Goal: Task Accomplishment & Management: Complete application form

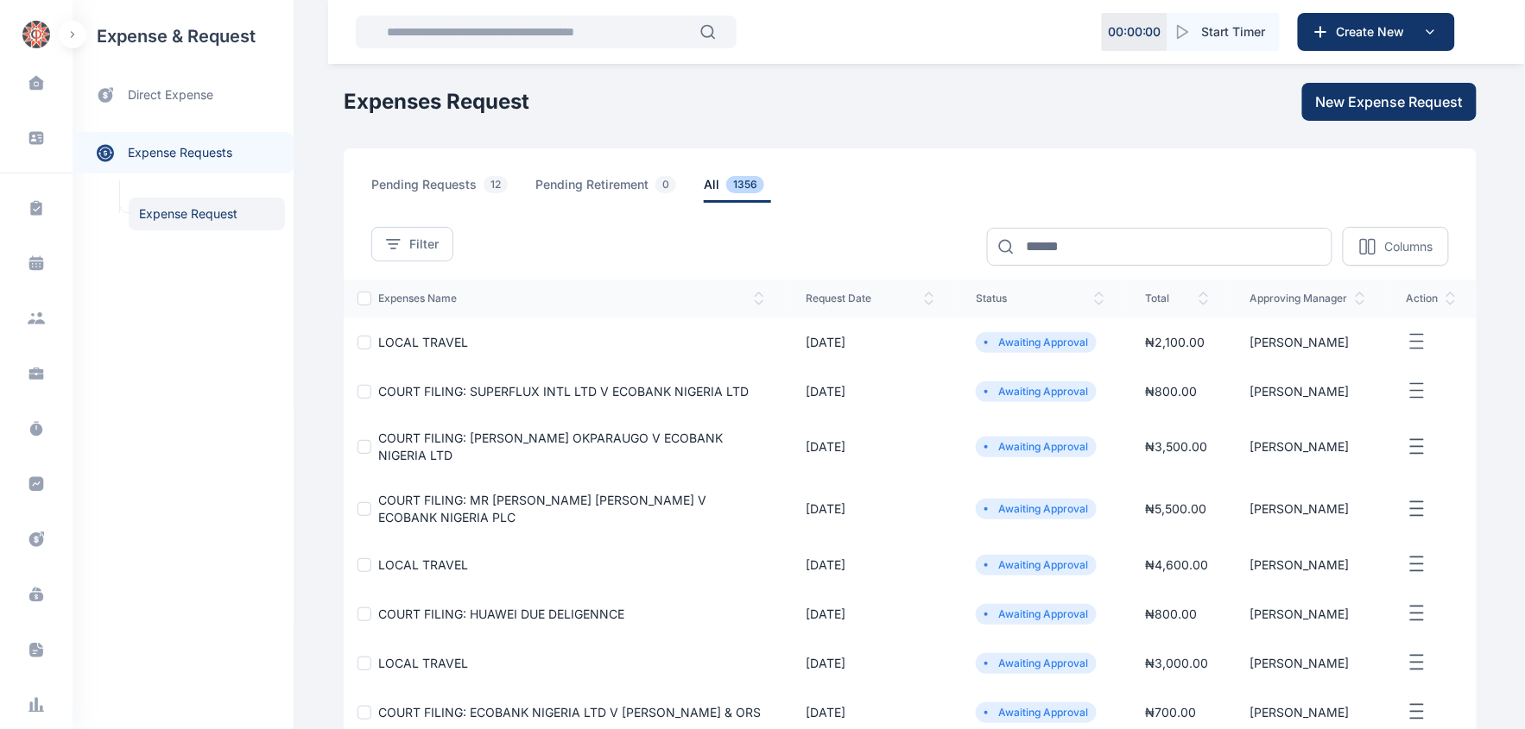
click at [437, 343] on span "LOCAL TRAVEL" at bounding box center [423, 342] width 90 height 15
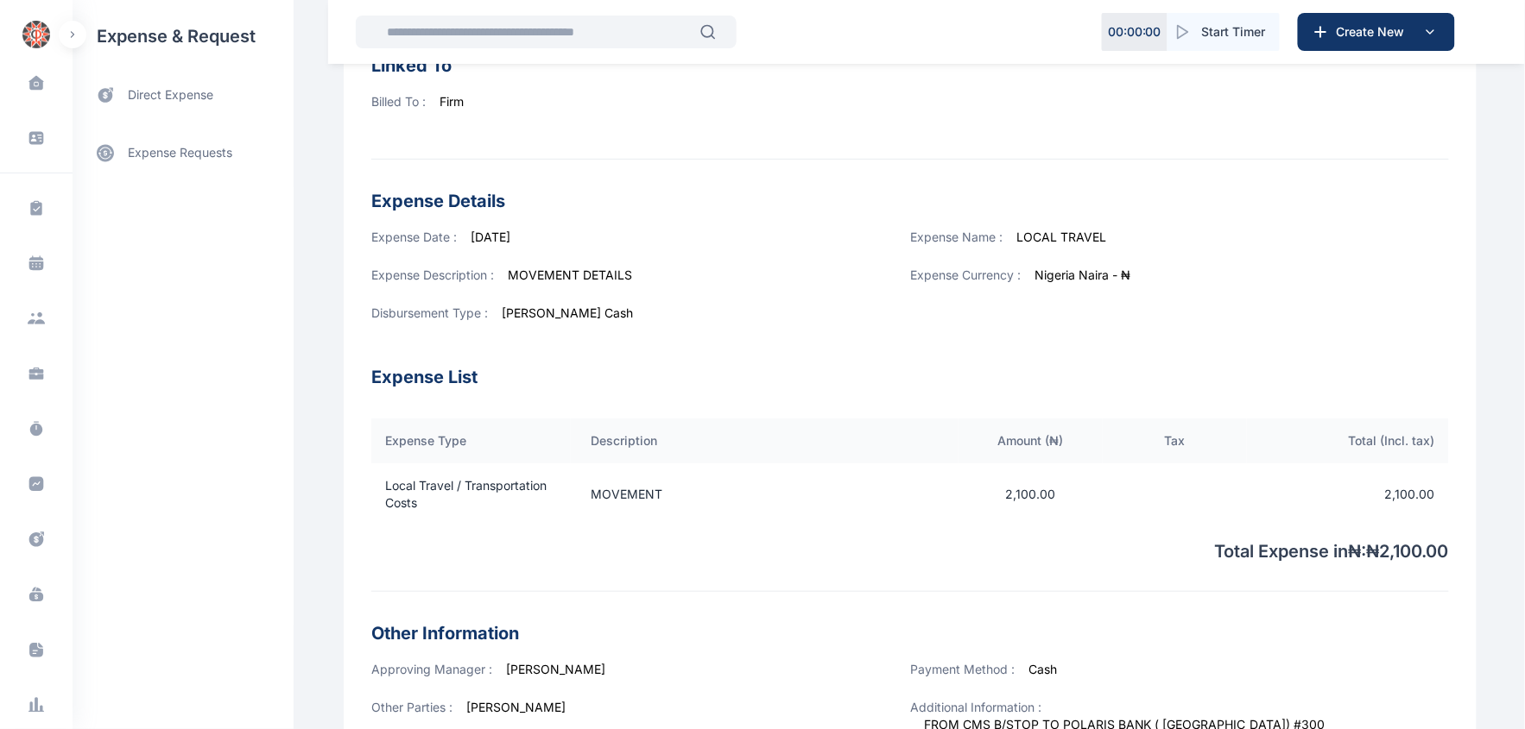
scroll to position [287, 0]
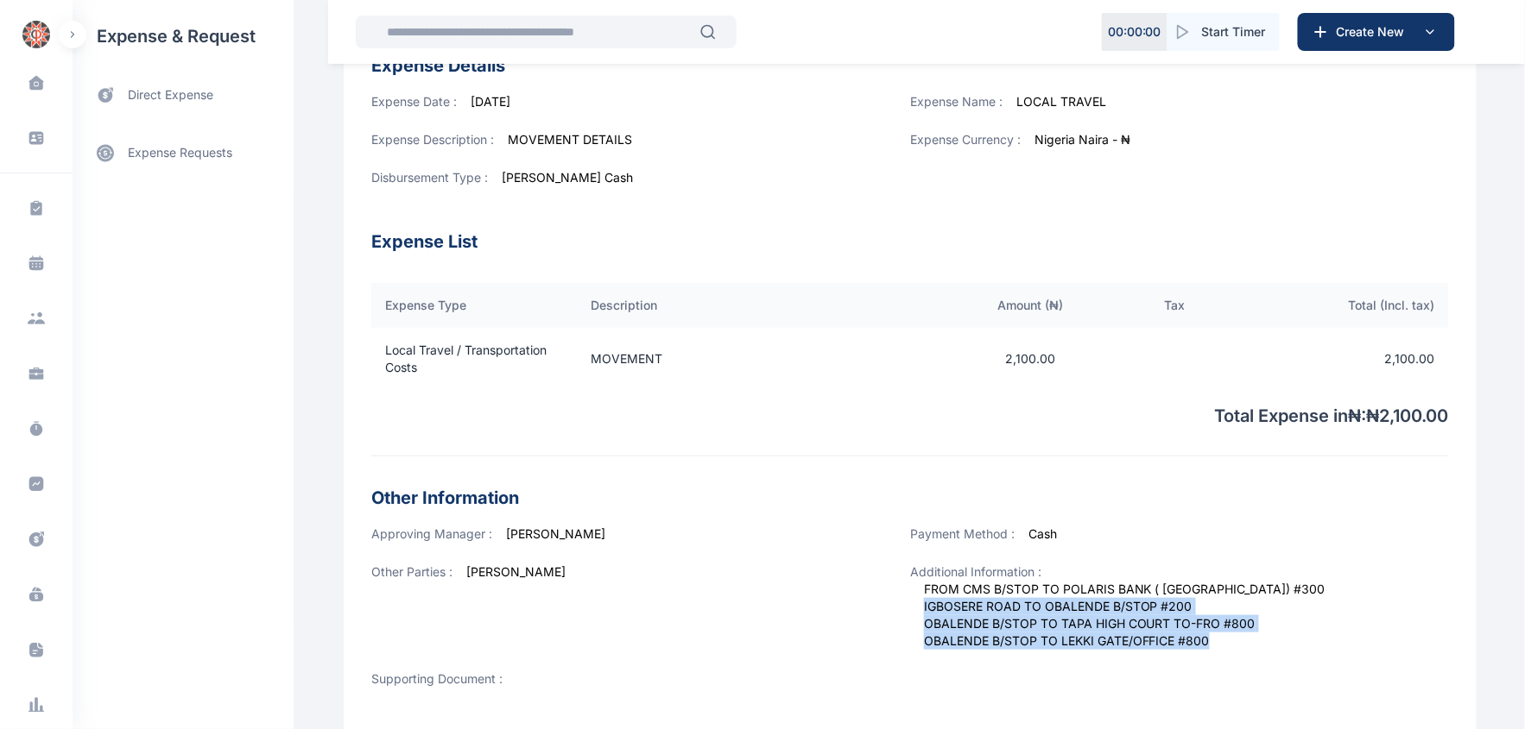
drag, startPoint x: 1430, startPoint y: 570, endPoint x: 1327, endPoint y: 588, distance: 105.2
click at [1327, 588] on div "Additional Information : FROM CMS B/STOP TO POLARIS BANK ( [GEOGRAPHIC_DATA]) #…" at bounding box center [1179, 617] width 539 height 107
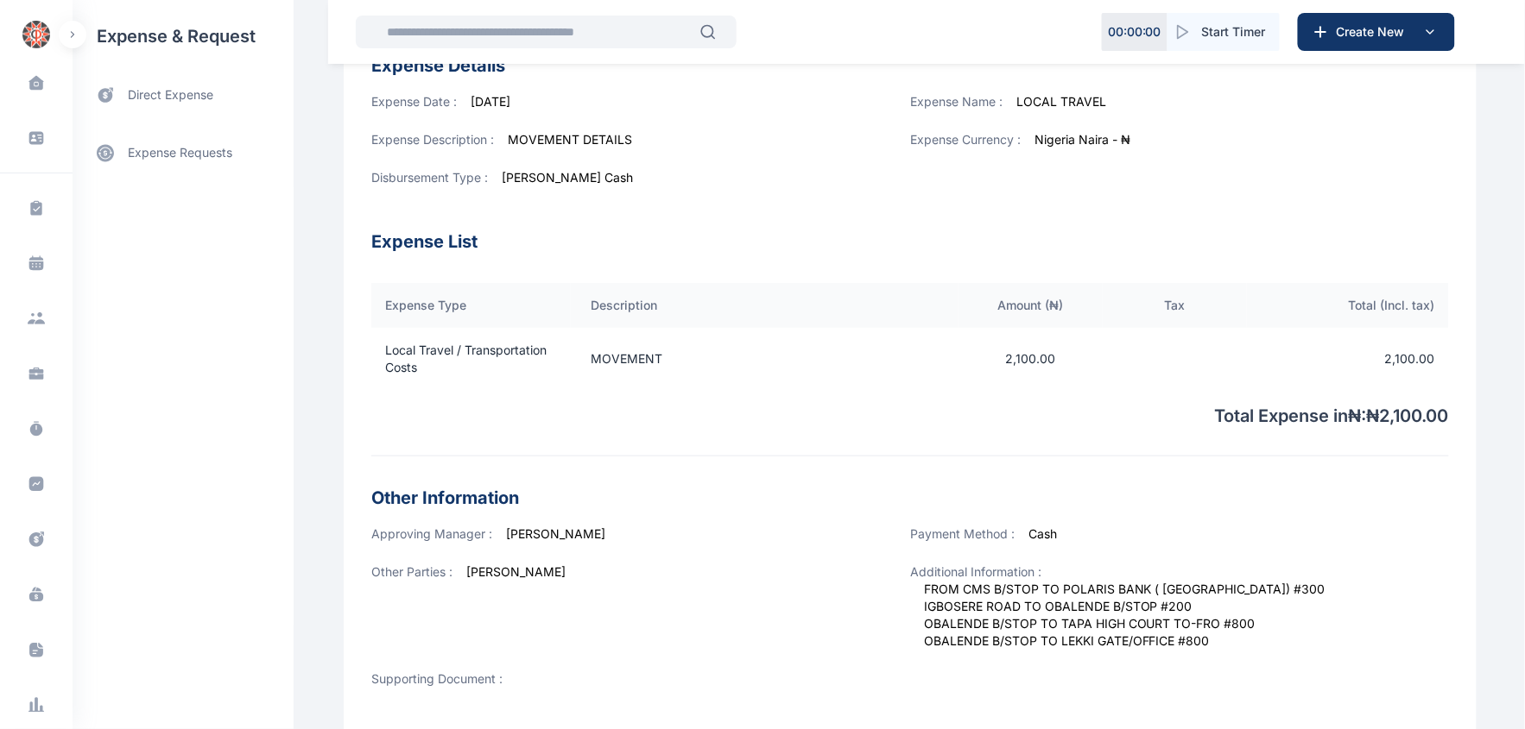
click at [1325, 581] on span "FROM CMS B/STOP TO POLARIS BANK ( [GEOGRAPHIC_DATA]) #[GEOGRAPHIC_DATA] TO OBAL…" at bounding box center [1124, 615] width 401 height 69
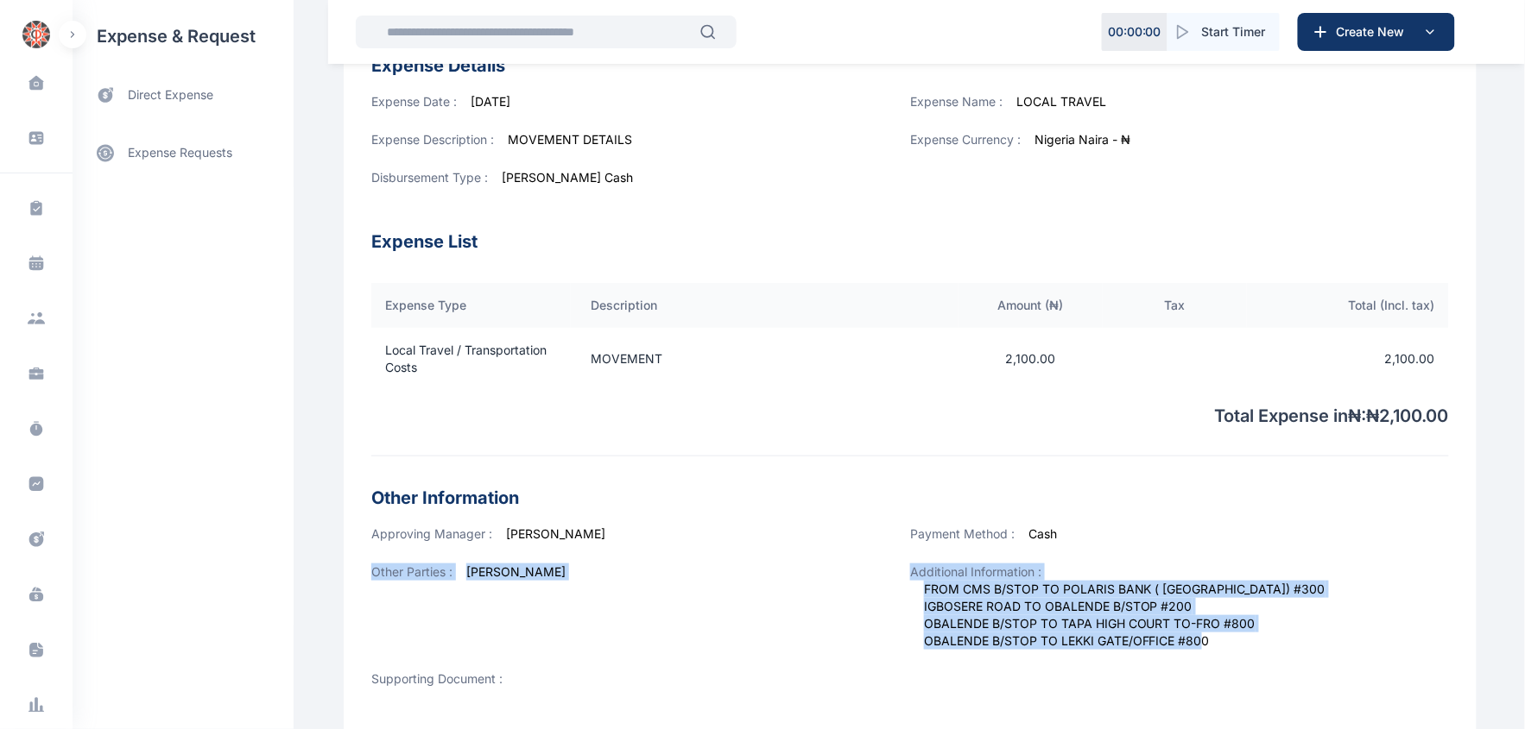
drag, startPoint x: 1430, startPoint y: 561, endPoint x: 1330, endPoint y: 628, distance: 120.0
click at [1331, 628] on div "Approving Manager : [PERSON_NAME] Payment Method : Cash Other Parties : [PERSON…" at bounding box center [909, 621] width 1077 height 190
click at [740, 604] on div "Other Parties : [PERSON_NAME]" at bounding box center [640, 617] width 539 height 107
drag, startPoint x: 1440, startPoint y: 558, endPoint x: 1342, endPoint y: 628, distance: 120.5
click at [1342, 628] on div "Approving Manager : [PERSON_NAME] Payment Method : Cash Other Parties : [PERSON…" at bounding box center [909, 621] width 1077 height 190
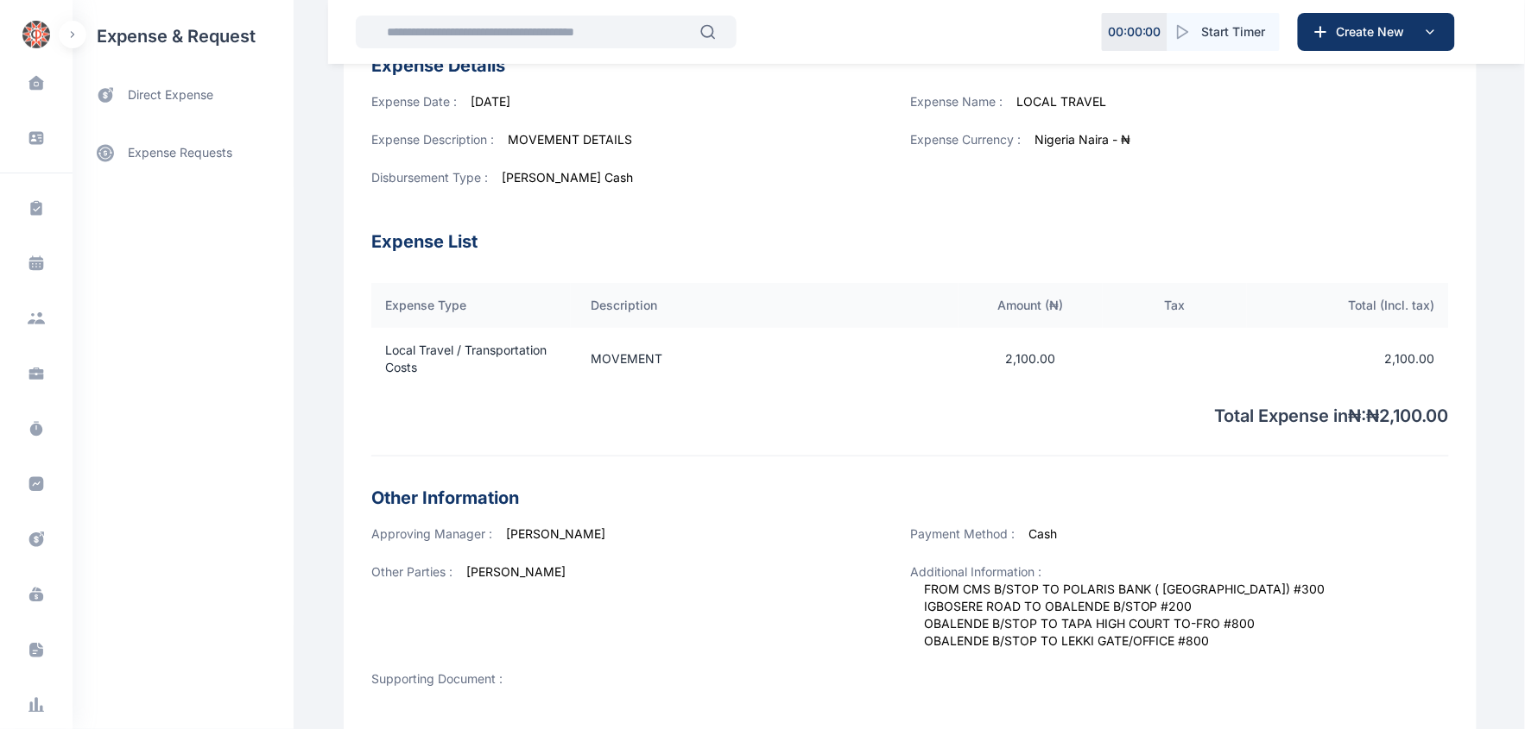
drag, startPoint x: 1350, startPoint y: 645, endPoint x: 894, endPoint y: 413, distance: 511.5
click at [894, 413] on p "Total Expense in ₦ : ₦ 2,100.00" at bounding box center [909, 409] width 1077 height 38
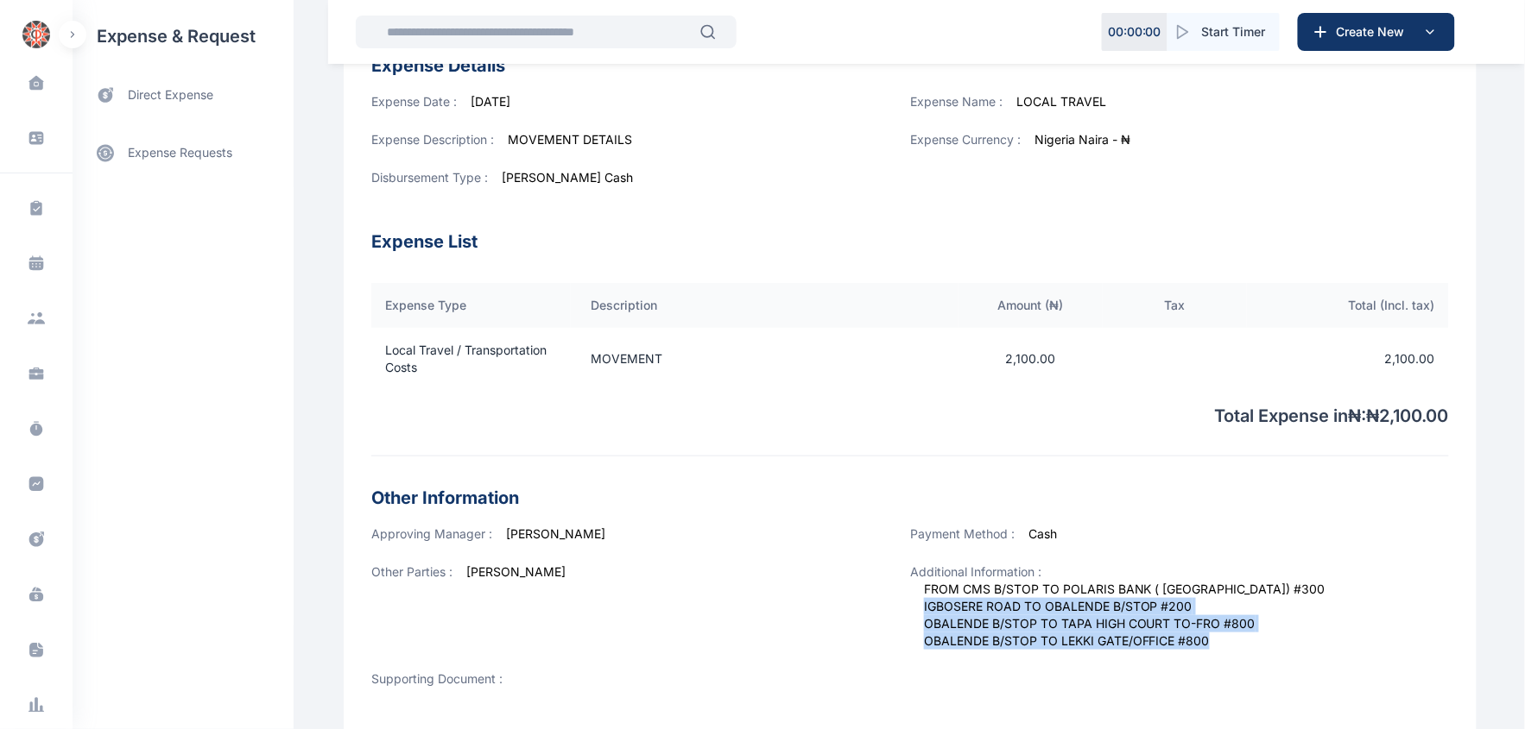
drag, startPoint x: 1433, startPoint y: 566, endPoint x: 1360, endPoint y: 588, distance: 75.7
click at [1360, 588] on div "Additional Information : FROM CMS B/STOP TO POLARIS BANK ( [GEOGRAPHIC_DATA]) #…" at bounding box center [1179, 617] width 539 height 107
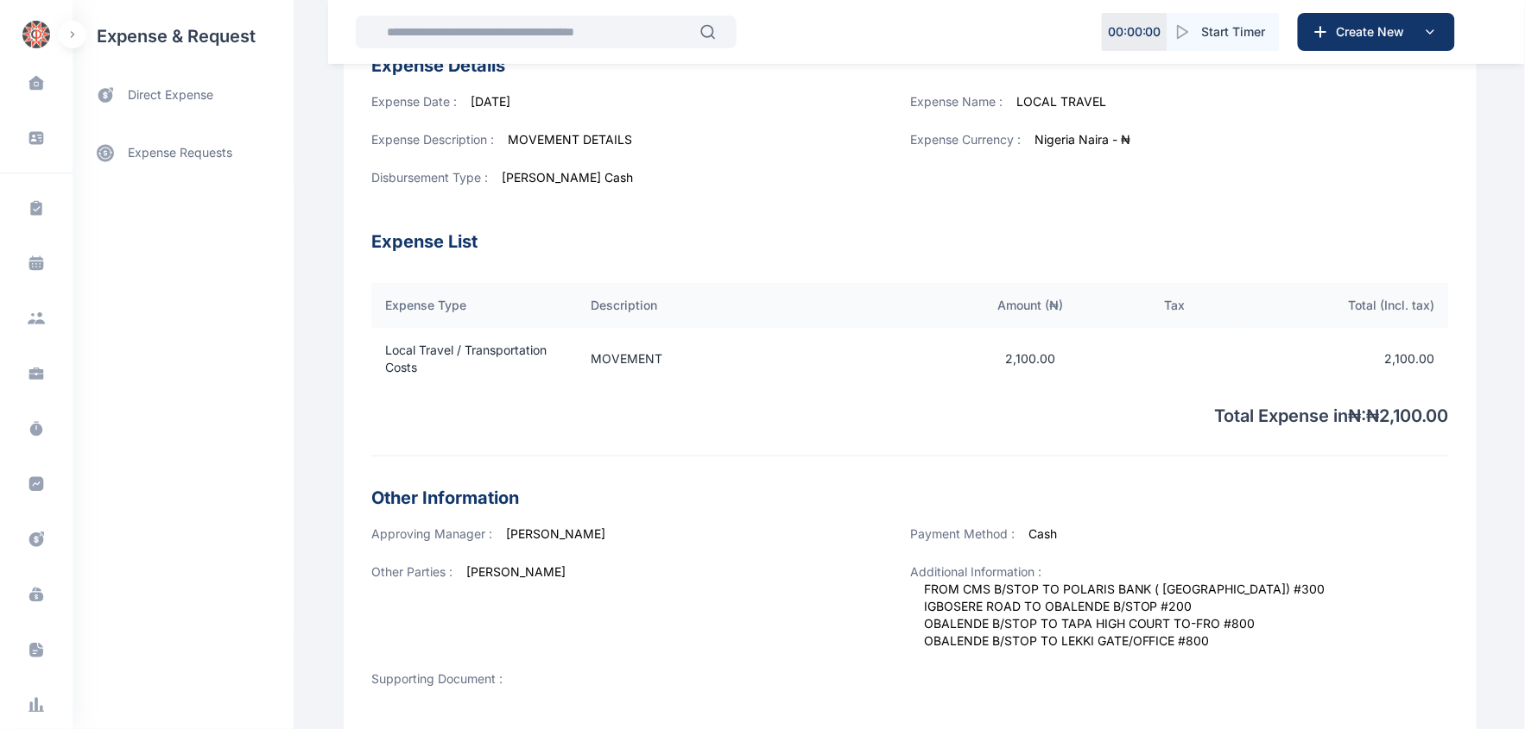
click at [1345, 547] on div "Payment Method : Cash" at bounding box center [1179, 545] width 539 height 38
drag, startPoint x: 1436, startPoint y: 564, endPoint x: 1400, endPoint y: 589, distance: 43.4
click at [1394, 602] on div "Additional Information : FROM CMS B/STOP TO POLARIS BANK ( [GEOGRAPHIC_DATA]) #…" at bounding box center [1179, 617] width 539 height 107
drag, startPoint x: 1405, startPoint y: 571, endPoint x: 1428, endPoint y: 566, distance: 23.9
click at [1325, 581] on span "FROM CMS B/STOP TO POLARIS BANK ( [GEOGRAPHIC_DATA]) #[GEOGRAPHIC_DATA] TO OBAL…" at bounding box center [1124, 615] width 401 height 69
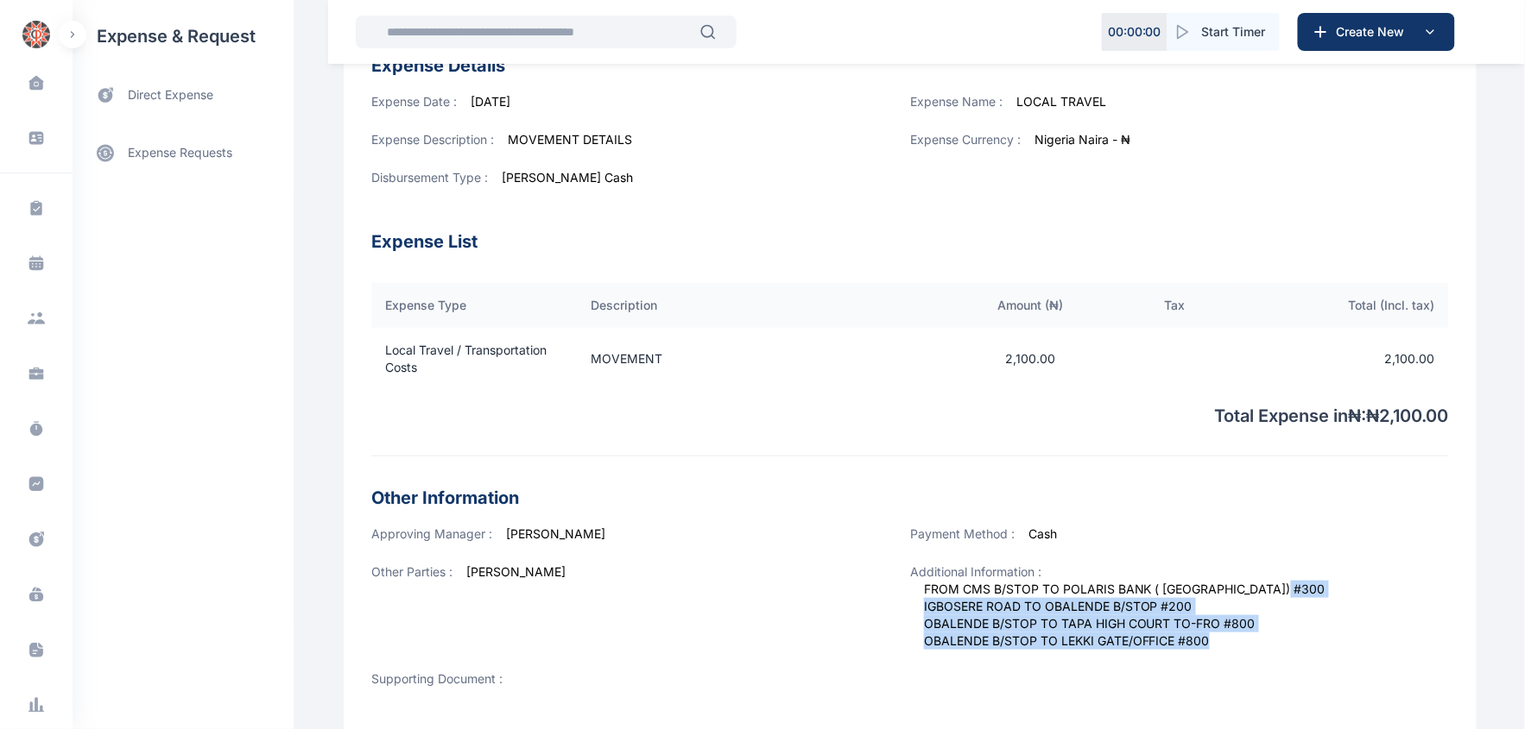
click at [1423, 566] on div "Additional Information : FROM CMS B/STOP TO POLARIS BANK ( [GEOGRAPHIC_DATA]) #…" at bounding box center [1179, 617] width 539 height 107
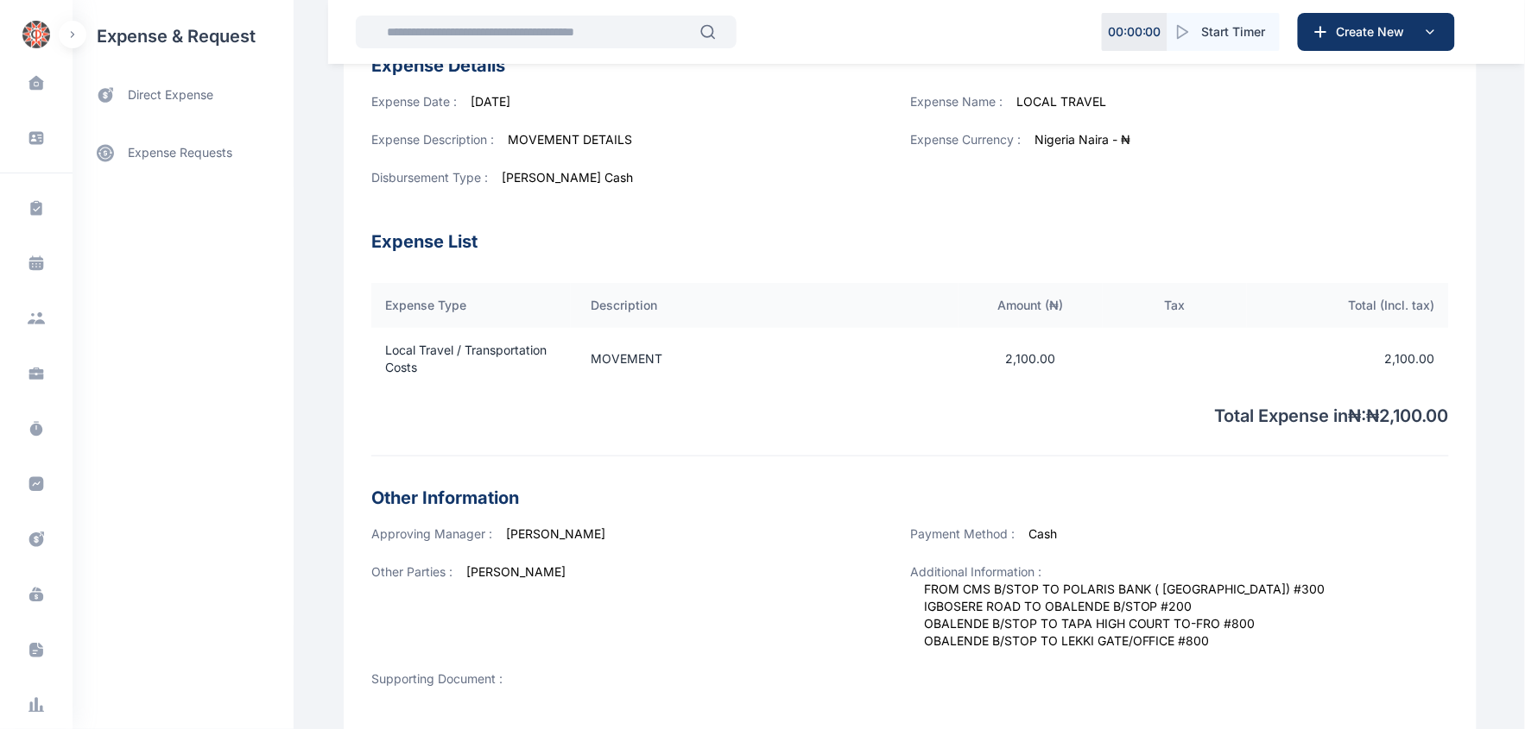
drag, startPoint x: 1412, startPoint y: 558, endPoint x: 1403, endPoint y: 562, distance: 10.4
click at [1403, 562] on div "Payment Method : Cash" at bounding box center [1179, 545] width 539 height 38
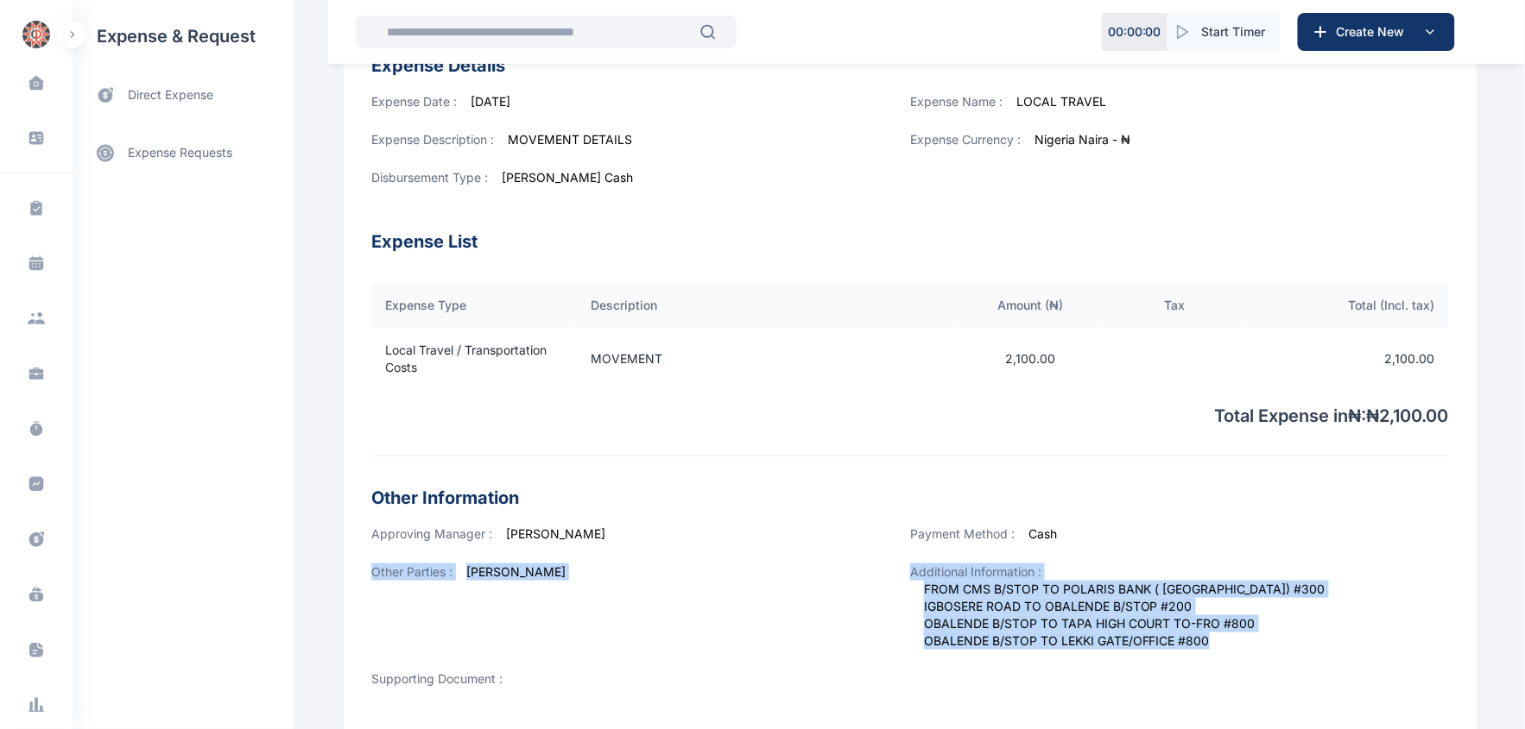
drag, startPoint x: 1428, startPoint y: 559, endPoint x: 1413, endPoint y: 631, distance: 74.0
click at [1413, 631] on div "Approving Manager : [PERSON_NAME] Payment Method : Cash Other Parties : [PERSON…" at bounding box center [909, 621] width 1077 height 190
copy div "Other Parties : [PERSON_NAME] Additional Information : FROM CMS B/STOP TO POLAR…"
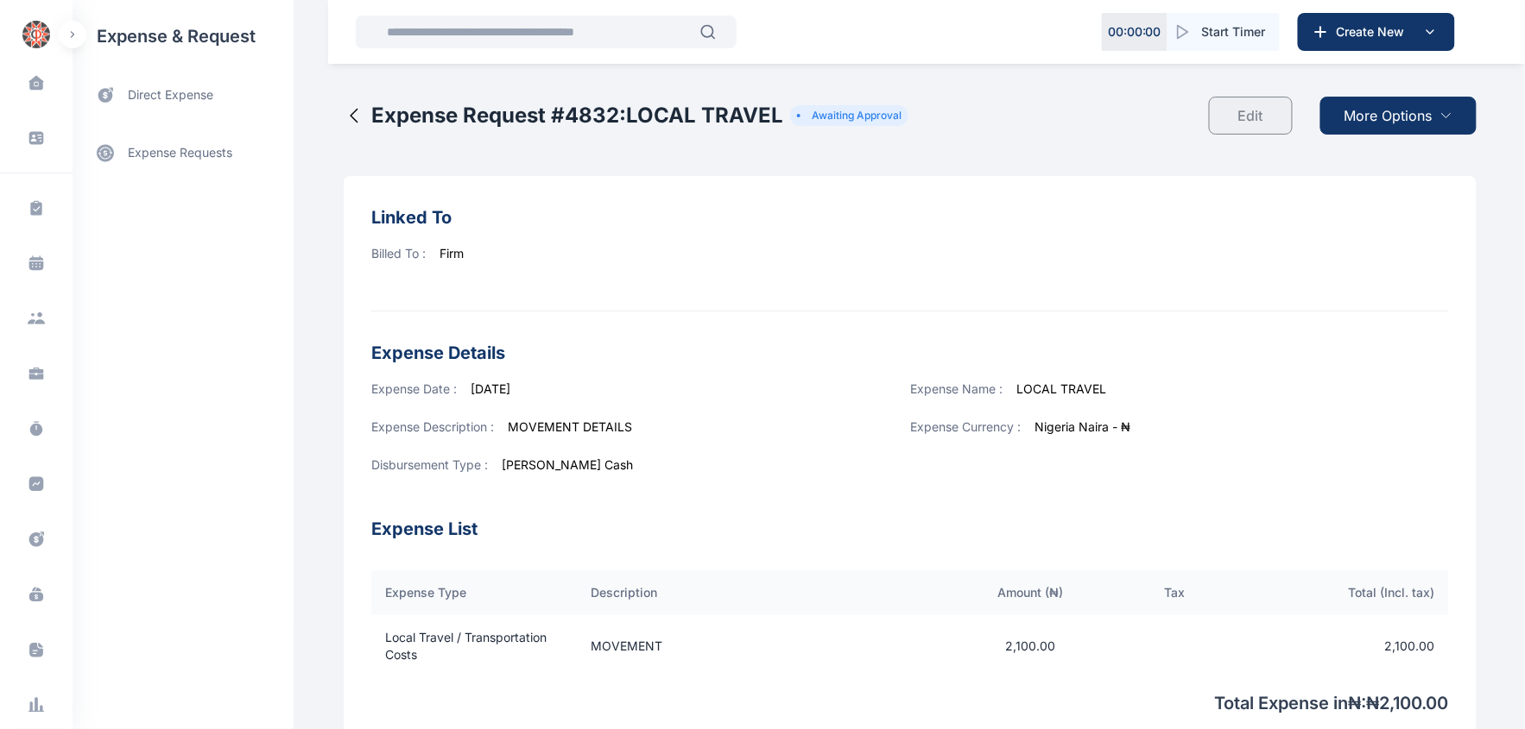
click at [1402, 119] on span "More Options" at bounding box center [1388, 115] width 88 height 21
click at [1387, 194] on span "Cancel Request" at bounding box center [1399, 191] width 77 height 17
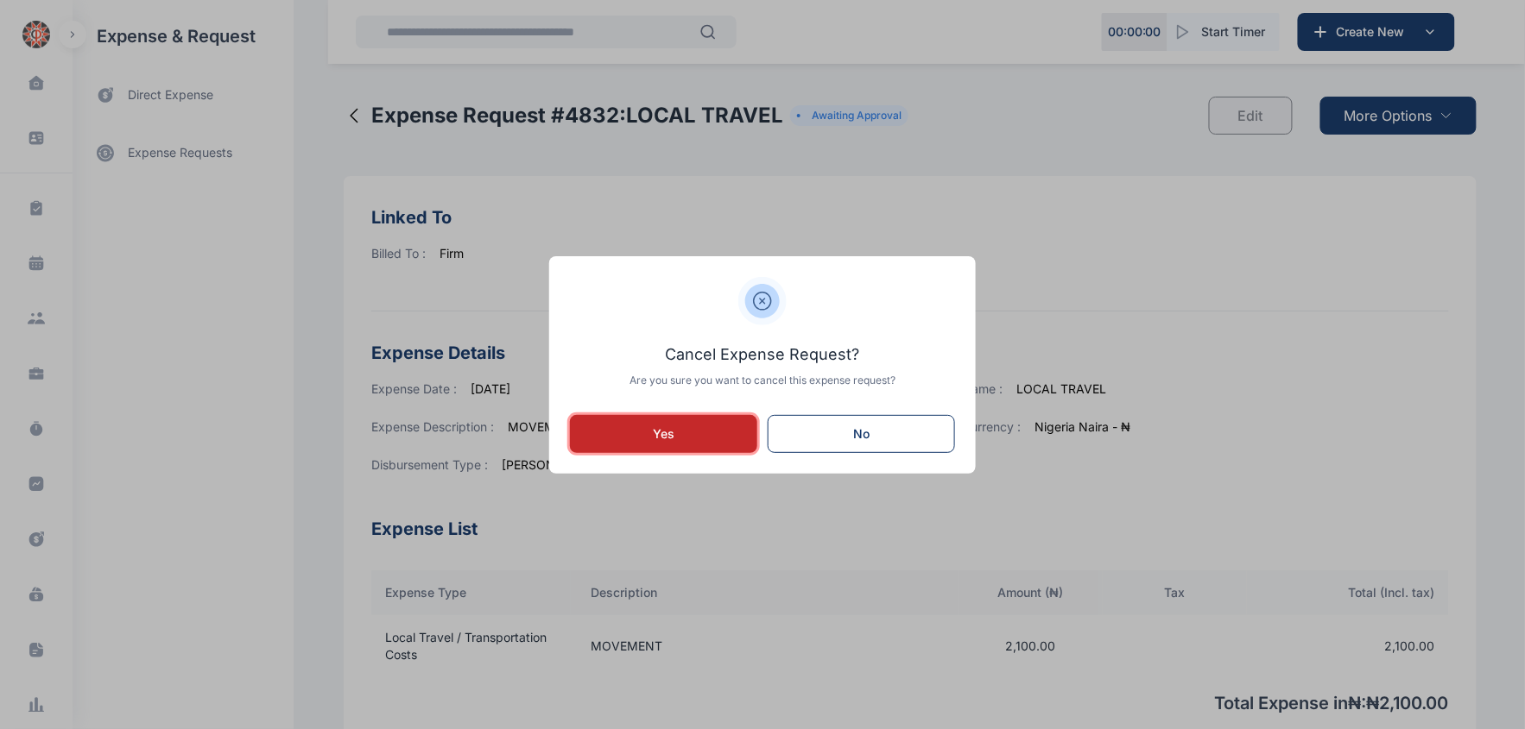
click at [628, 436] on div "Yes" at bounding box center [663, 434] width 132 height 17
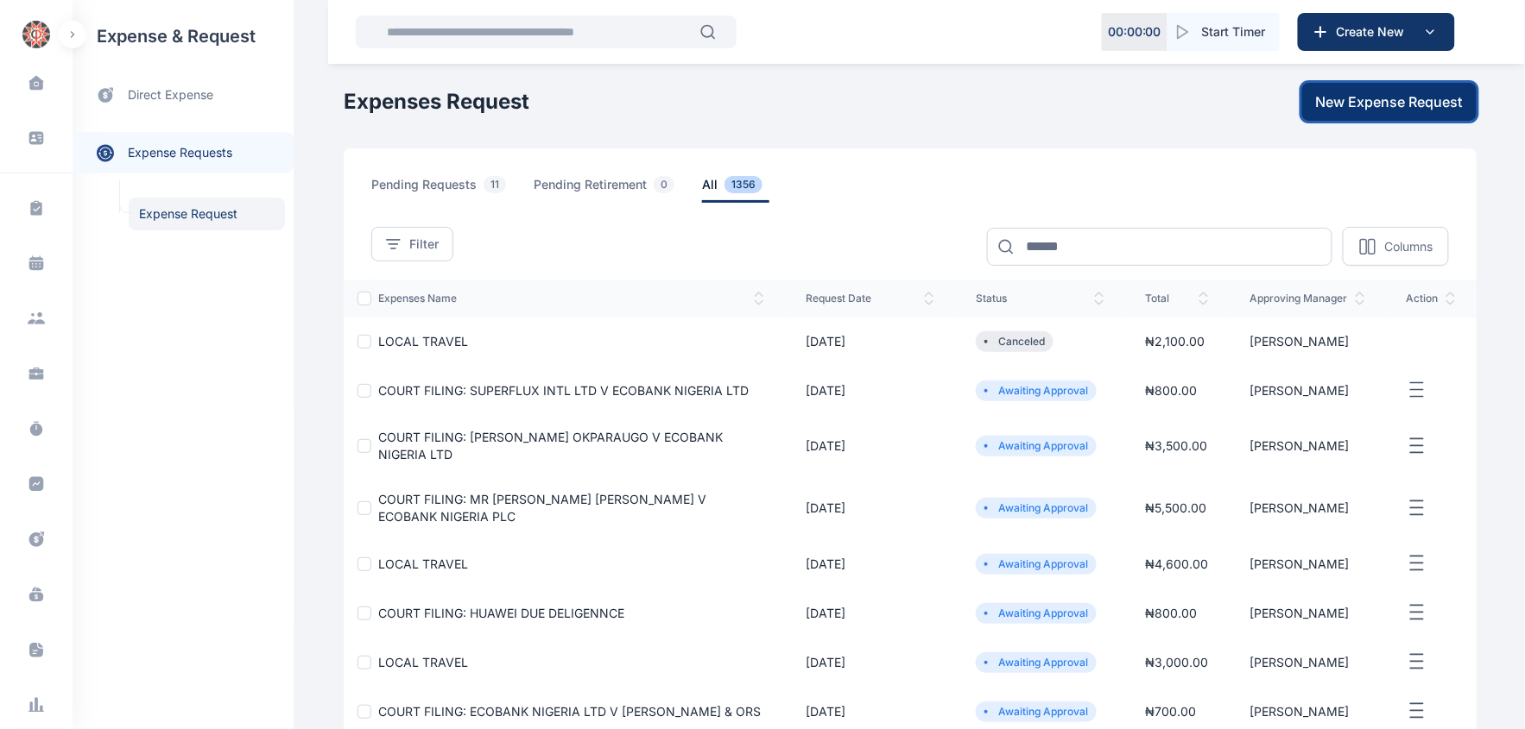
click at [1381, 106] on span "New Expense Request" at bounding box center [1389, 102] width 147 height 21
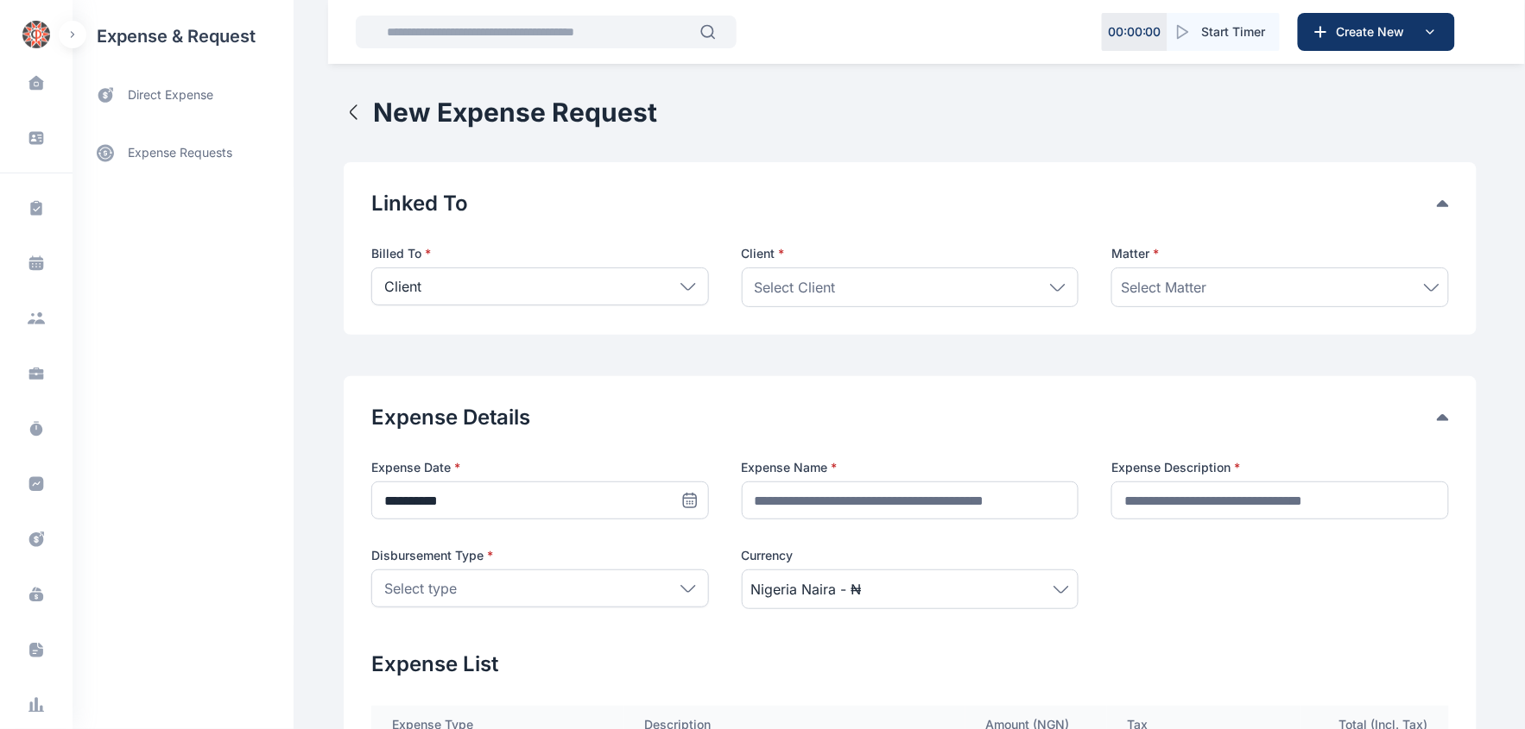
click at [1055, 290] on icon at bounding box center [1058, 287] width 14 height 6
drag, startPoint x: 678, startPoint y: 285, endPoint x: 653, endPoint y: 289, distance: 24.6
click at [680, 285] on icon at bounding box center [688, 287] width 16 height 8
click at [393, 364] on p "Firm" at bounding box center [540, 365] width 306 height 17
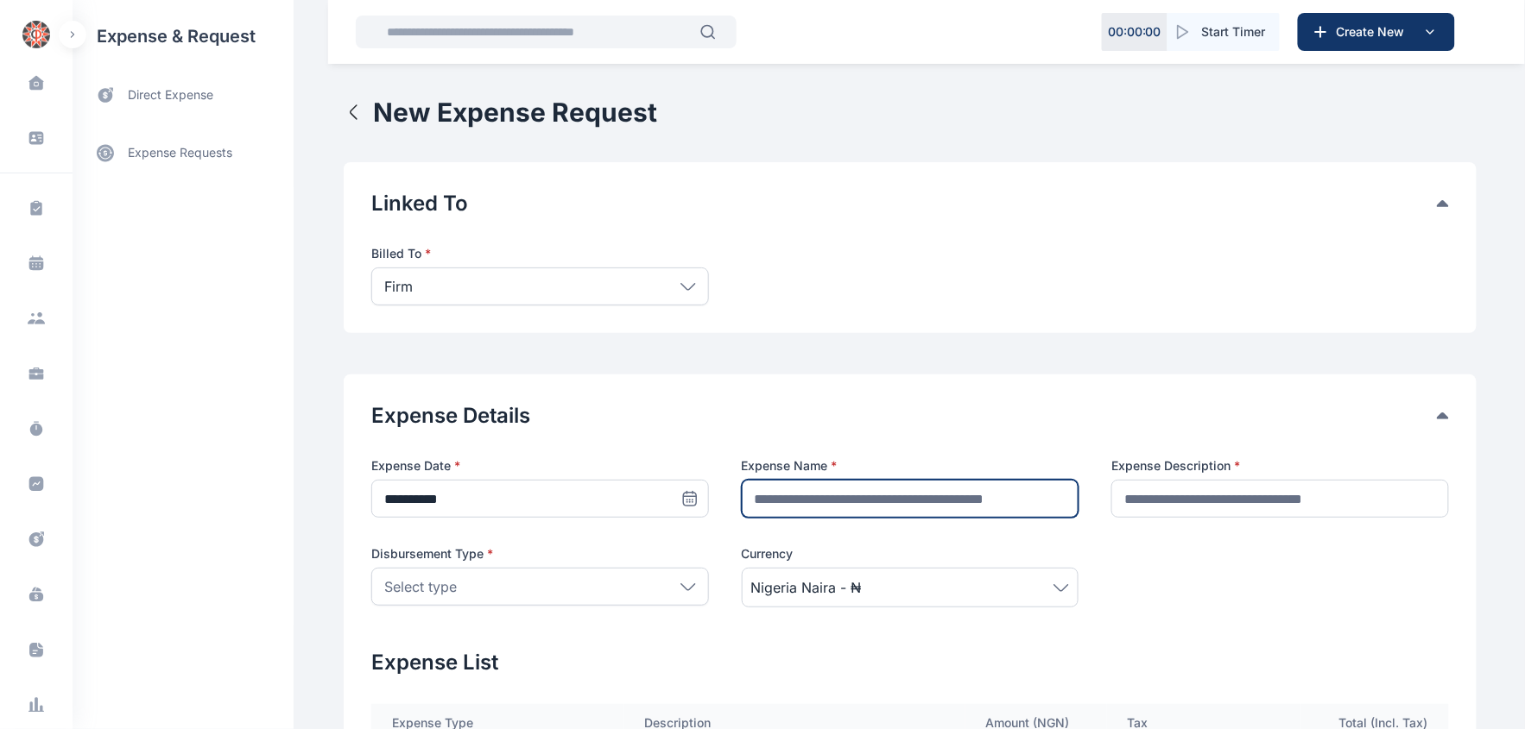
click at [745, 492] on input "text" at bounding box center [911, 499] width 338 height 38
type input "**********"
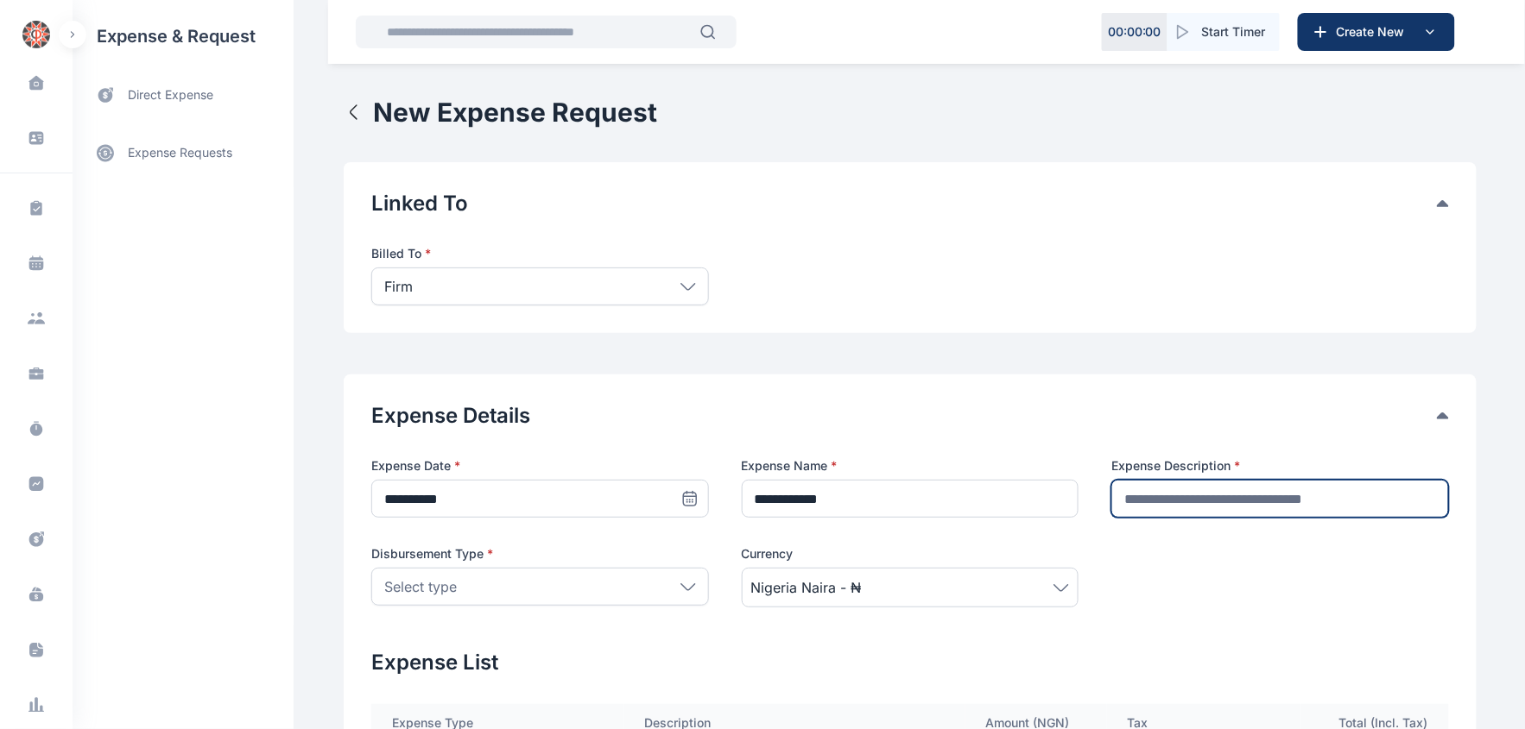
click at [1222, 507] on input "text" at bounding box center [1280, 499] width 338 height 38
type input "**********"
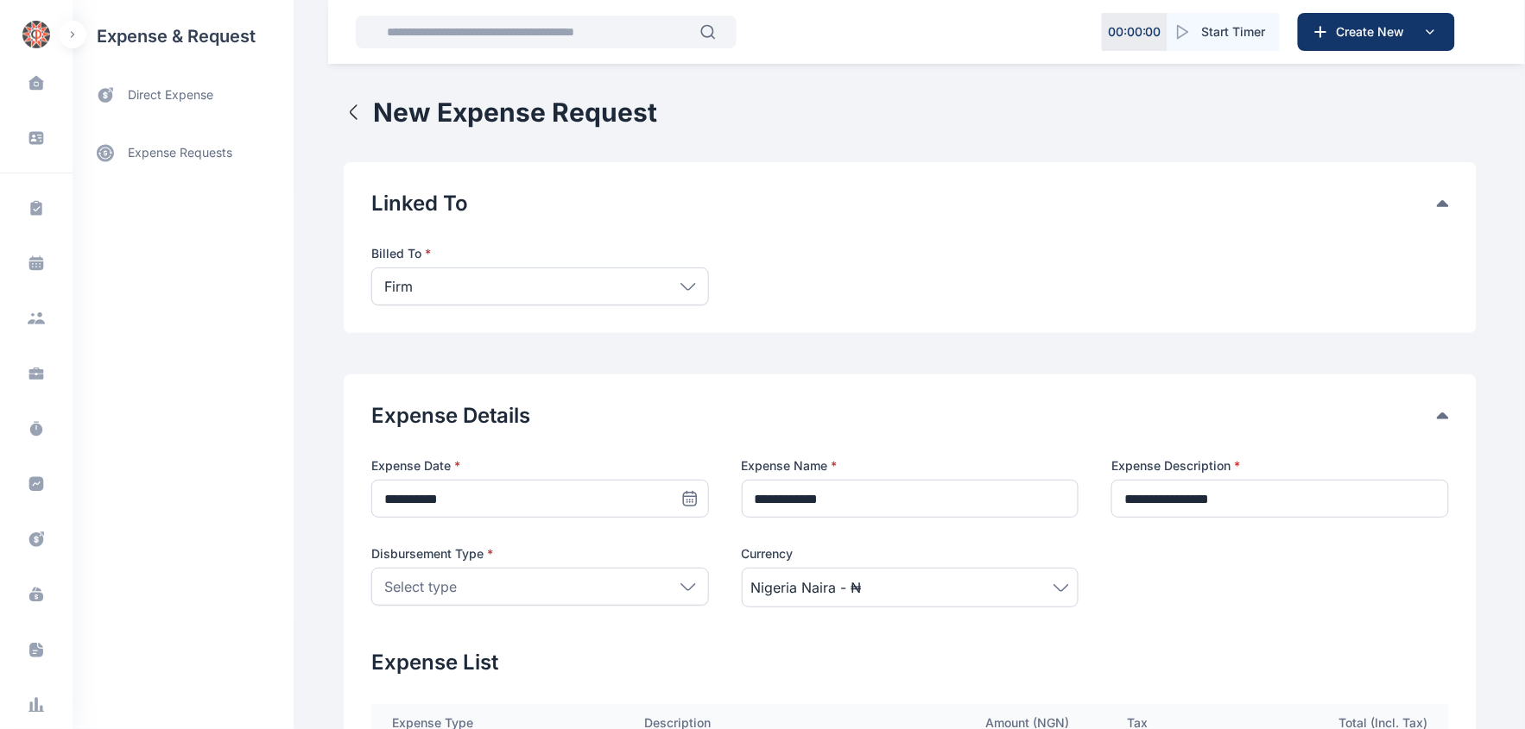
click at [680, 590] on icon at bounding box center [688, 588] width 16 height 8
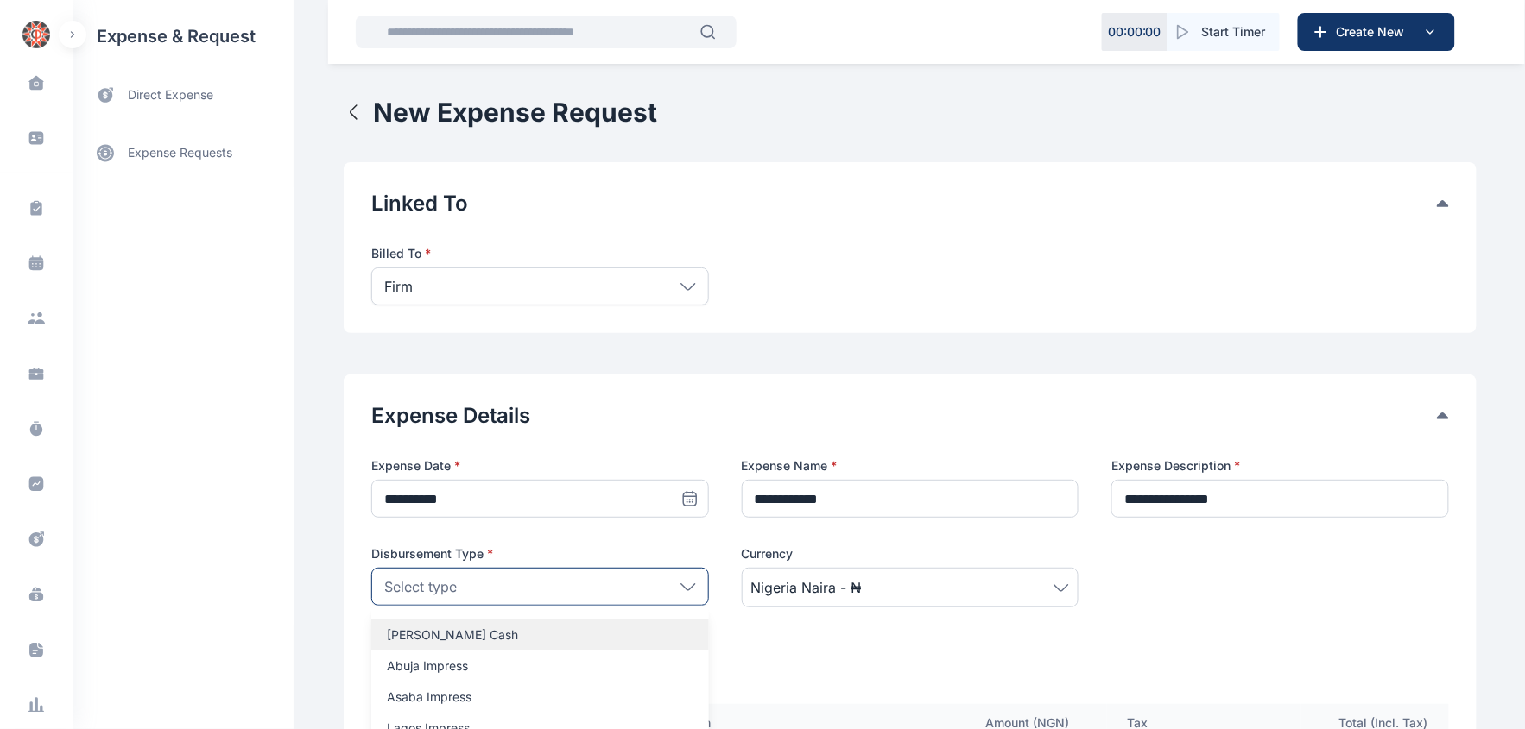
click at [420, 635] on p "[PERSON_NAME] Cash" at bounding box center [540, 635] width 306 height 17
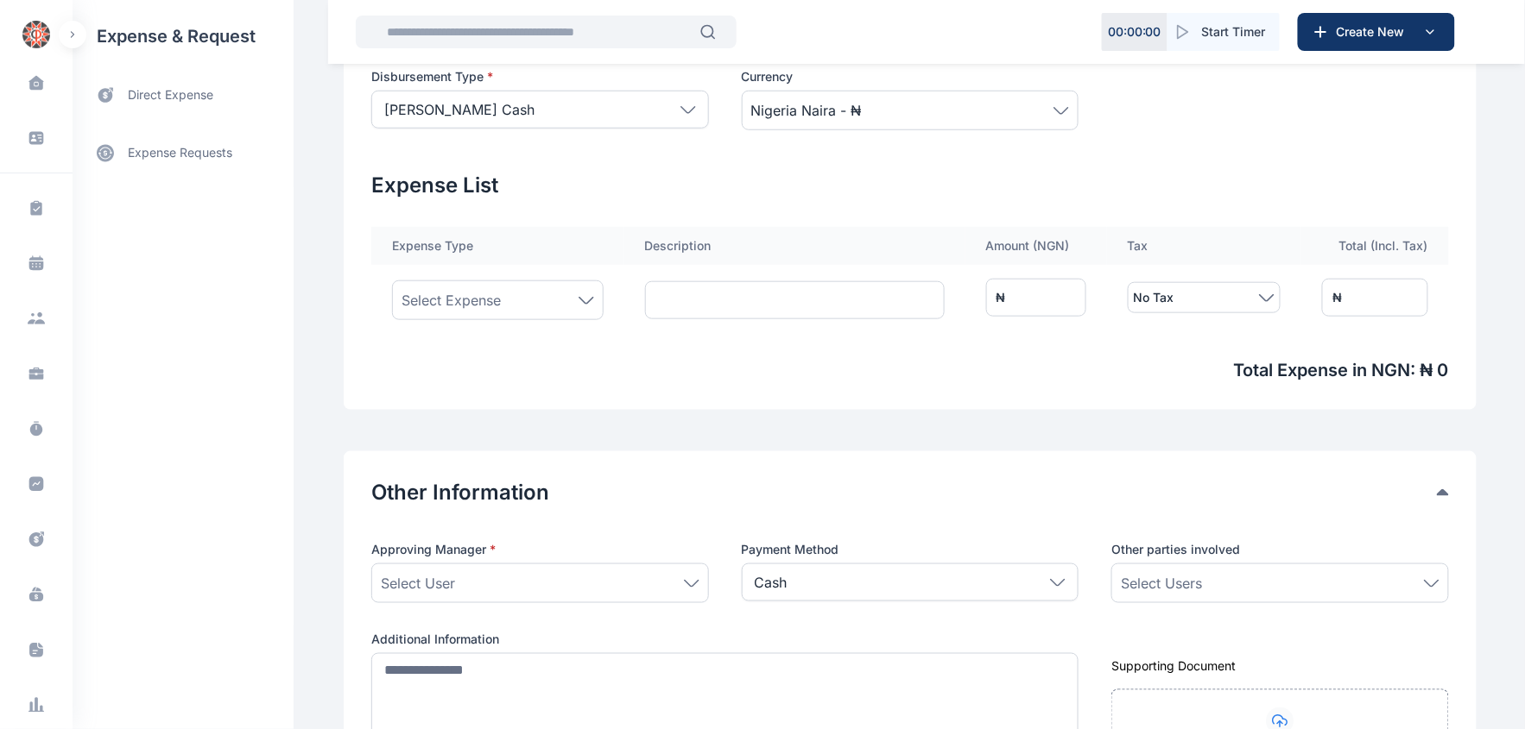
scroll to position [479, 0]
click at [578, 299] on icon at bounding box center [586, 299] width 16 height 8
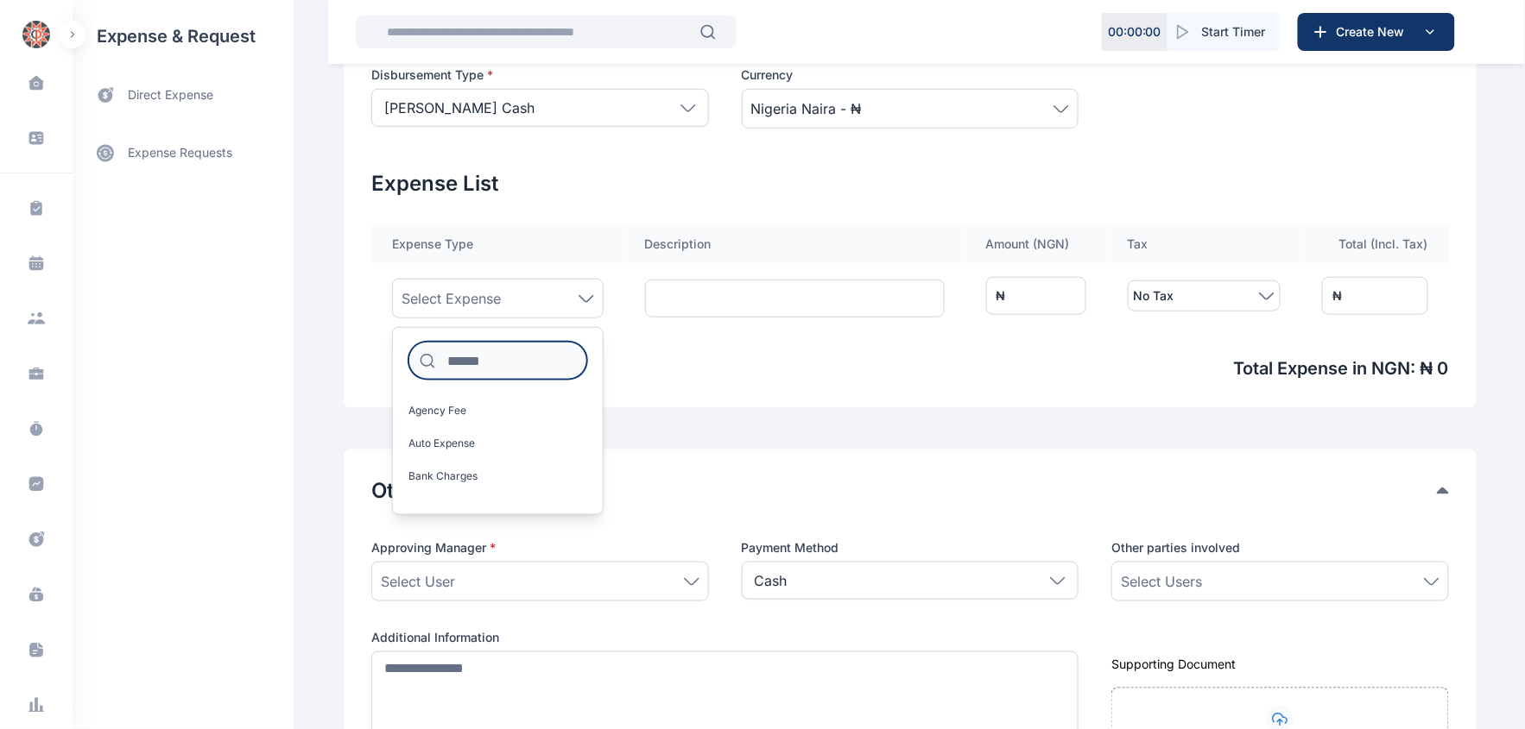
click at [521, 358] on input at bounding box center [497, 361] width 179 height 38
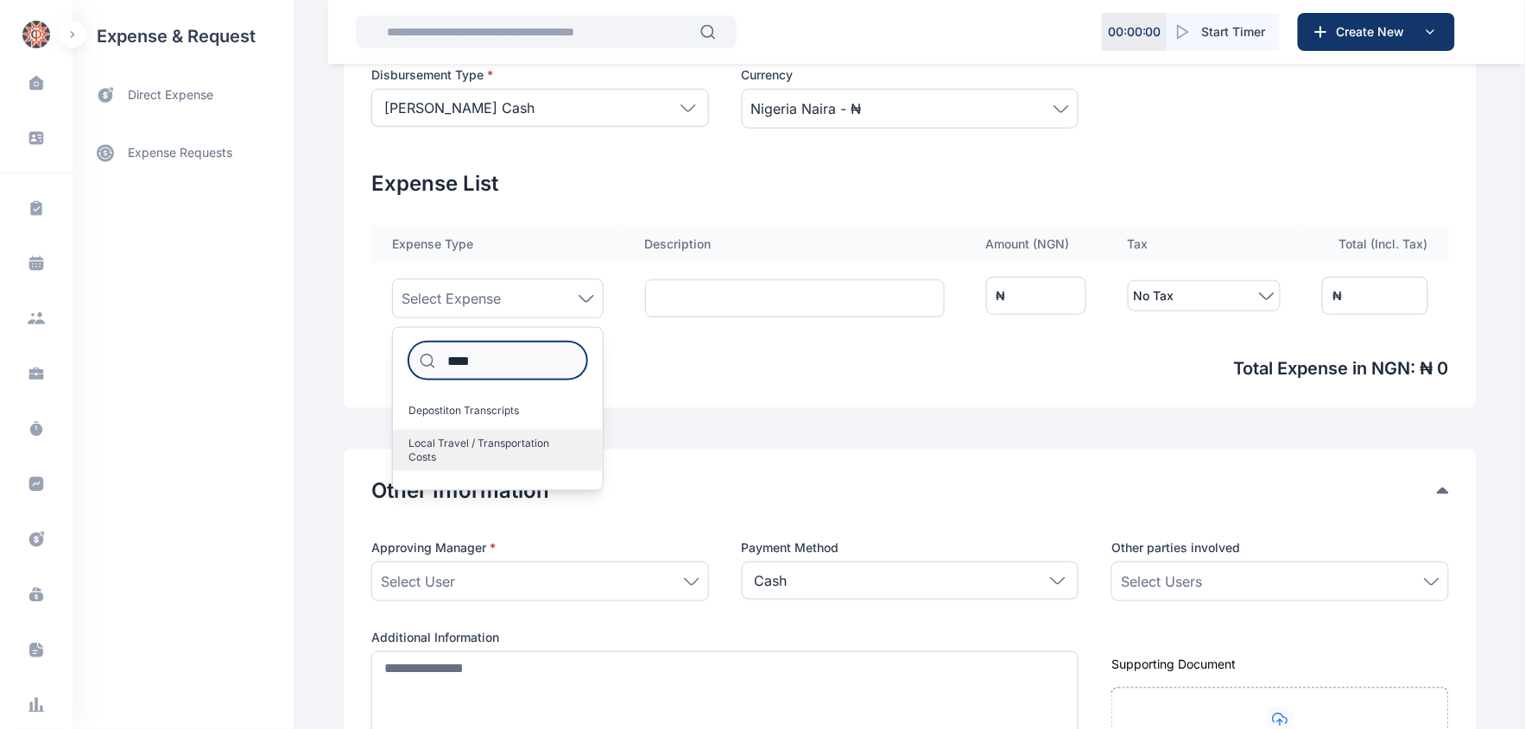
type input "****"
click at [461, 440] on span "Local Travel / Transportation Costs" at bounding box center [490, 451] width 165 height 28
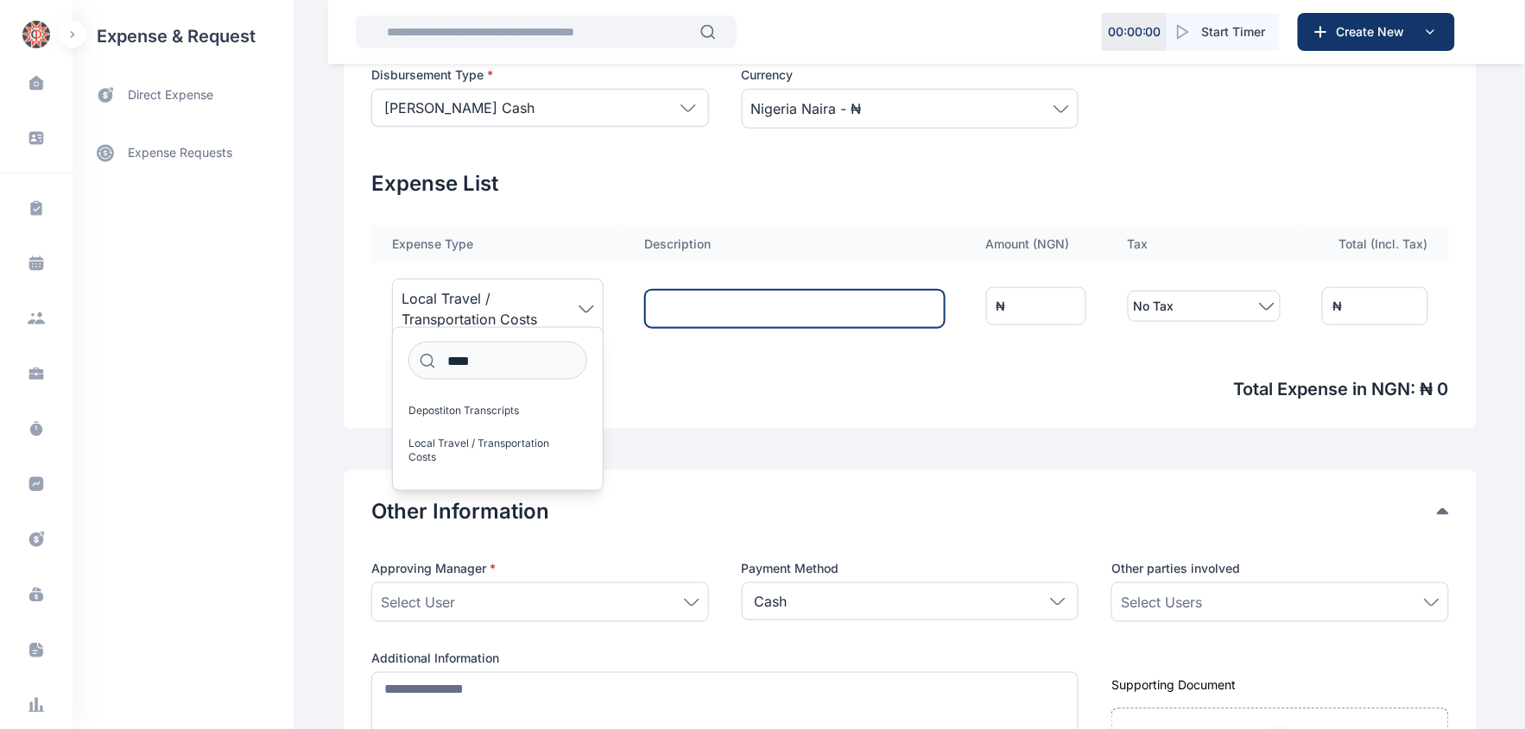
click at [675, 302] on input "text" at bounding box center [795, 309] width 300 height 38
type input "********"
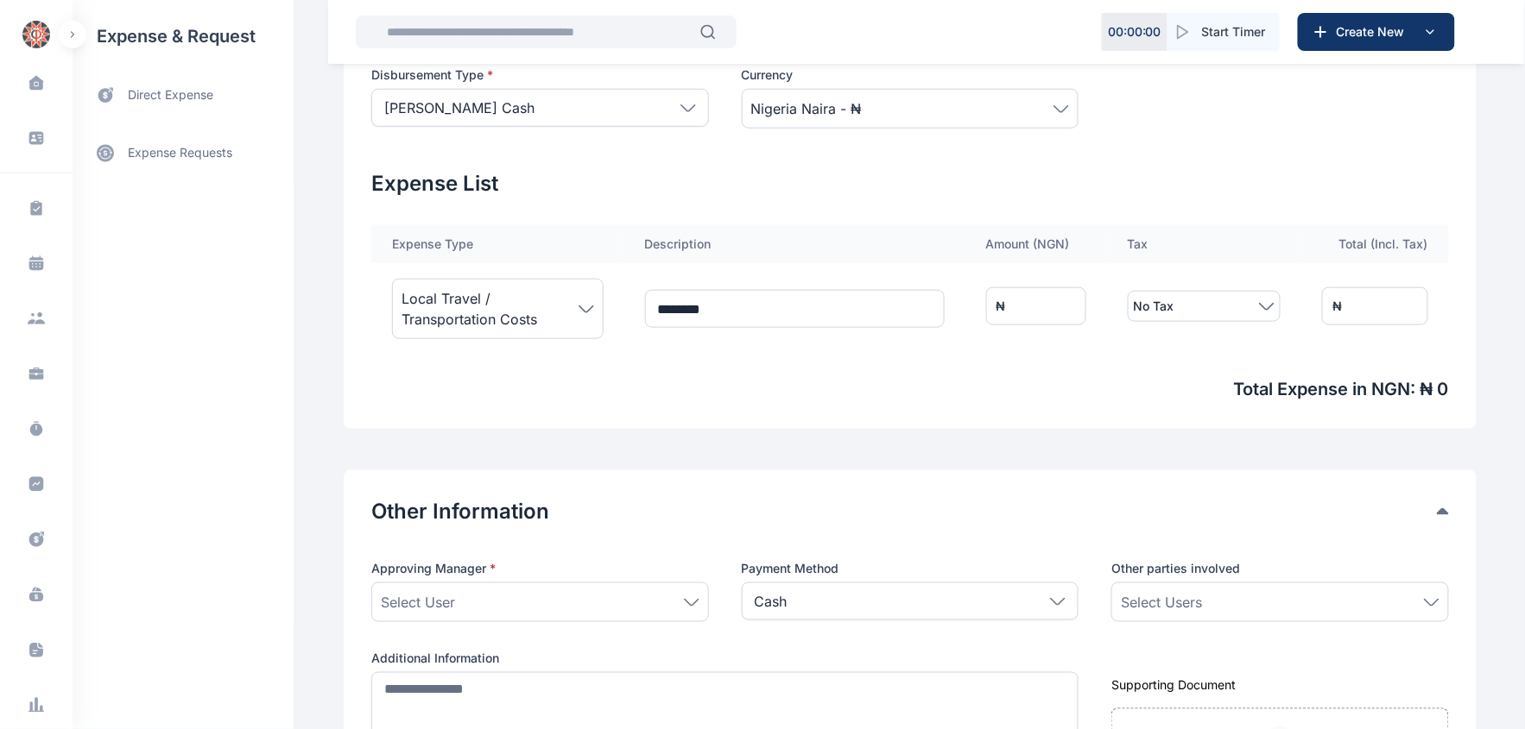
click at [684, 602] on icon at bounding box center [692, 603] width 16 height 8
click at [455, 708] on span "[PERSON_NAME]" at bounding box center [430, 715] width 84 height 14
click at [1270, 588] on div "Select Users" at bounding box center [1280, 603] width 338 height 40
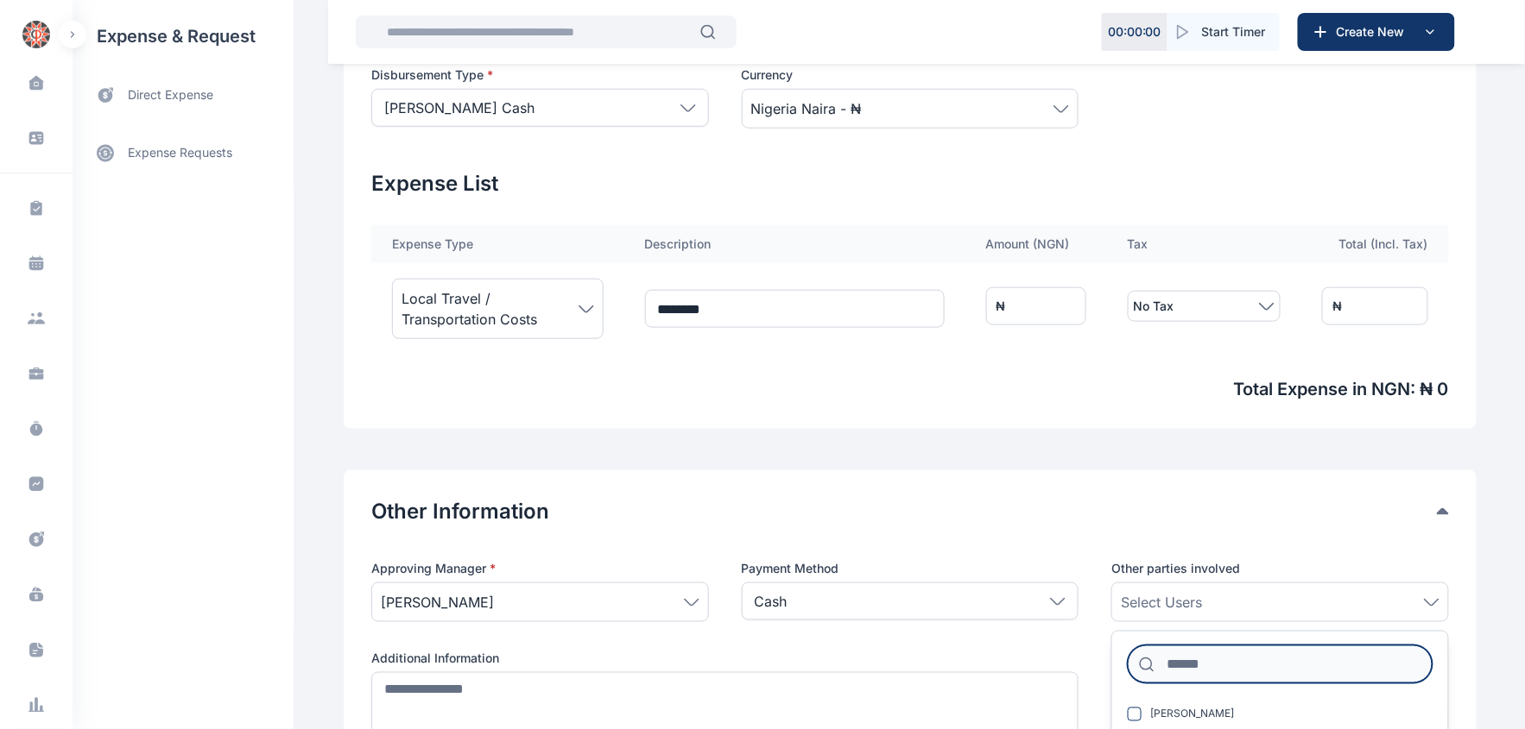
click at [1259, 667] on input at bounding box center [1279, 665] width 305 height 38
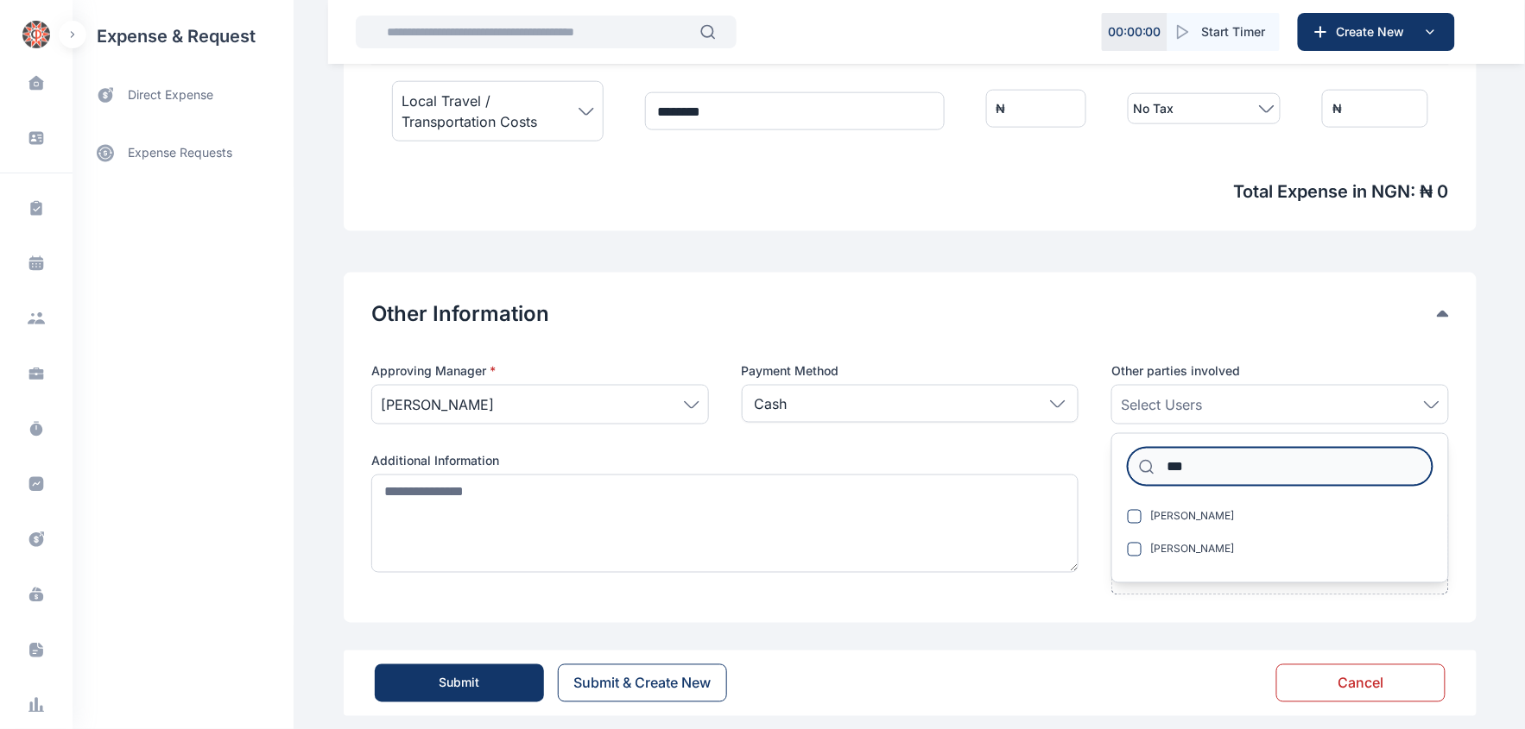
scroll to position [691, 0]
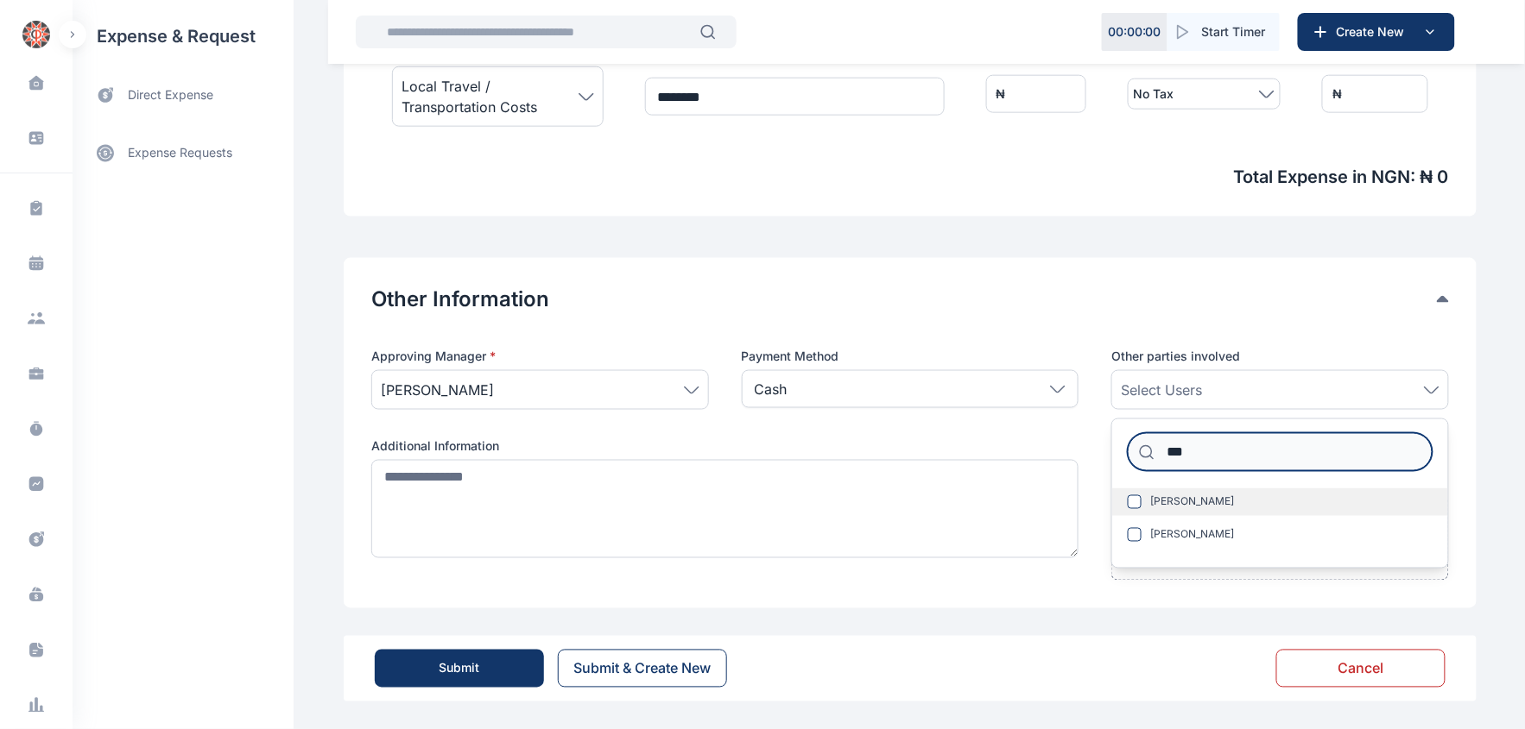
type input "***"
click at [1131, 502] on span at bounding box center [1134, 503] width 14 height 14
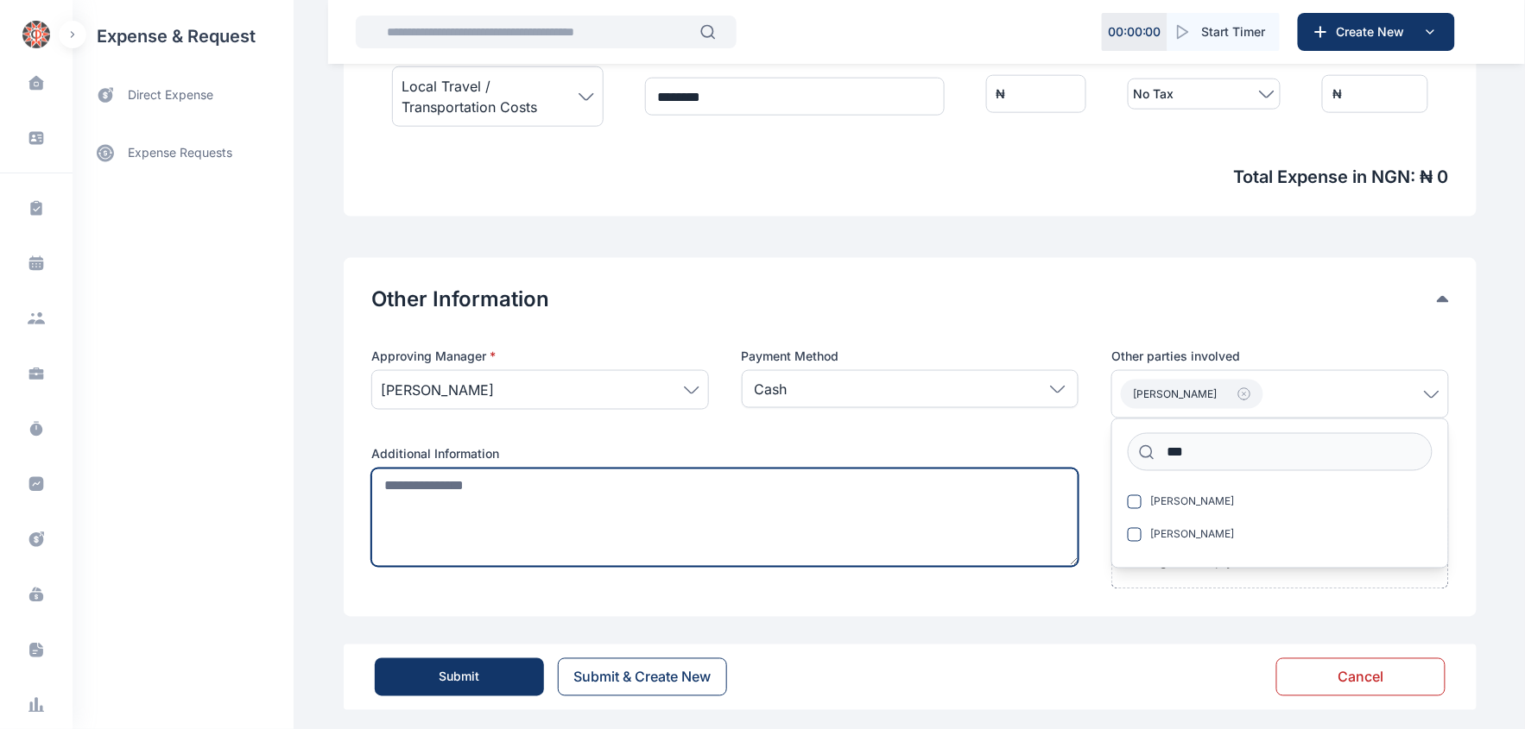
click at [574, 518] on textarea at bounding box center [724, 518] width 707 height 98
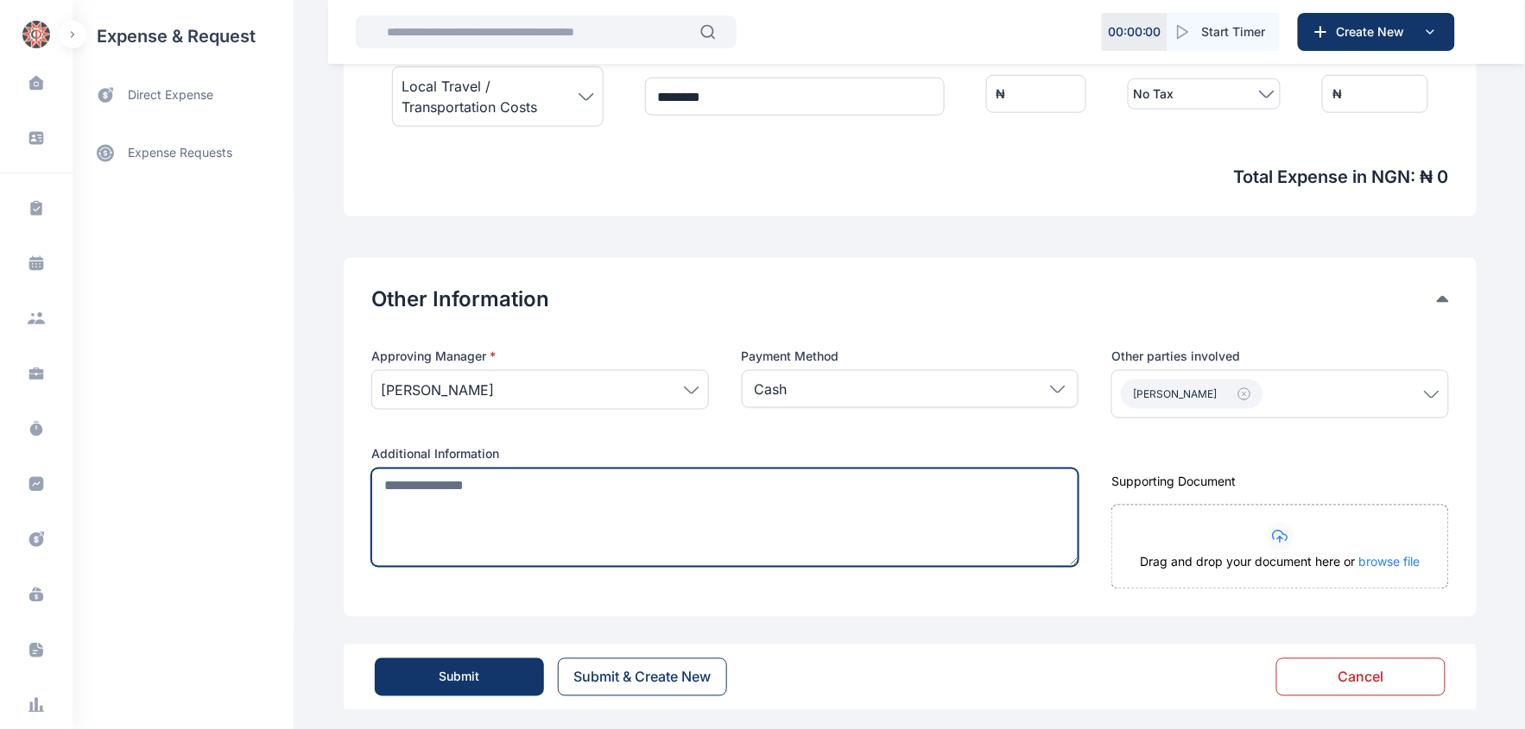
paste textarea "**********"
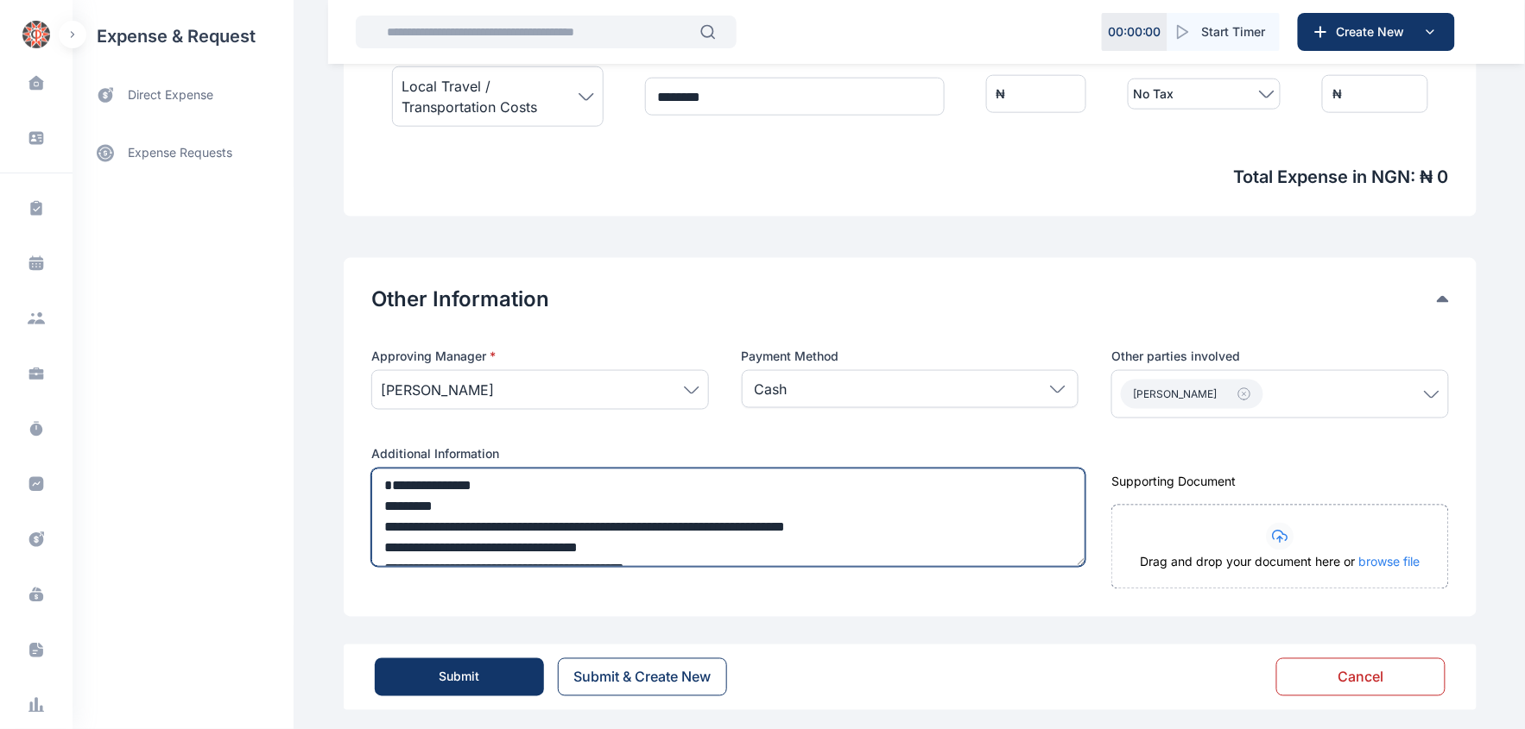
scroll to position [62, 0]
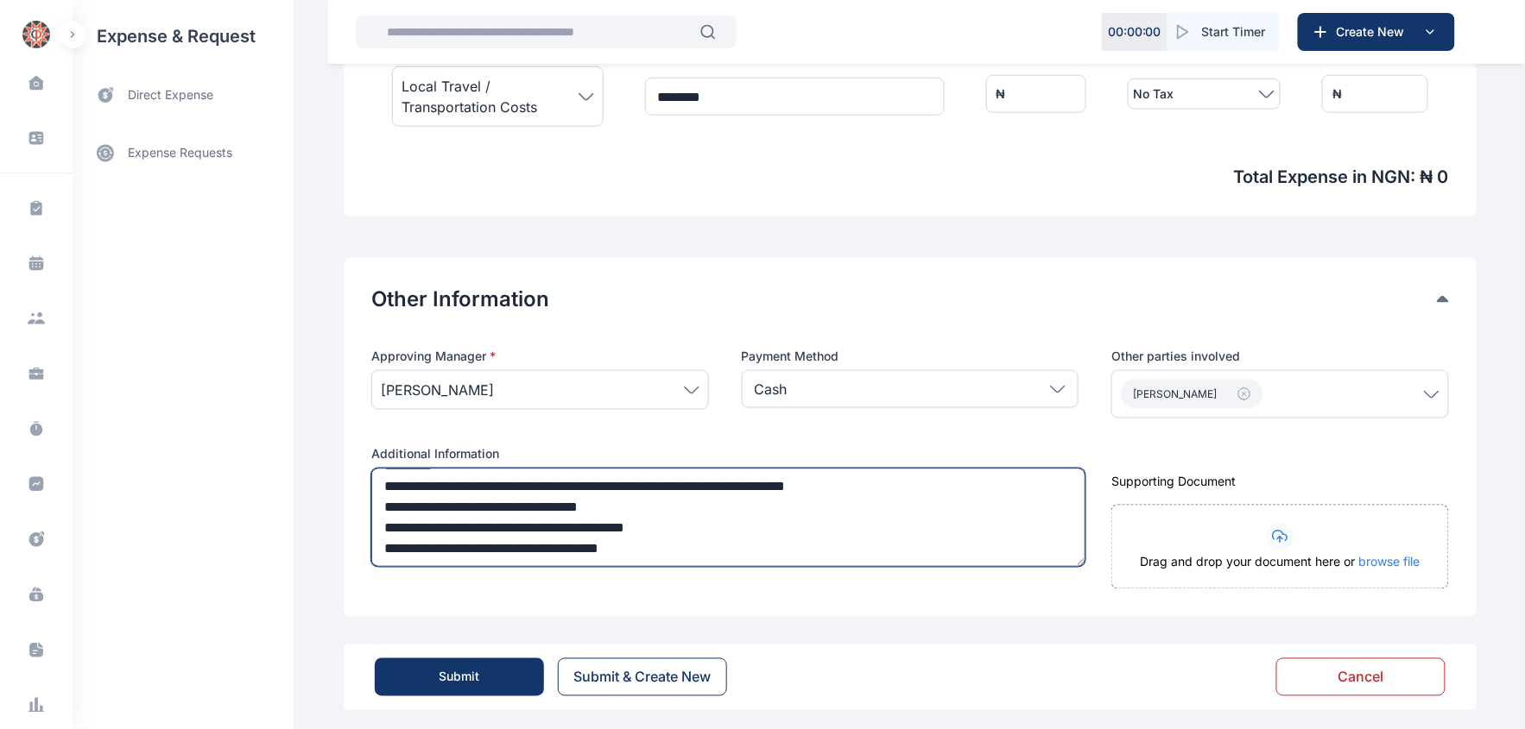
type textarea "**********"
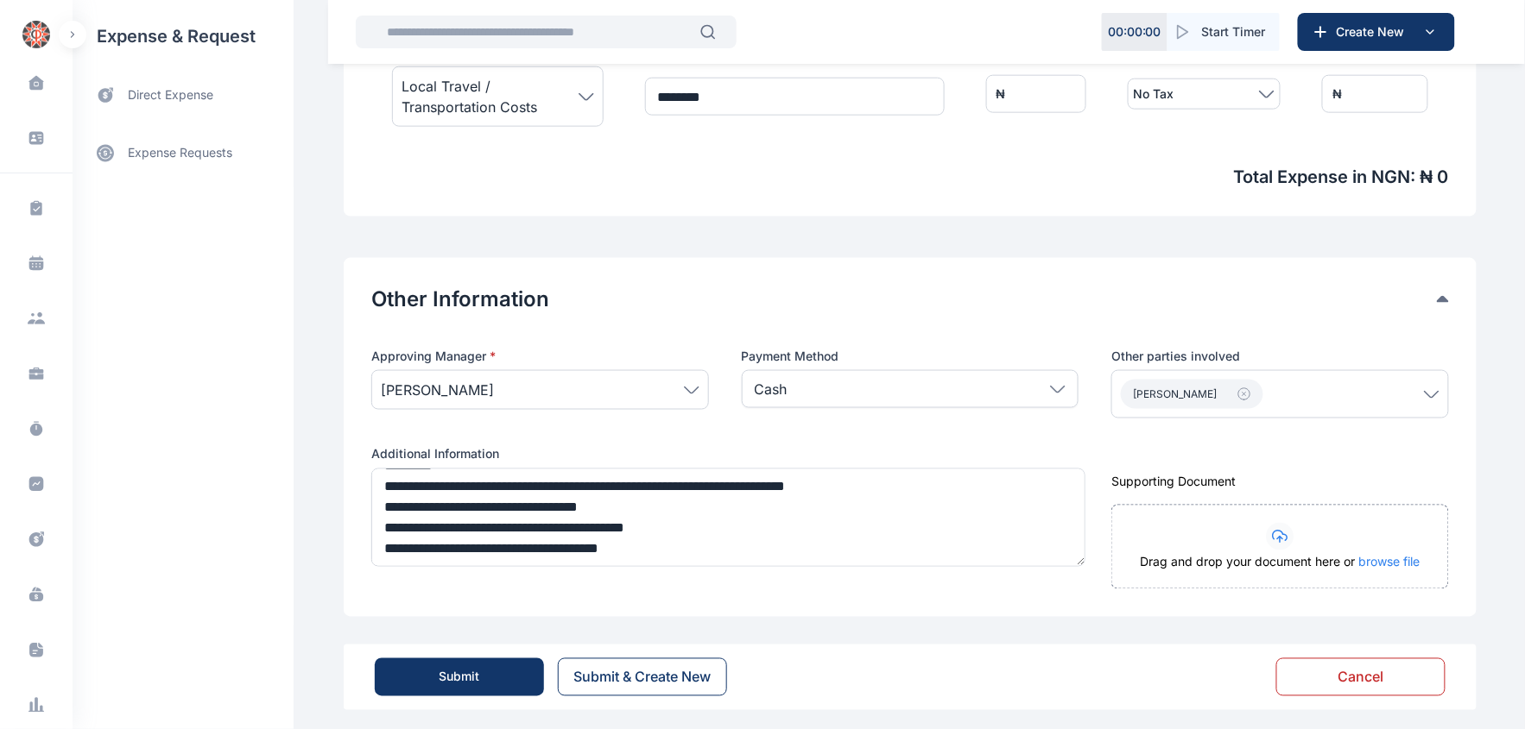
click at [443, 676] on div "Submit" at bounding box center [459, 677] width 41 height 17
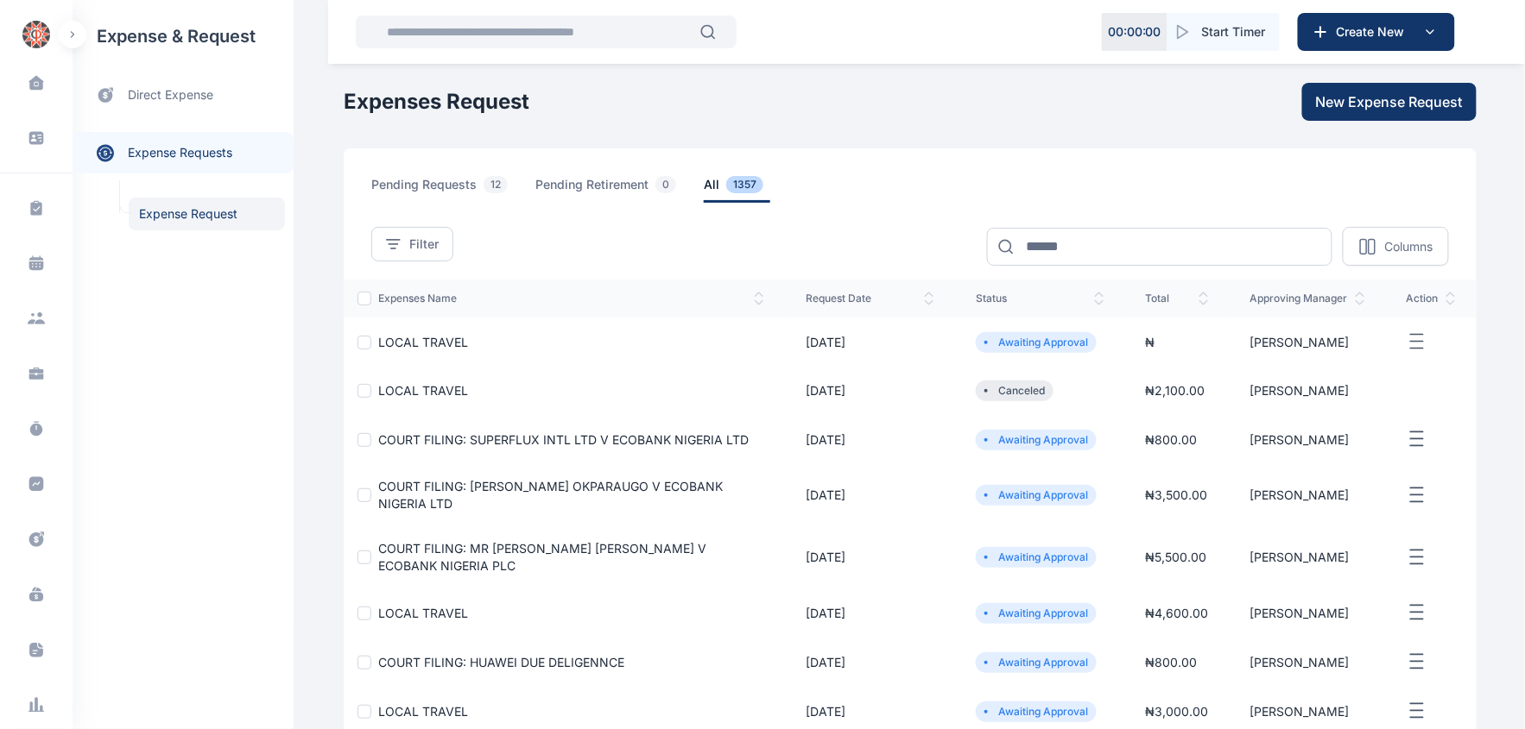
click at [411, 344] on span "LOCAL TRAVEL" at bounding box center [423, 342] width 90 height 15
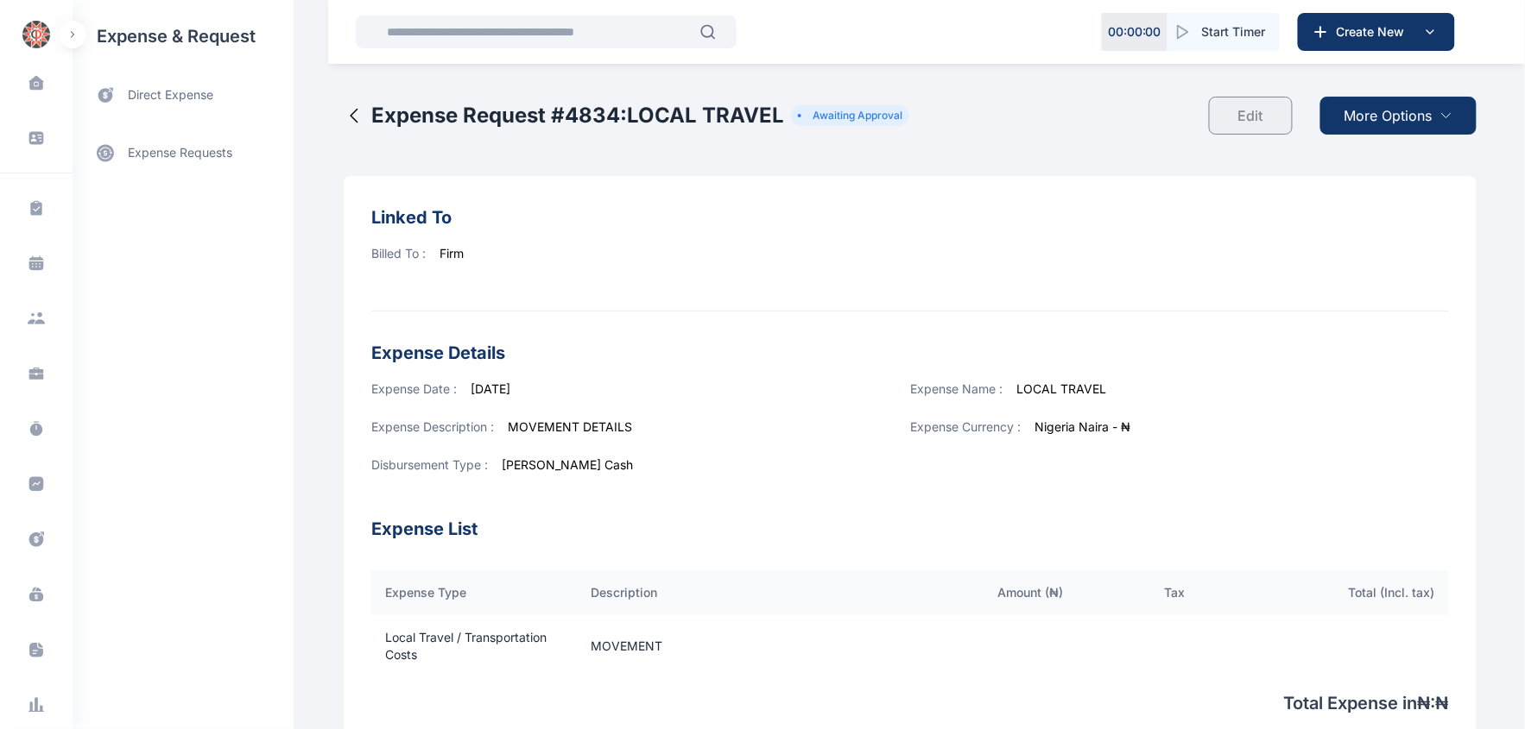
click at [1379, 116] on span "More Options" at bounding box center [1388, 115] width 88 height 21
click at [1386, 186] on span "Cancel Request" at bounding box center [1399, 191] width 77 height 17
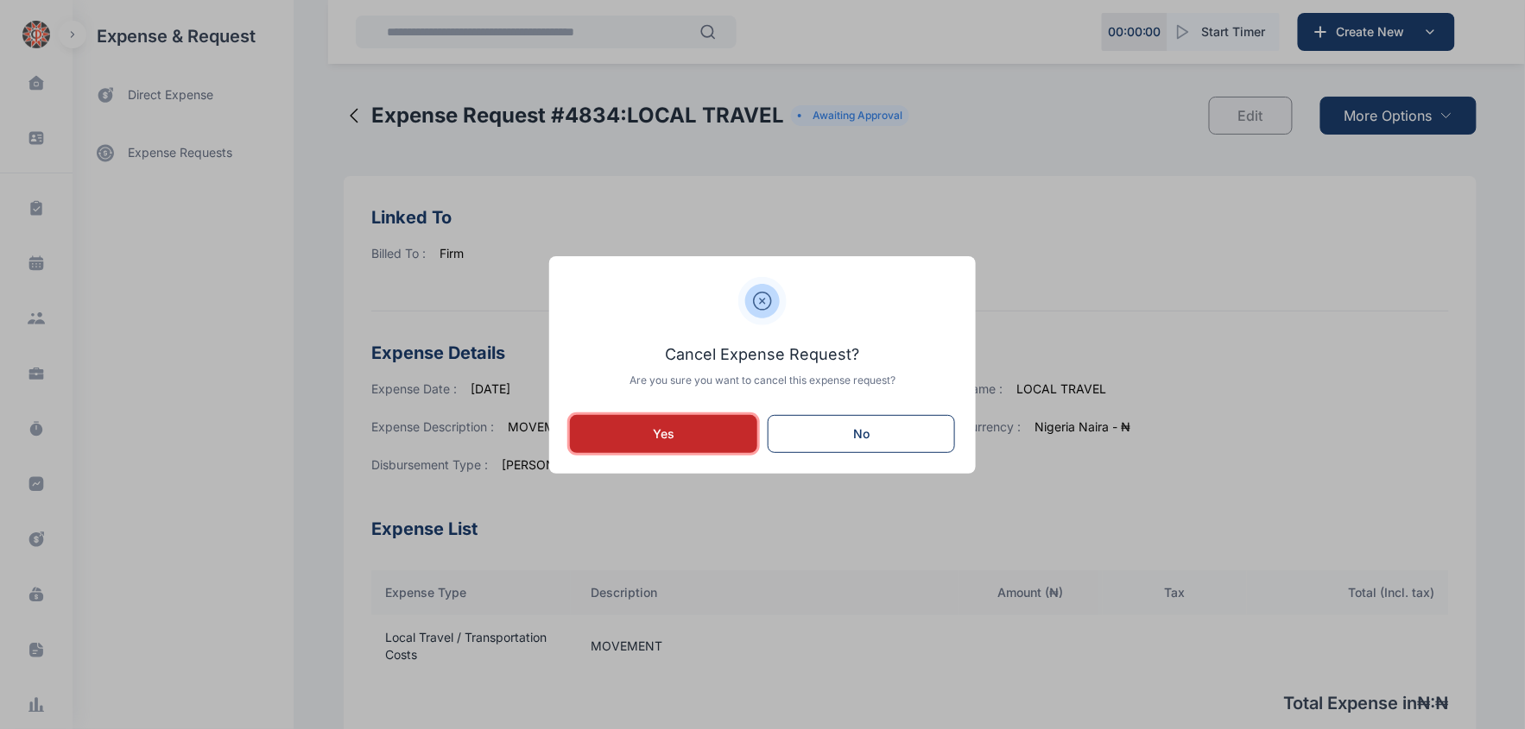
click at [661, 437] on div "Yes" at bounding box center [663, 434] width 132 height 17
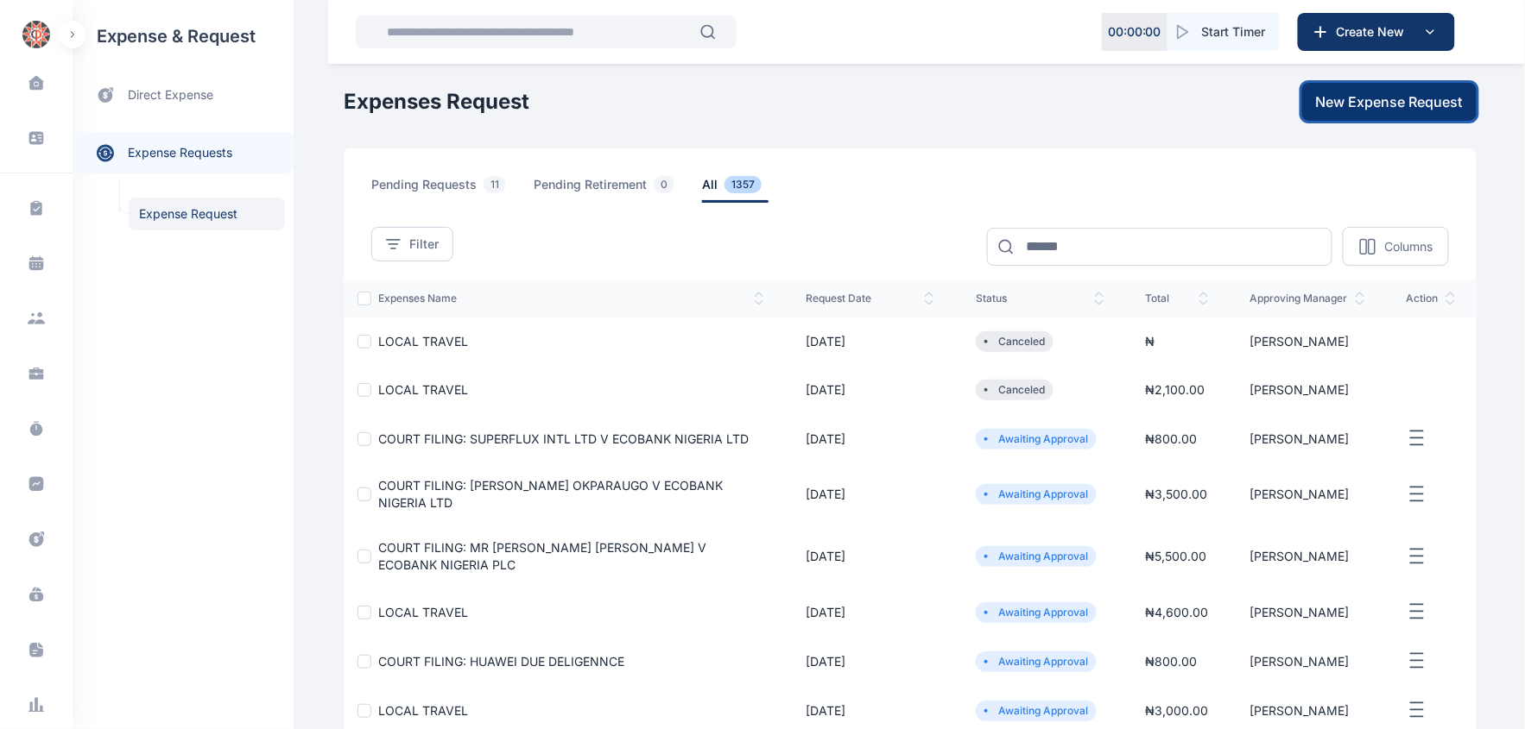
click at [1371, 100] on span "New Expense Request" at bounding box center [1389, 102] width 147 height 21
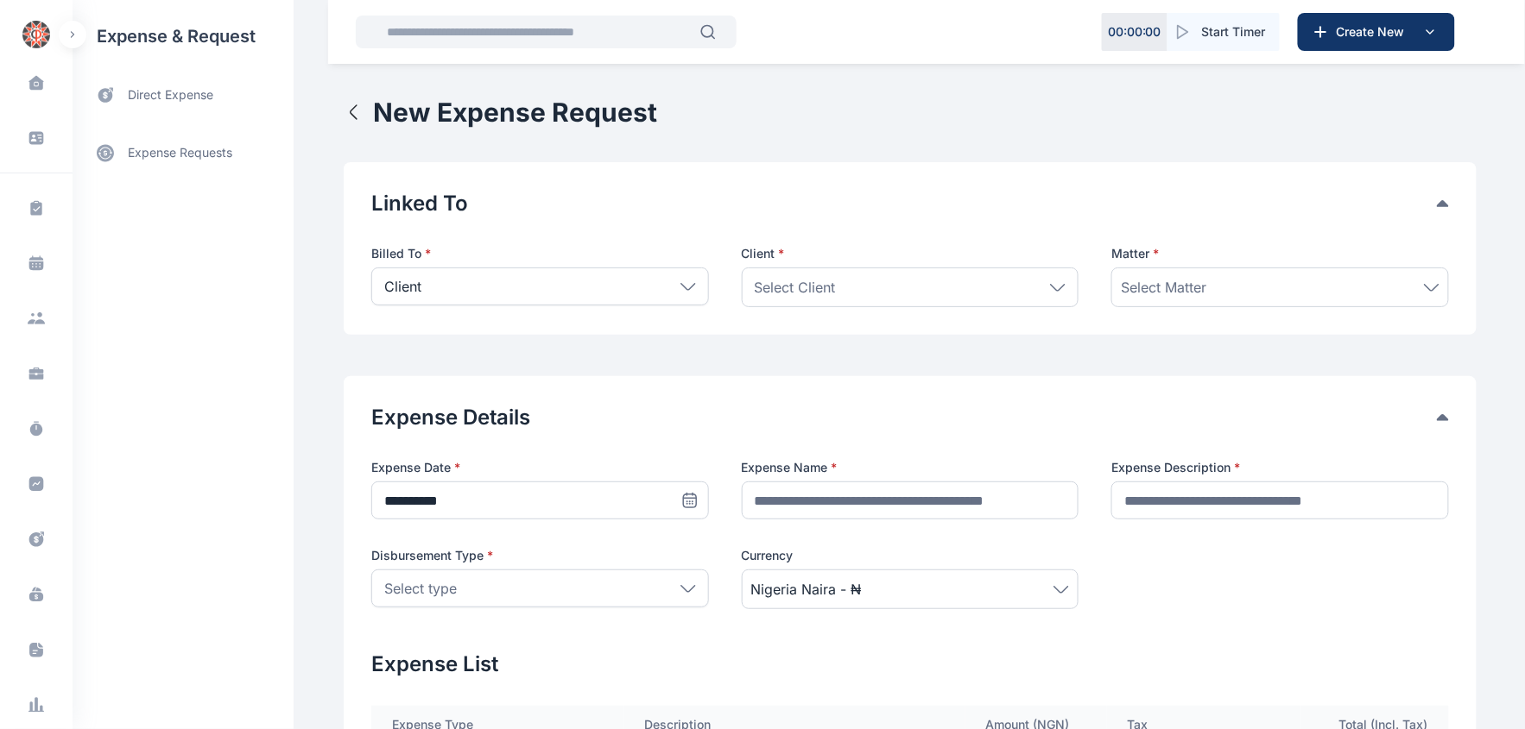
click at [681, 287] on icon at bounding box center [688, 286] width 14 height 6
click at [387, 367] on p "Firm" at bounding box center [540, 365] width 306 height 17
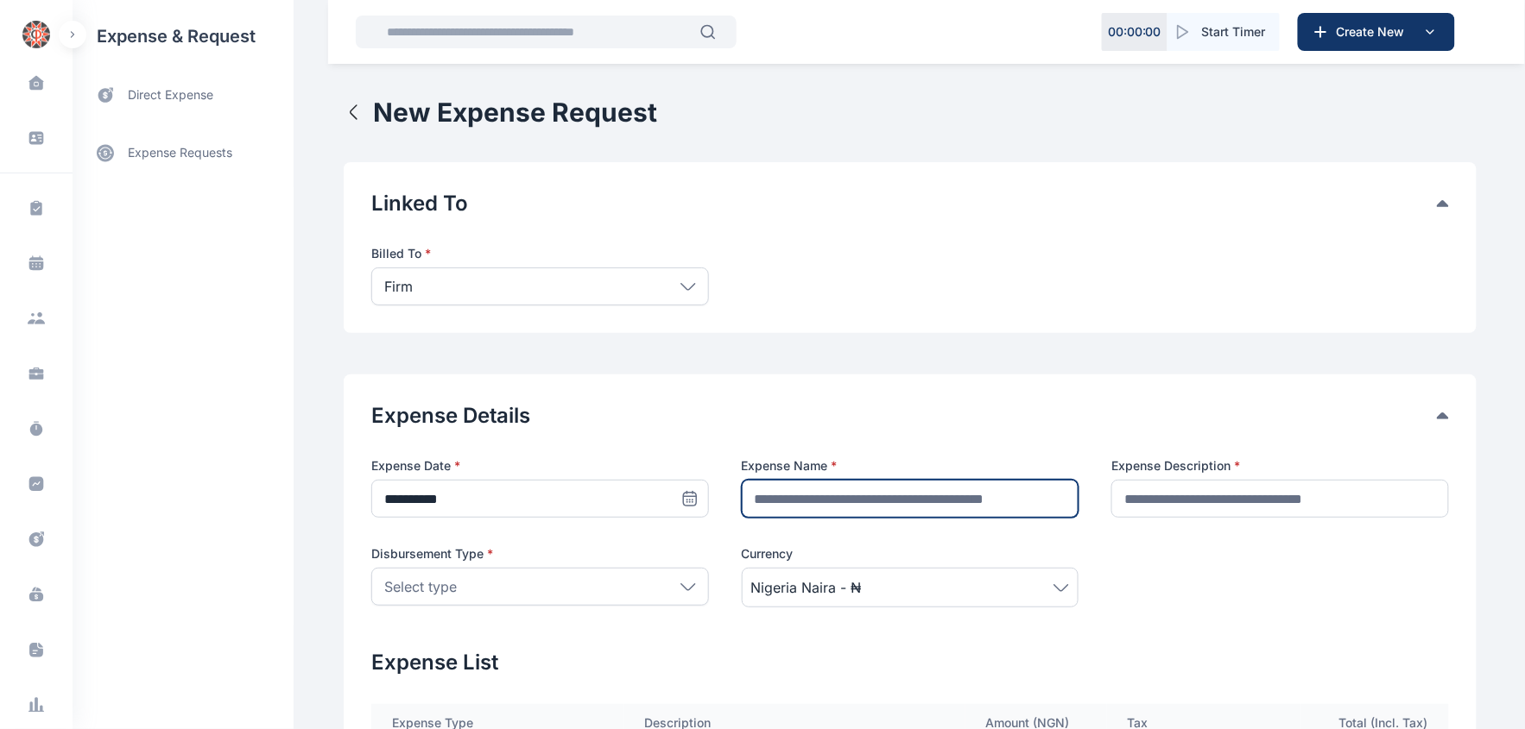
click at [840, 489] on input "text" at bounding box center [911, 499] width 338 height 38
type input "**********"
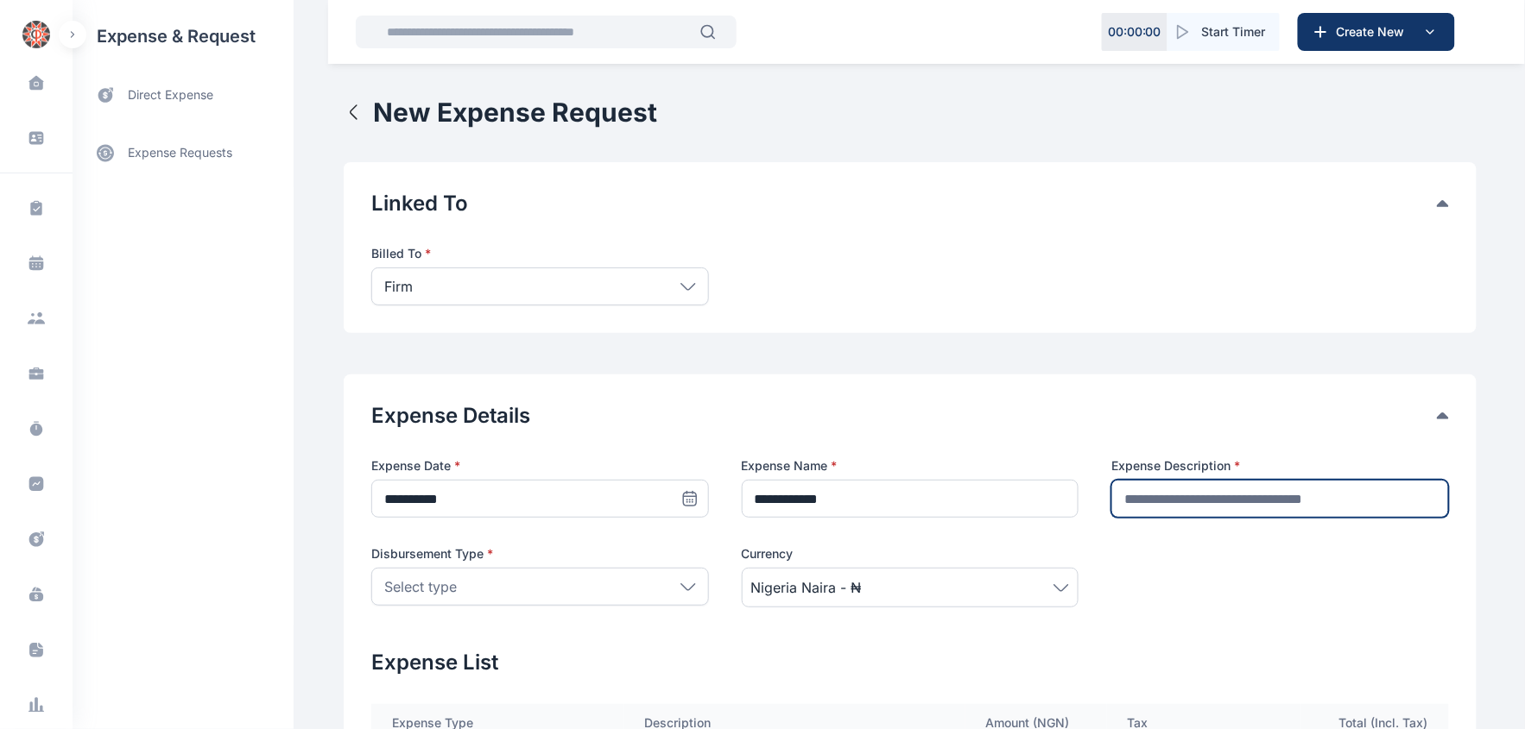
click at [1262, 497] on input "text" at bounding box center [1280, 499] width 338 height 38
type input "**********"
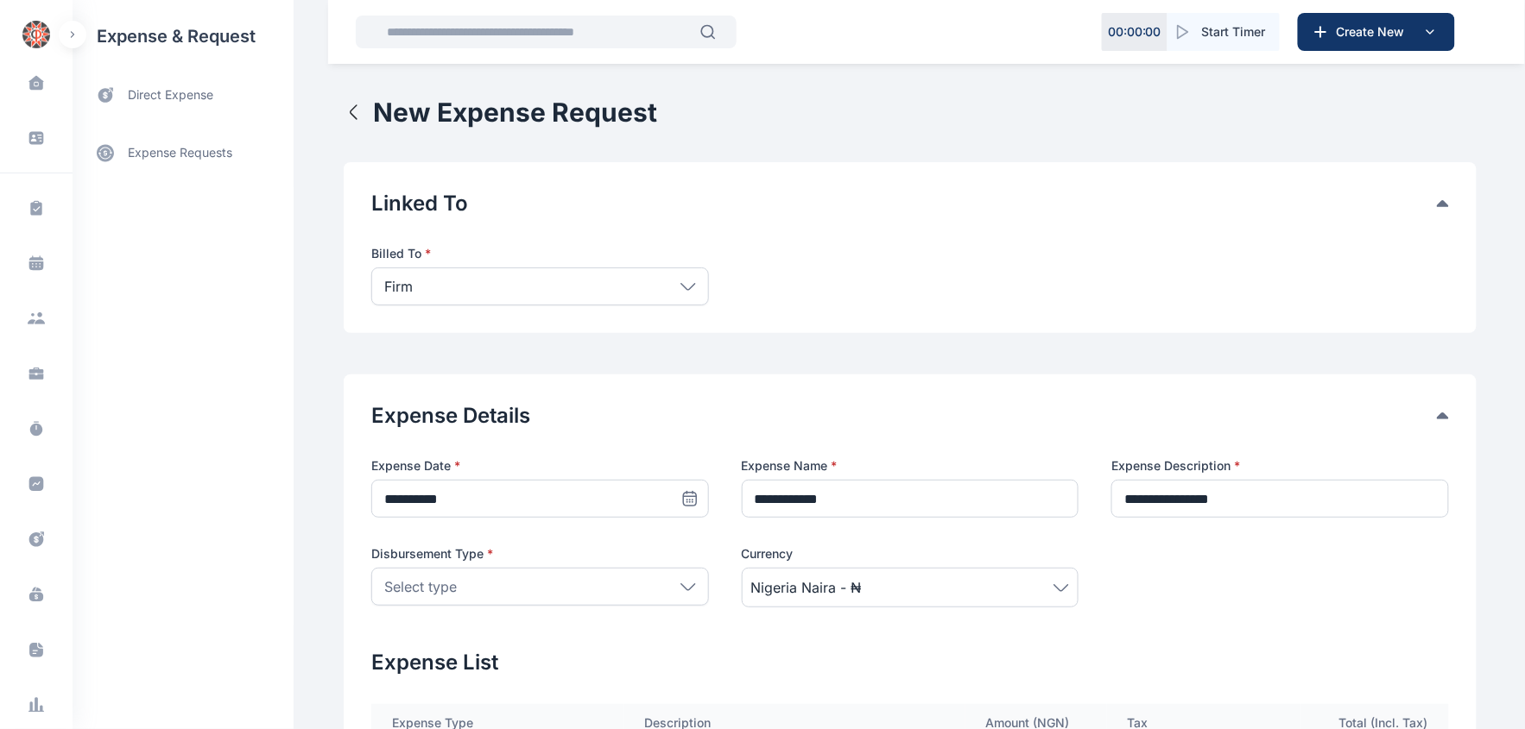
click at [686, 587] on icon at bounding box center [688, 588] width 16 height 8
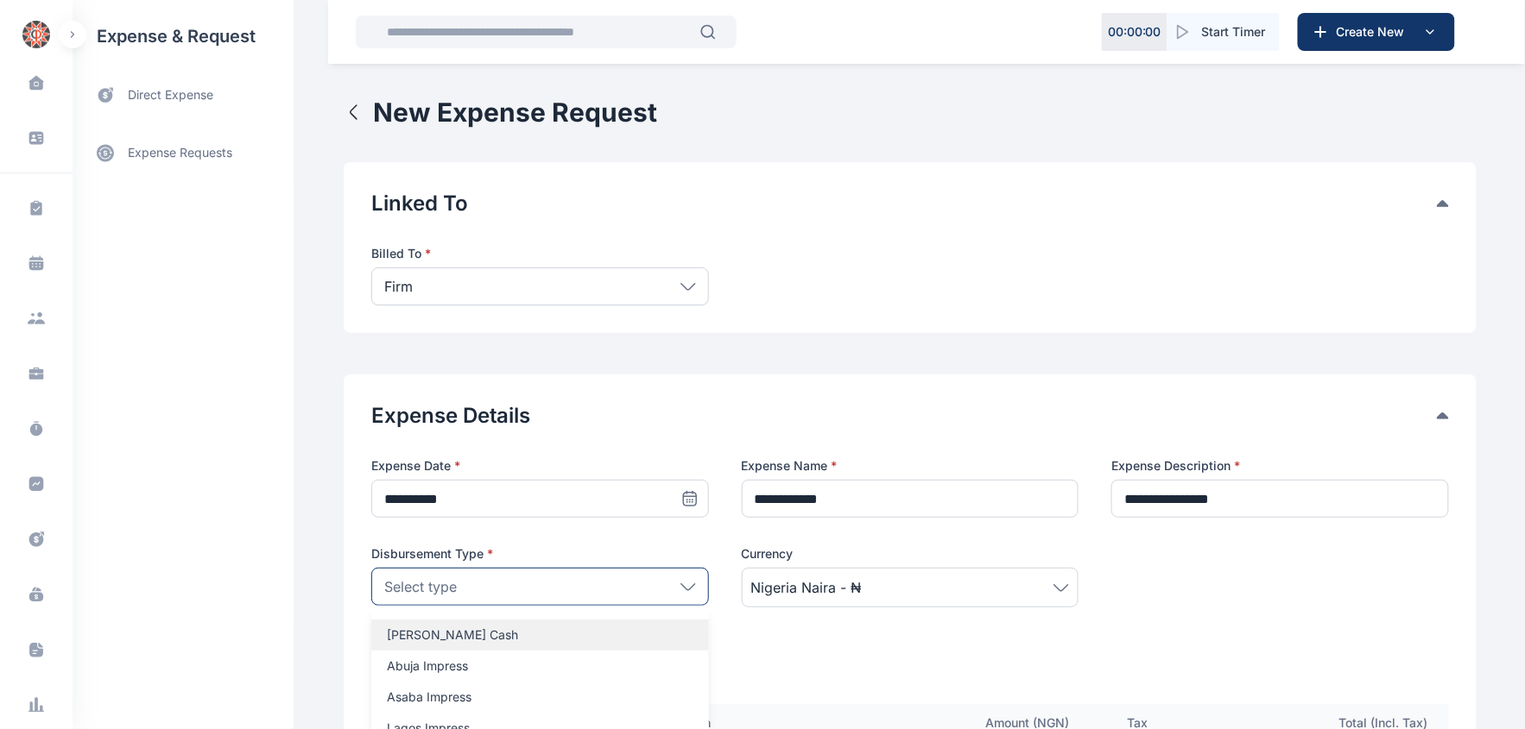
click at [404, 628] on p "[PERSON_NAME] Cash" at bounding box center [540, 635] width 306 height 17
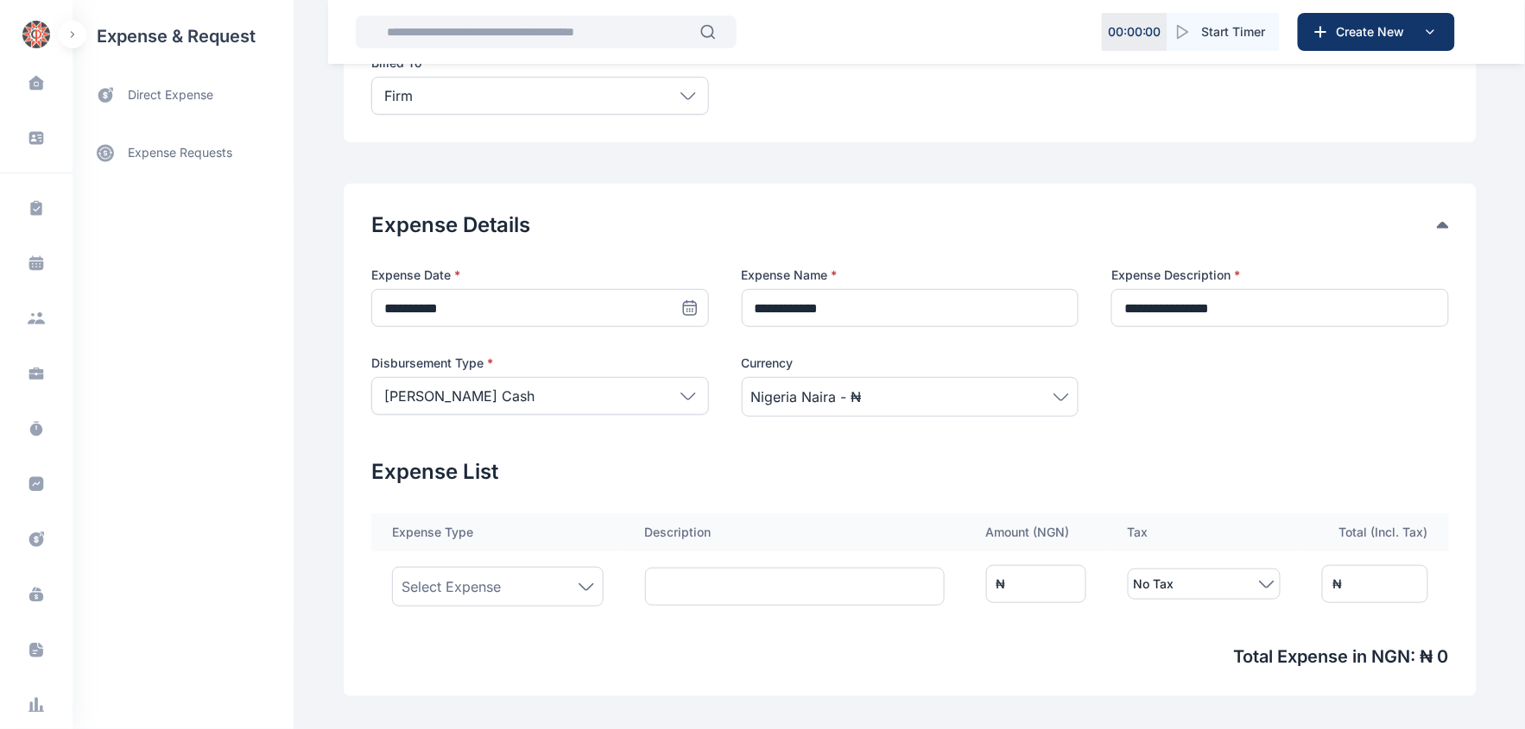
scroll to position [192, 0]
click at [578, 585] on icon at bounding box center [586, 587] width 16 height 8
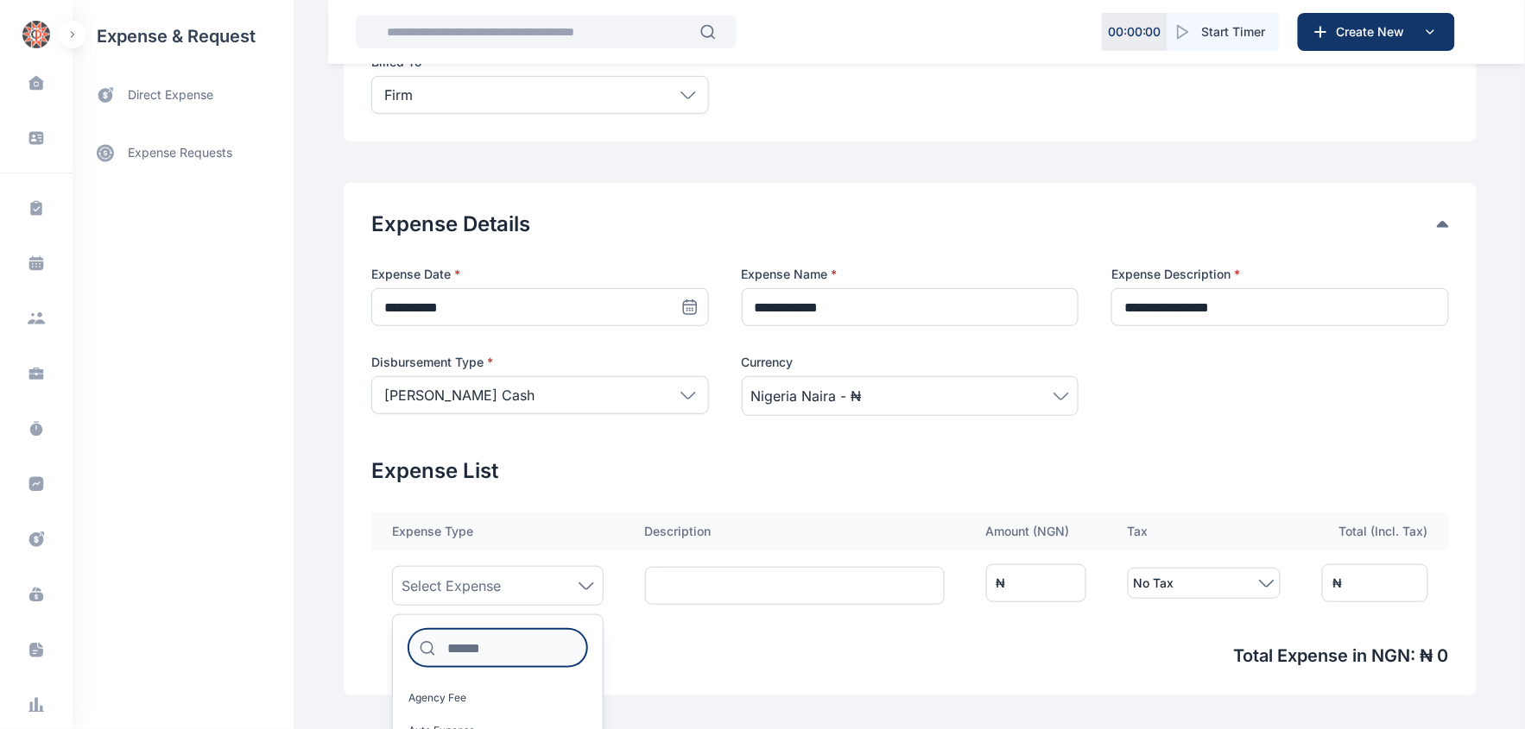
click at [468, 647] on input at bounding box center [497, 648] width 179 height 38
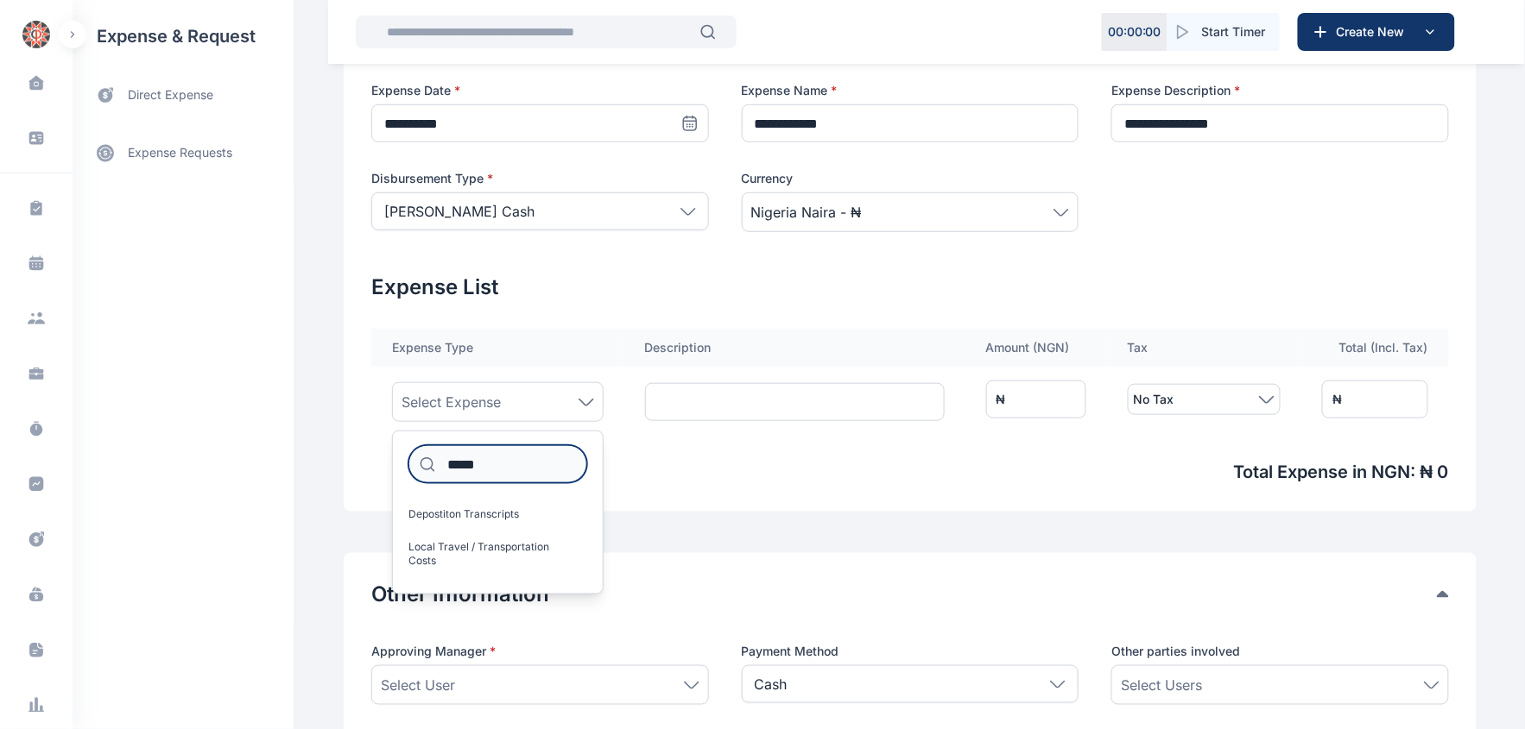
scroll to position [383, 0]
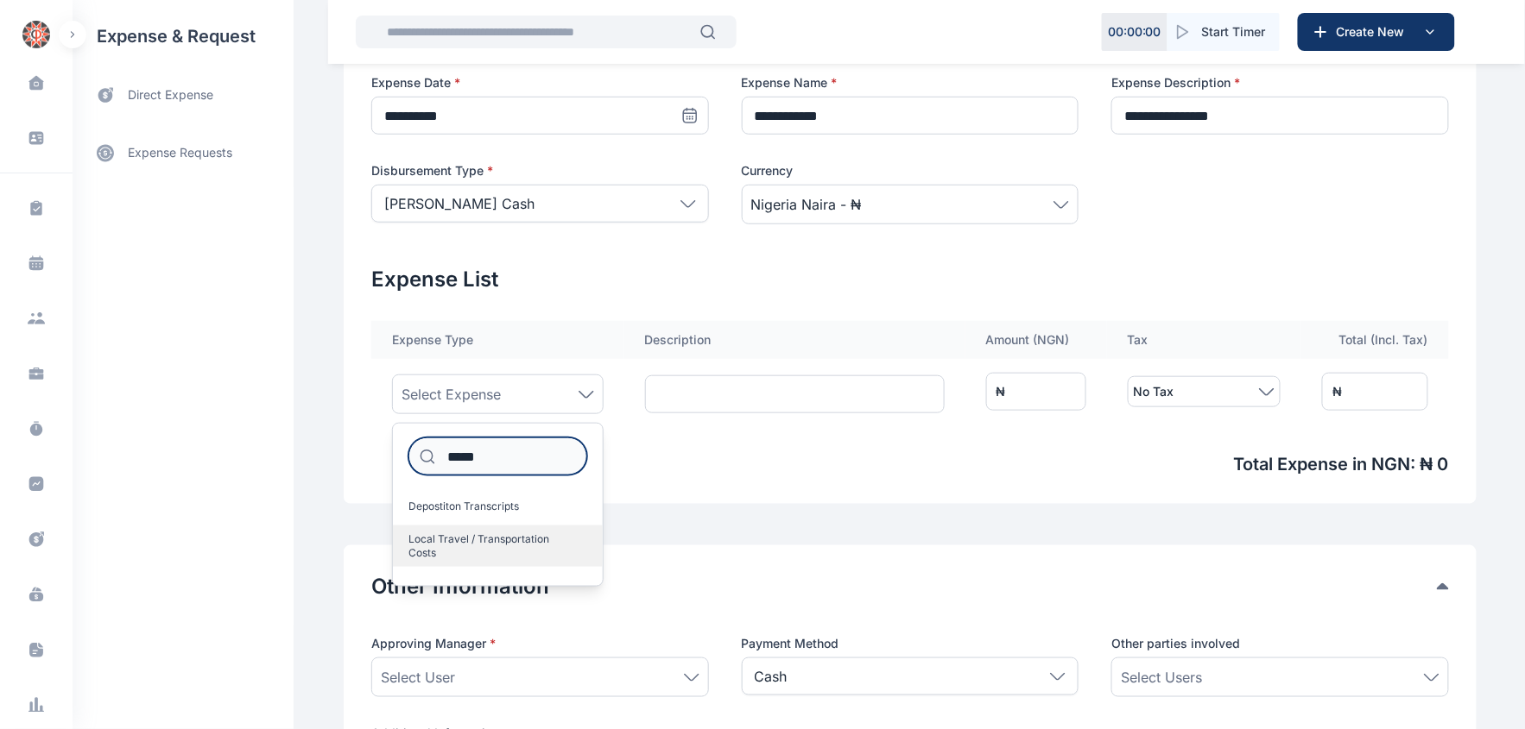
type input "*****"
click at [467, 535] on span "Local Travel / Transportation Costs" at bounding box center [490, 547] width 165 height 28
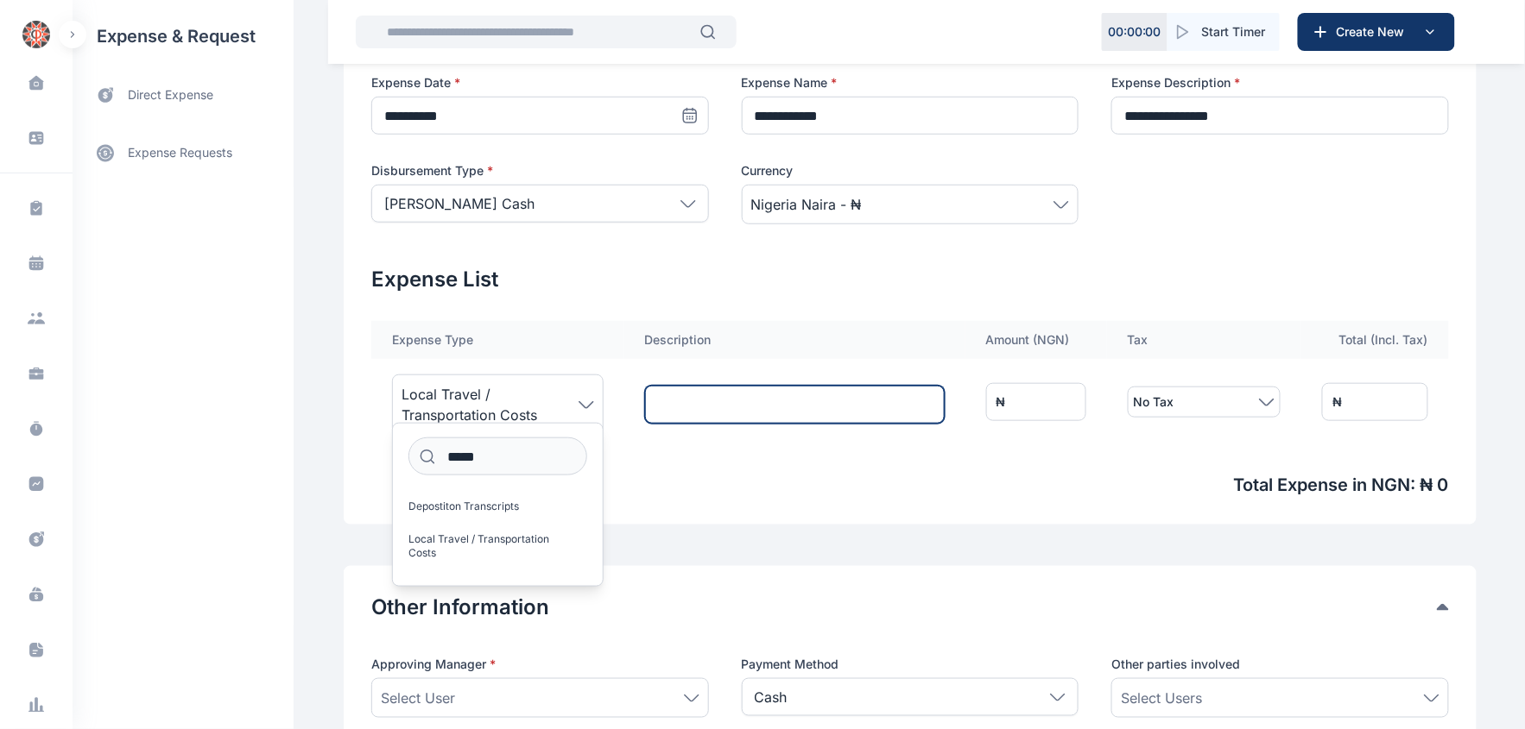
click at [679, 408] on input "text" at bounding box center [795, 405] width 300 height 38
type input "********"
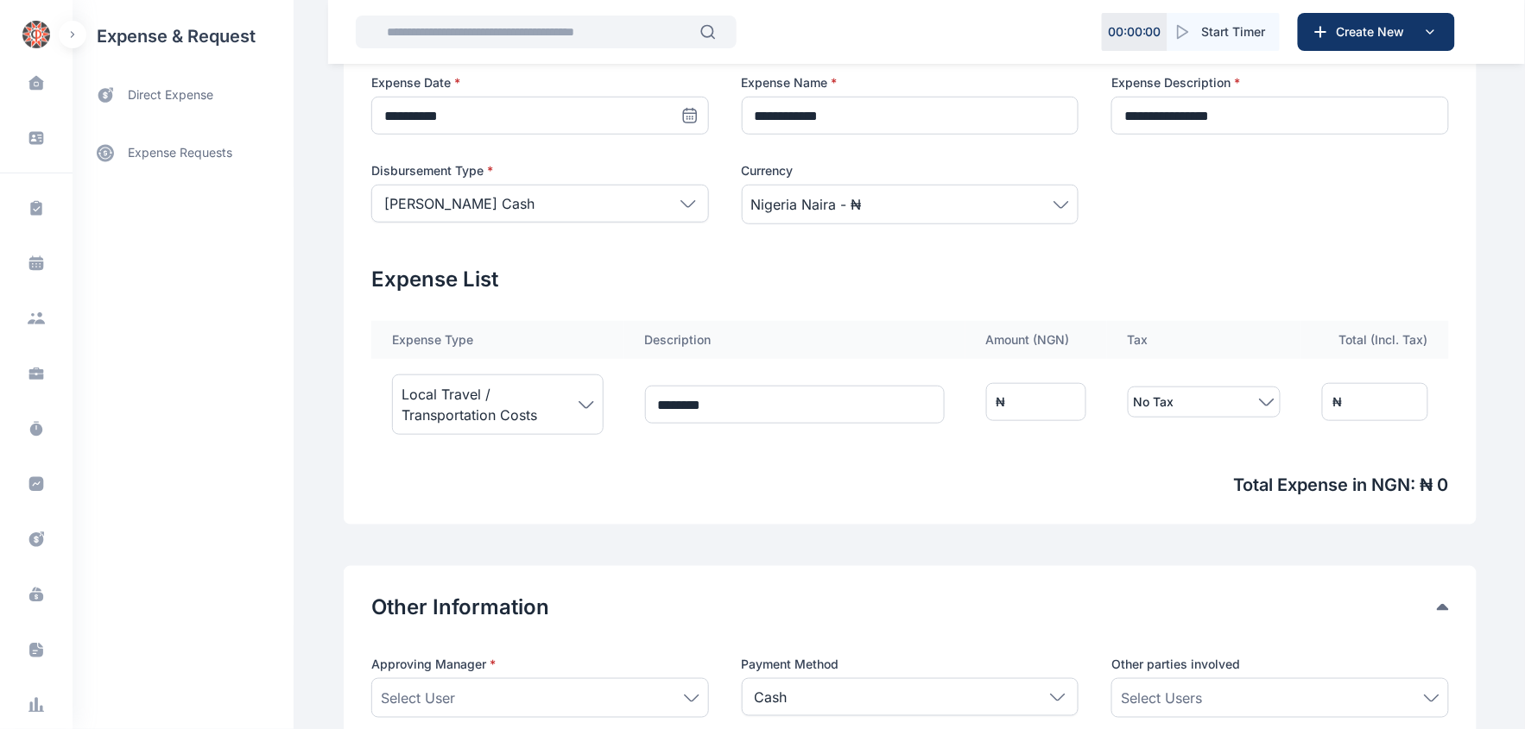
click at [1004, 401] on input "*" at bounding box center [1036, 402] width 100 height 38
type input "**"
type input "***"
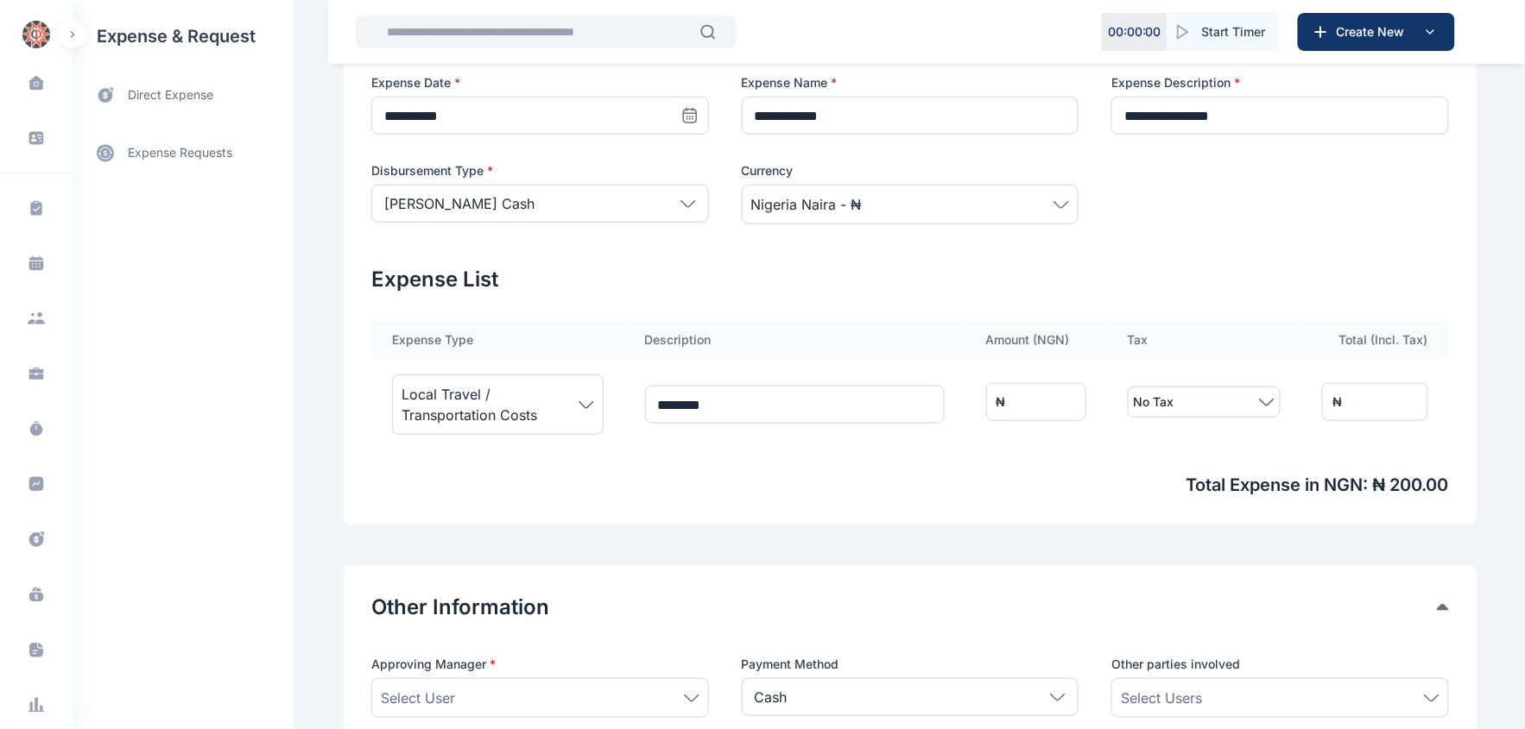
type input "****"
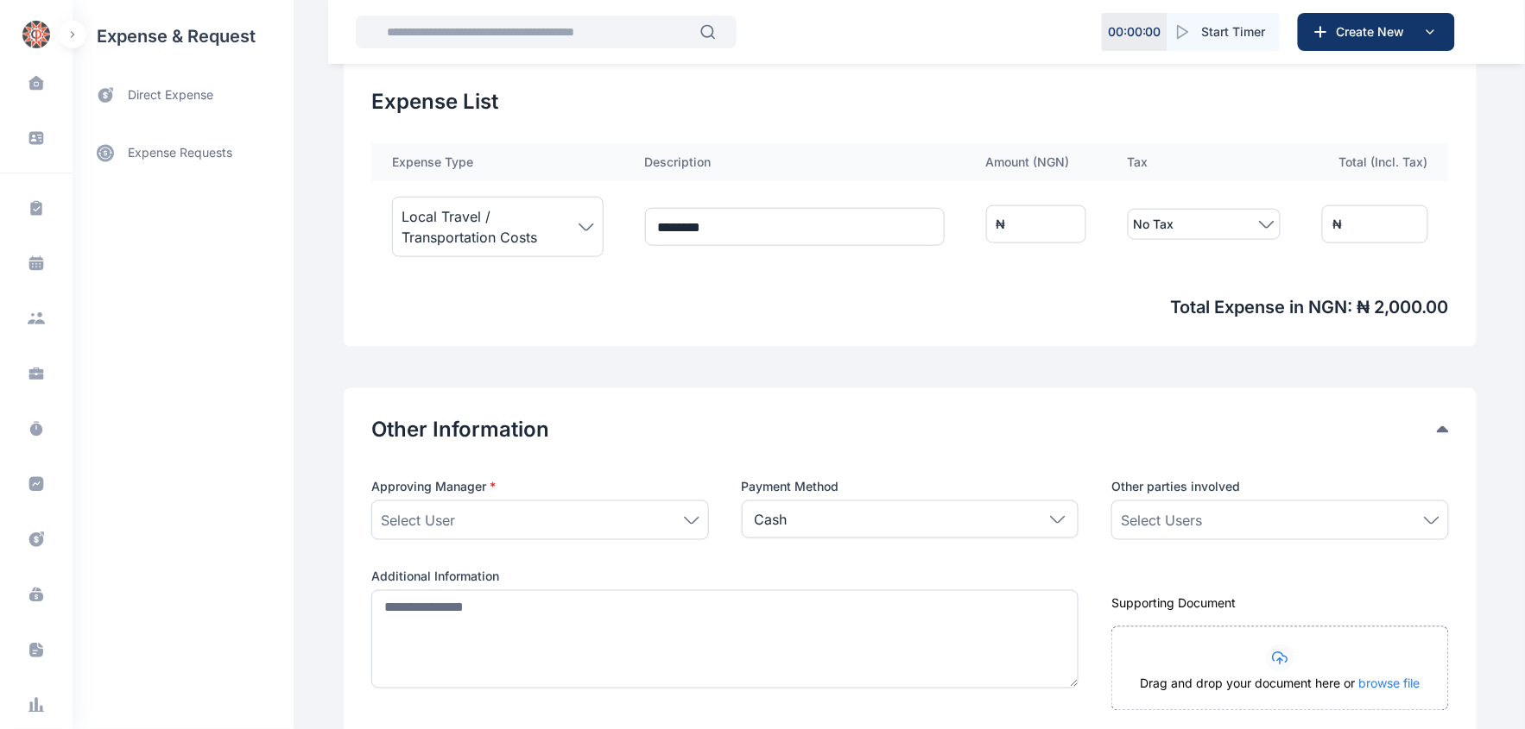
scroll to position [575, 0]
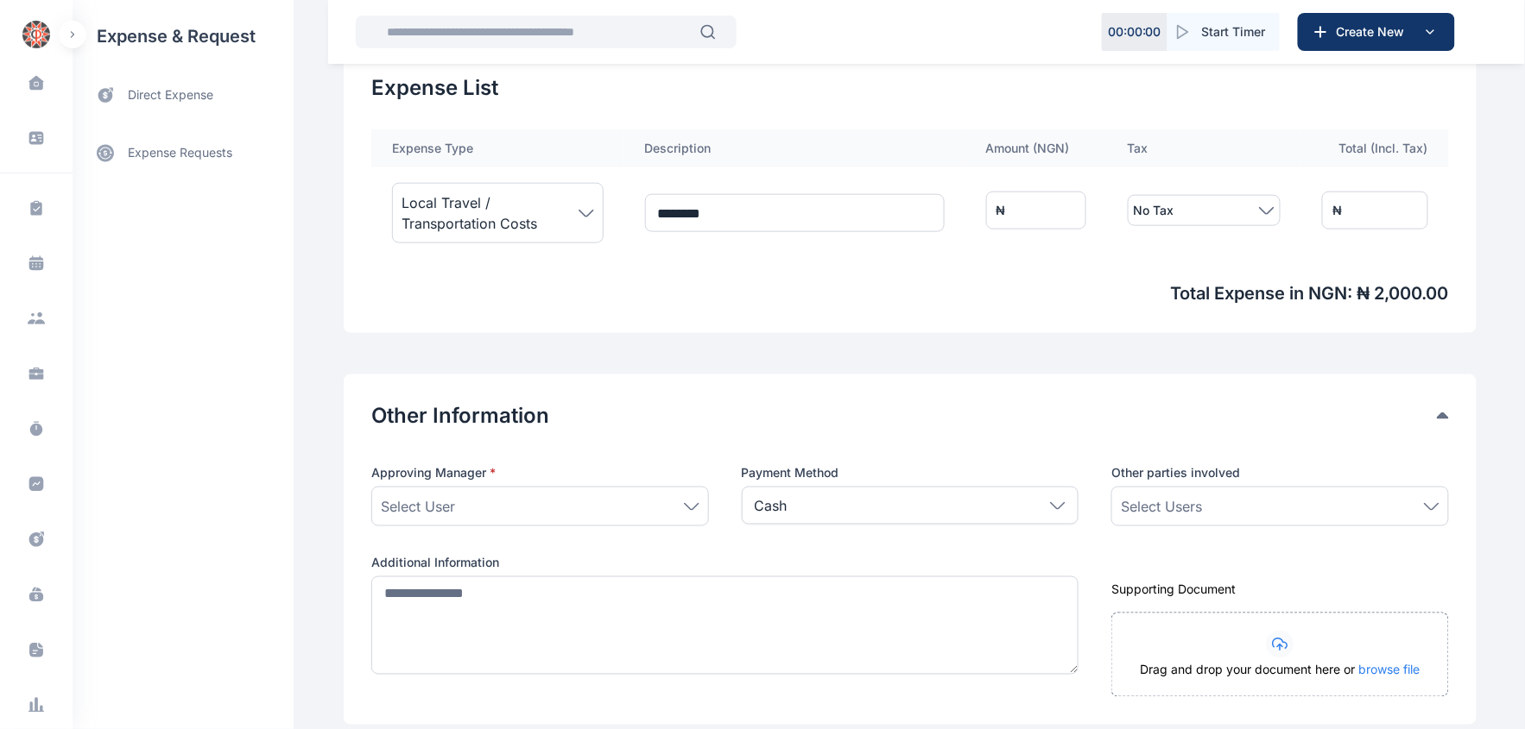
type input "****"
click at [685, 509] on icon at bounding box center [692, 506] width 14 height 6
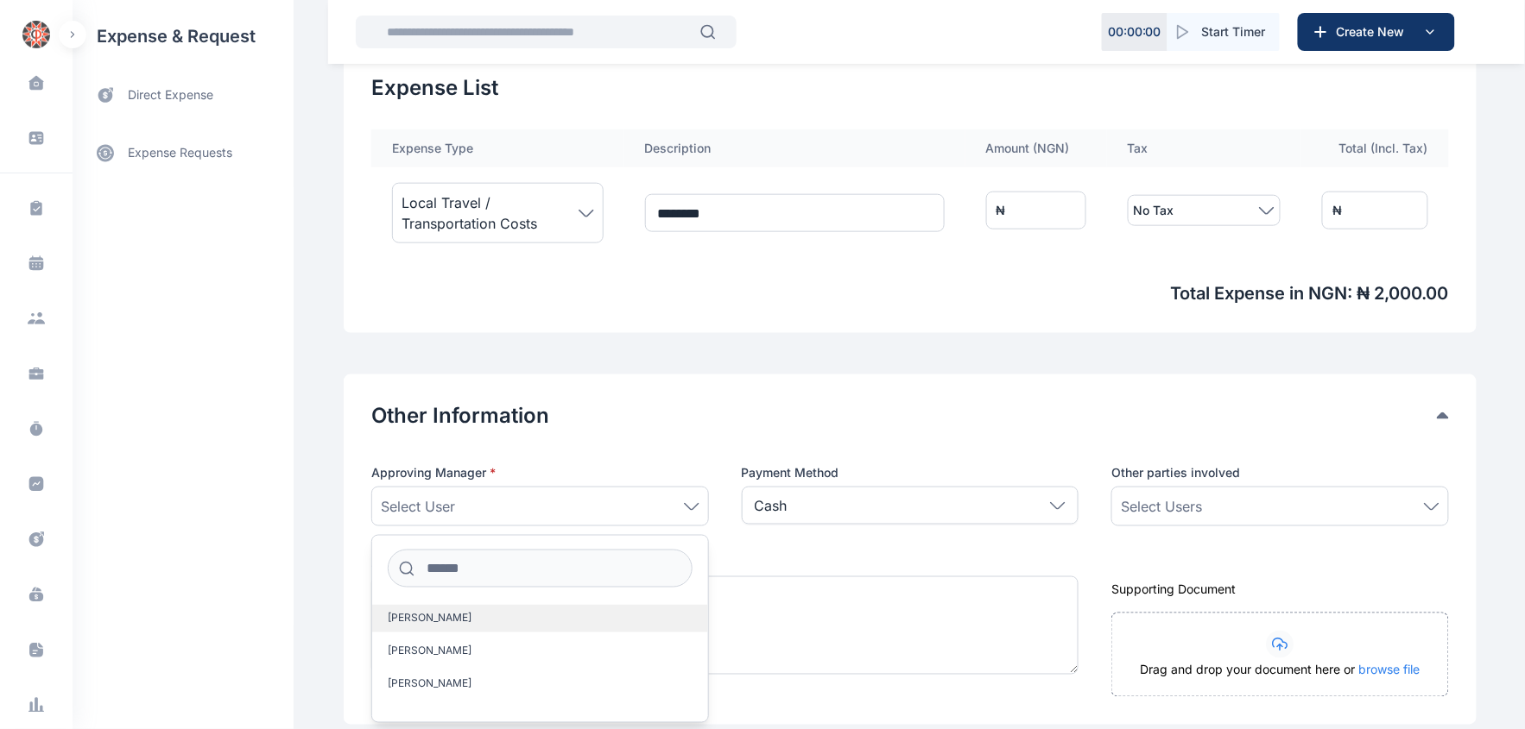
click at [427, 614] on span "[PERSON_NAME]" at bounding box center [430, 619] width 84 height 14
click at [1282, 506] on div "Select Users" at bounding box center [1280, 506] width 319 height 21
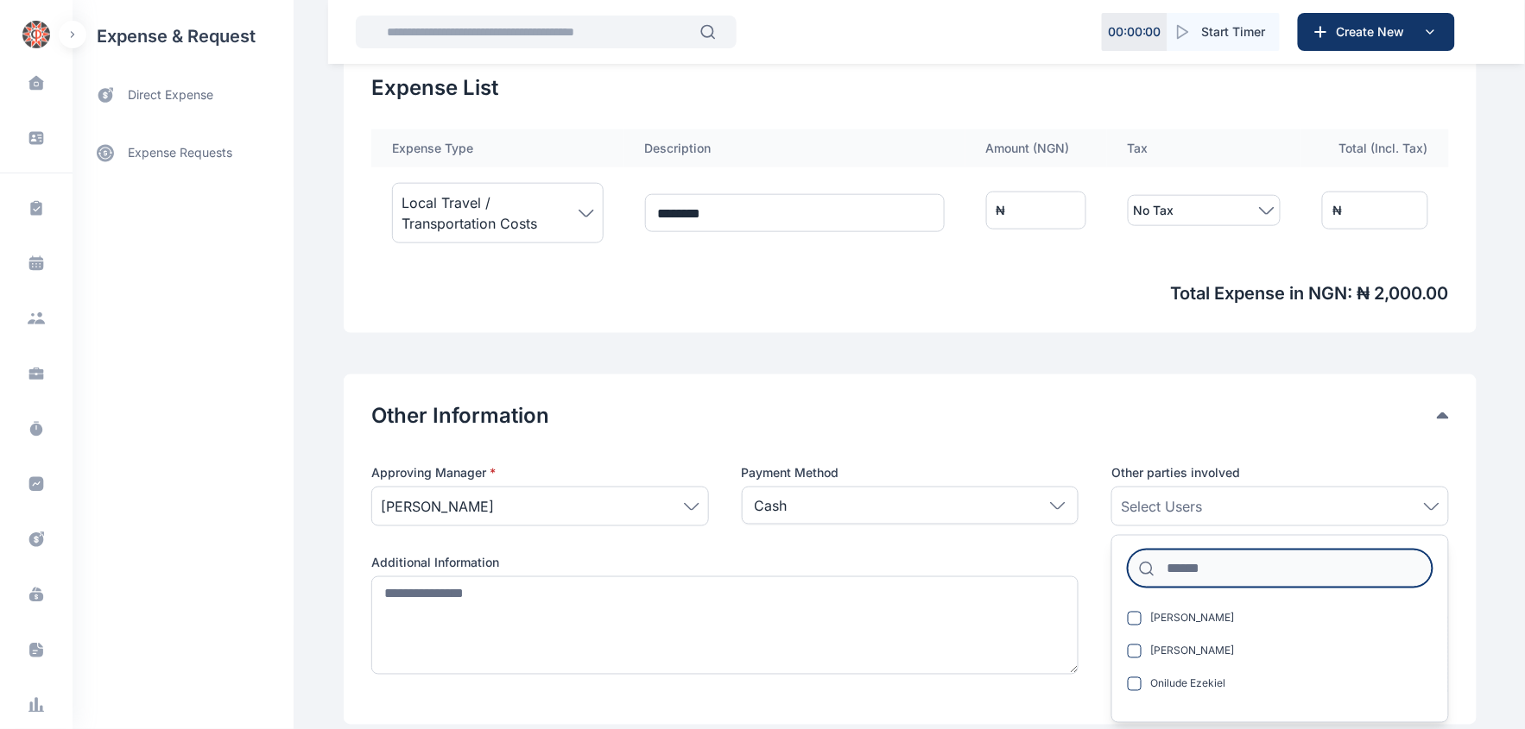
click at [1258, 565] on input at bounding box center [1279, 569] width 305 height 38
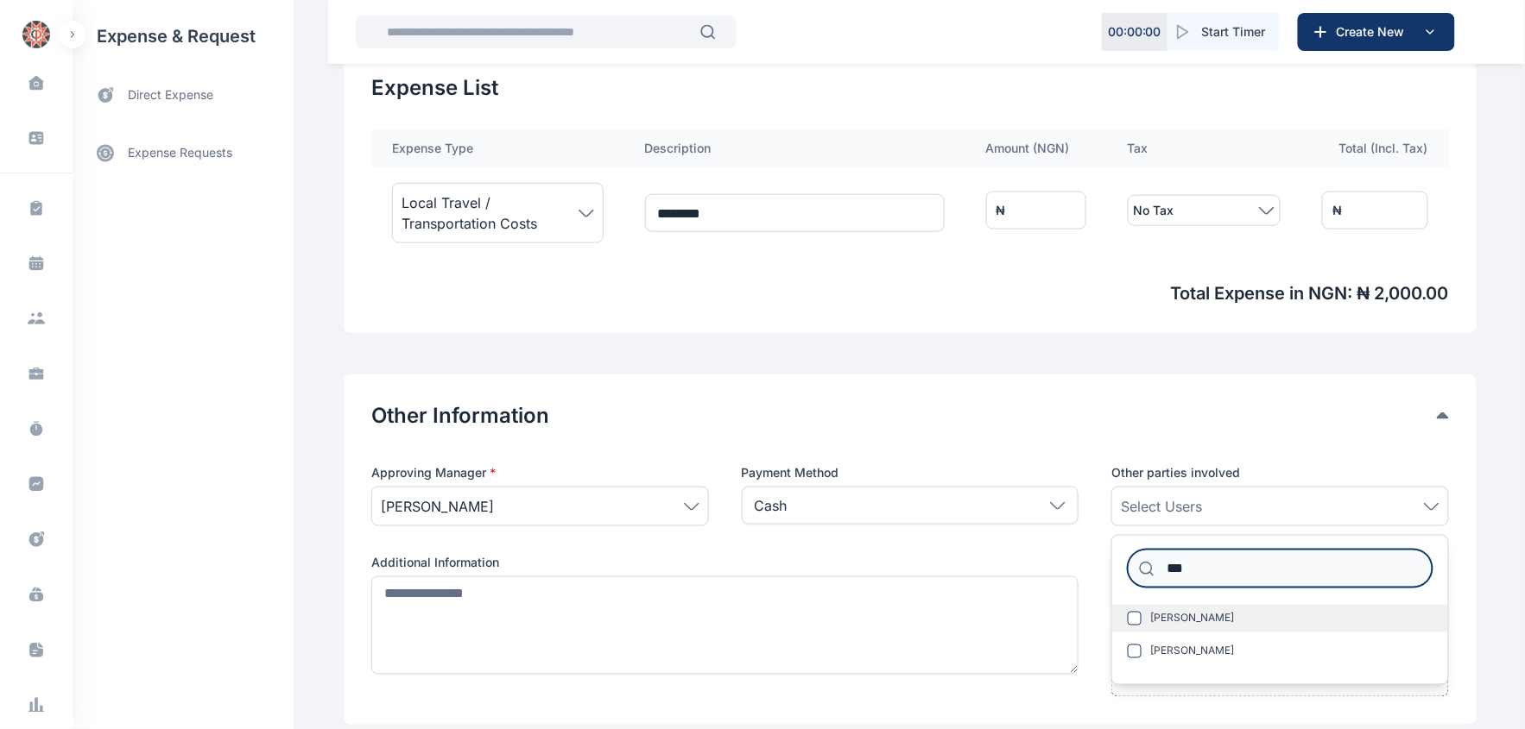
type input "***"
click at [1133, 616] on span at bounding box center [1134, 619] width 14 height 14
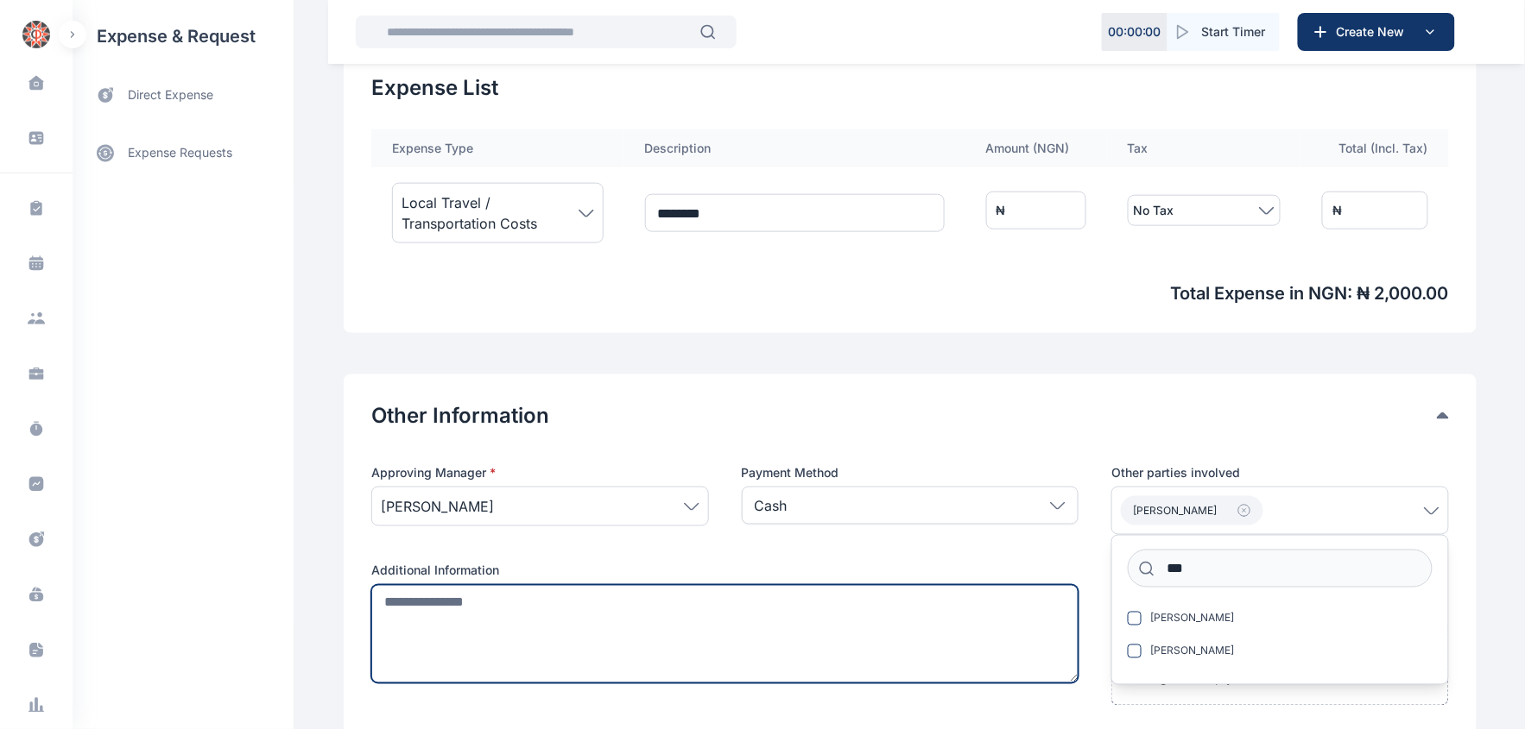
click at [625, 641] on textarea at bounding box center [724, 634] width 707 height 98
paste textarea "**********"
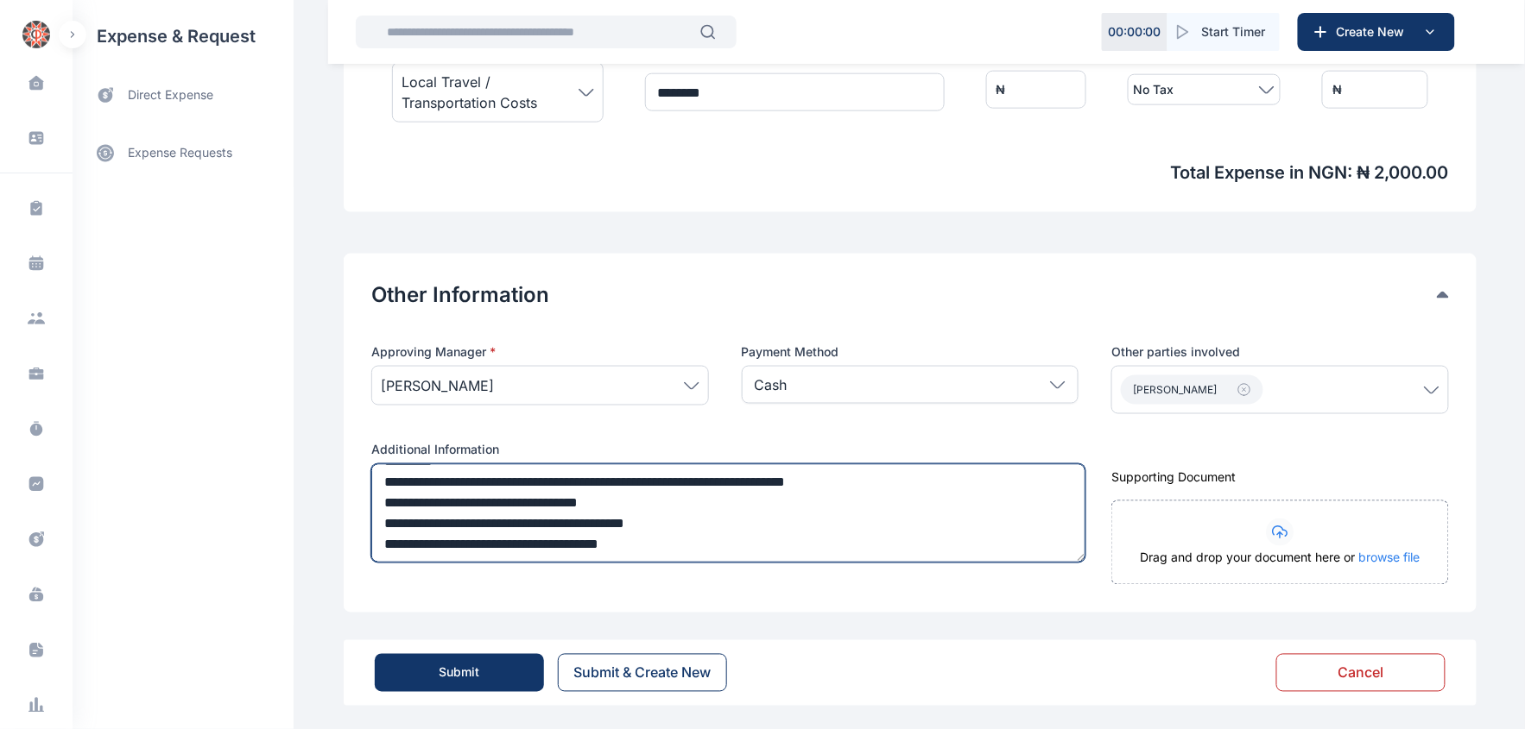
scroll to position [700, 0]
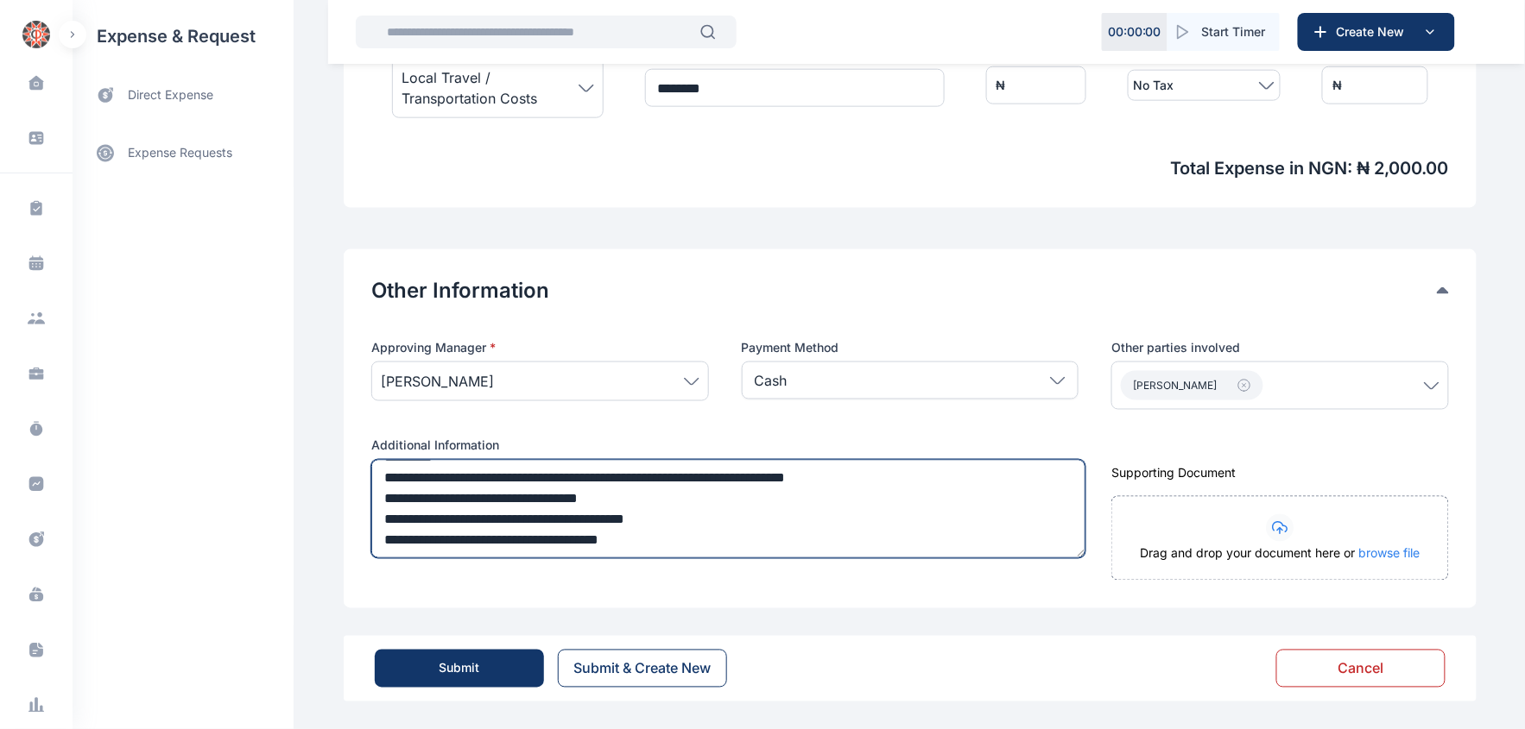
type textarea "**********"
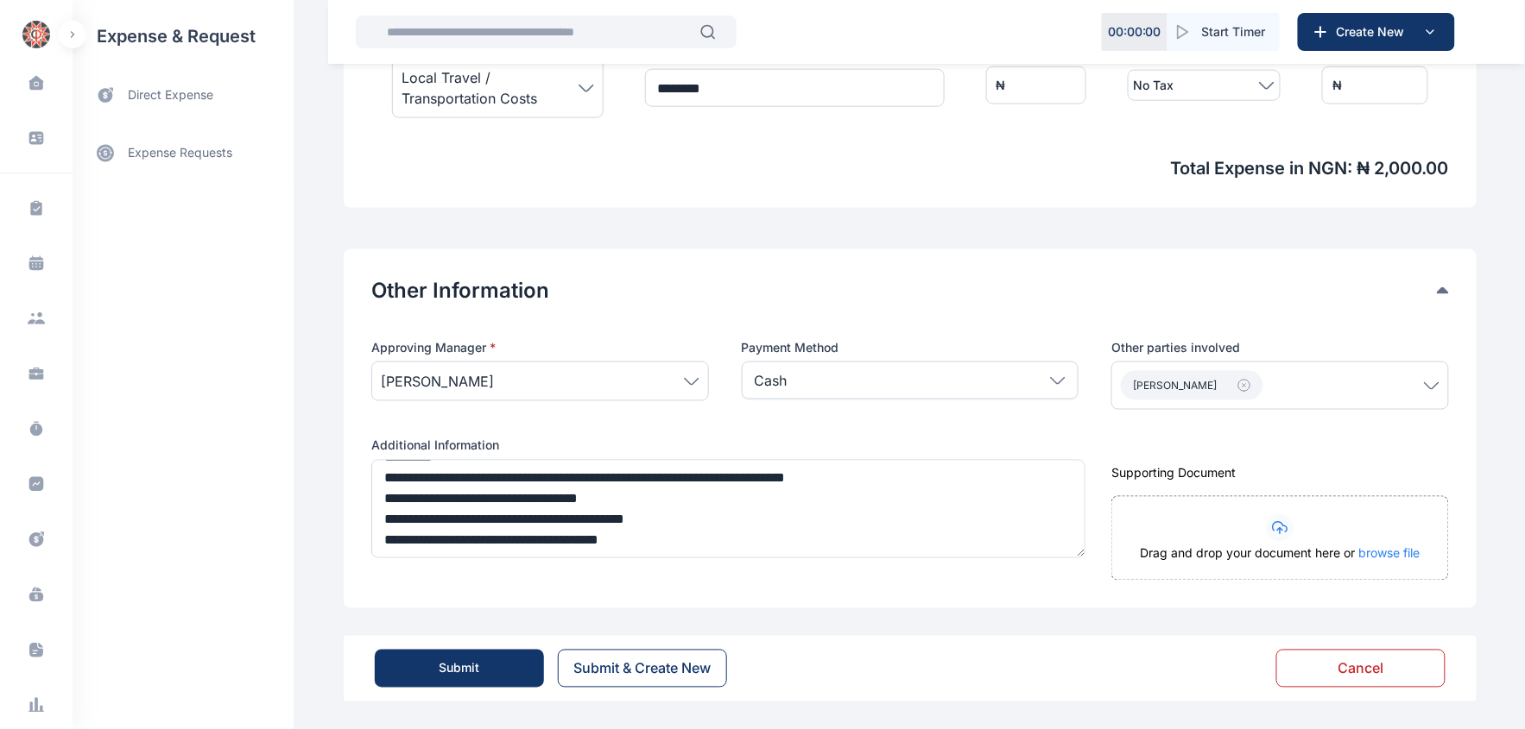
click at [451, 676] on div "Submit" at bounding box center [459, 668] width 41 height 17
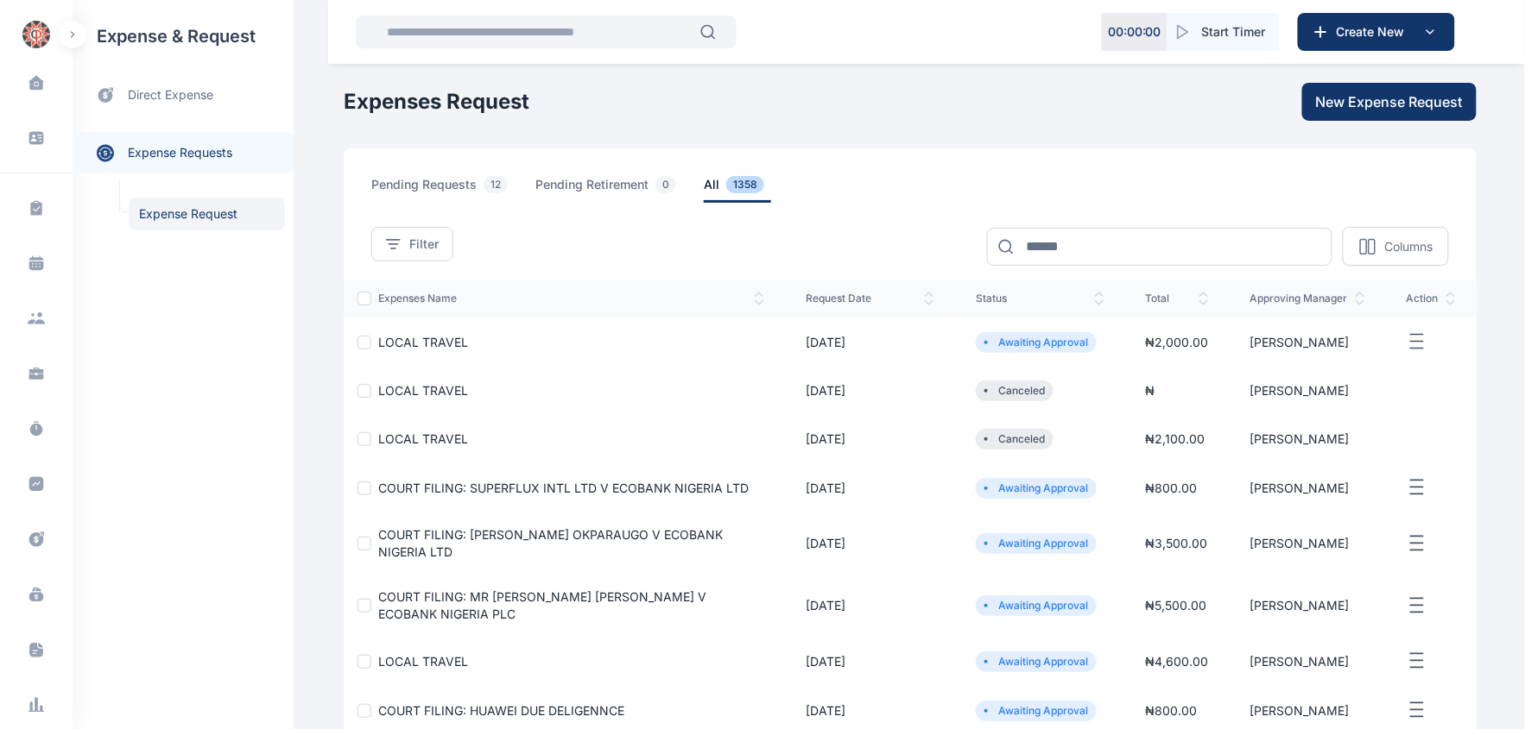
click at [358, 393] on div at bounding box center [364, 391] width 14 height 14
click at [372, 243] on button "Delete" at bounding box center [389, 246] width 37 height 17
click at [597, 256] on div "Delete 1 items selected" at bounding box center [679, 247] width 616 height 35
click at [432, 247] on p "1 items selected" at bounding box center [474, 246] width 91 height 17
click at [376, 251] on button "Delete" at bounding box center [389, 246] width 37 height 17
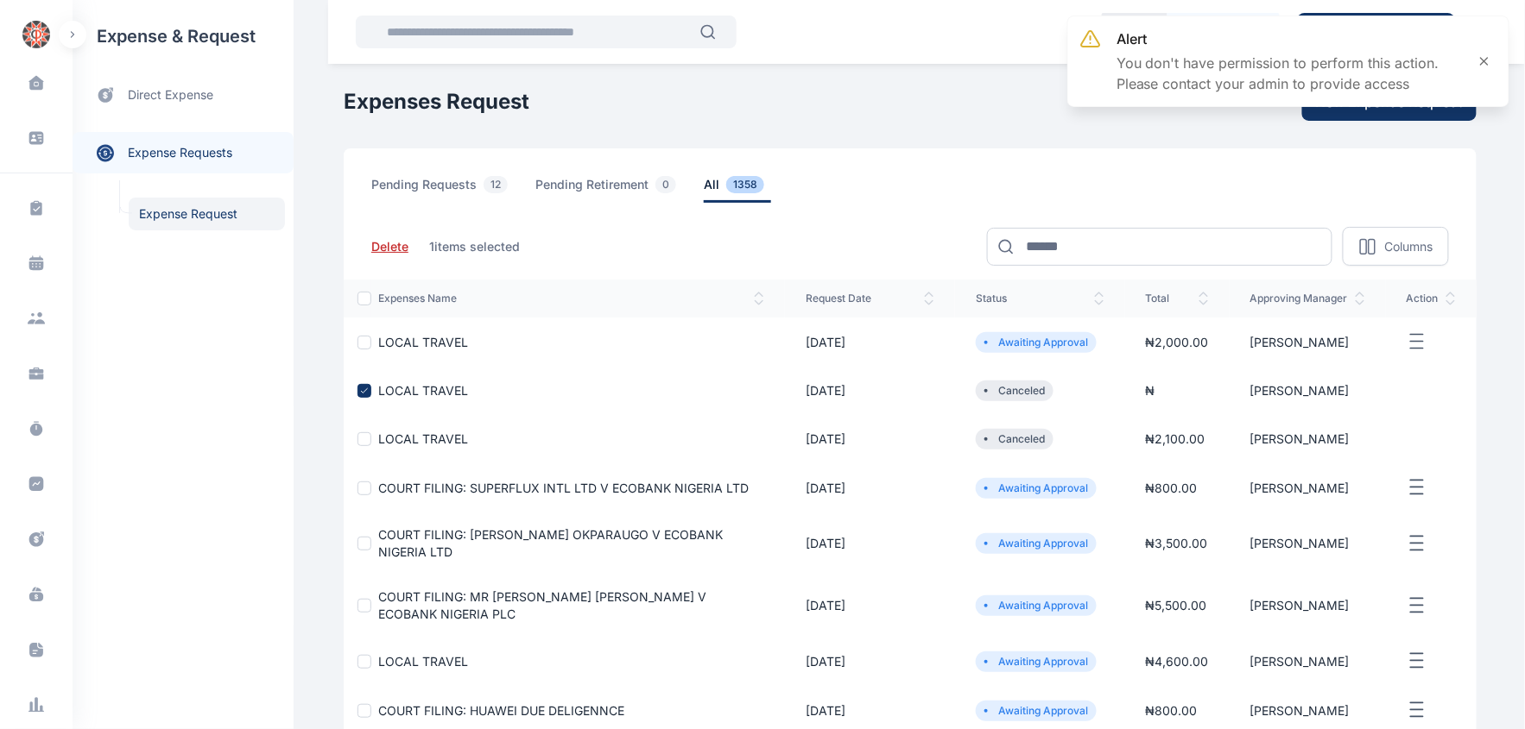
click at [456, 245] on p "1 items selected" at bounding box center [474, 246] width 91 height 17
click at [1411, 238] on p "Columns" at bounding box center [1408, 246] width 48 height 17
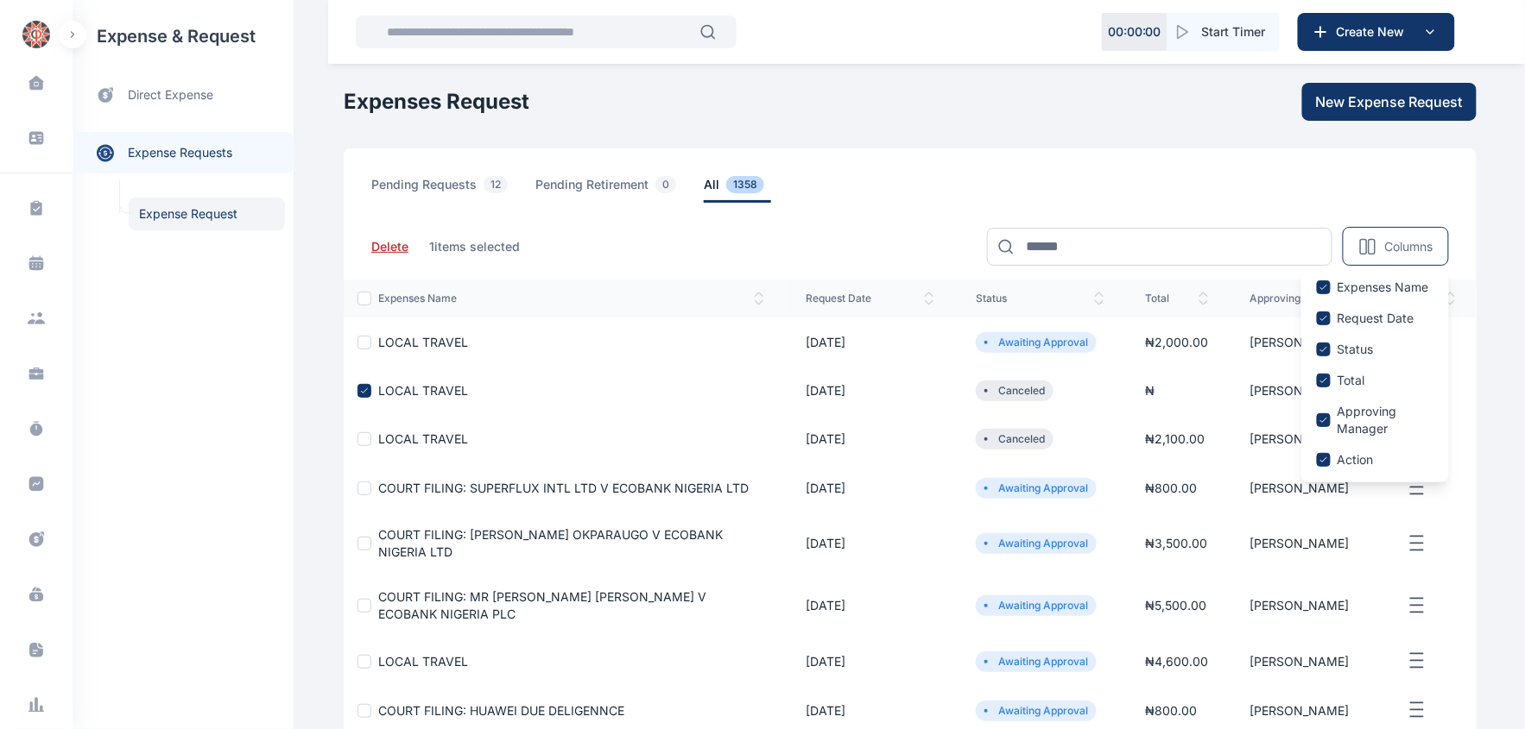
click at [1470, 374] on td at bounding box center [1431, 391] width 91 height 48
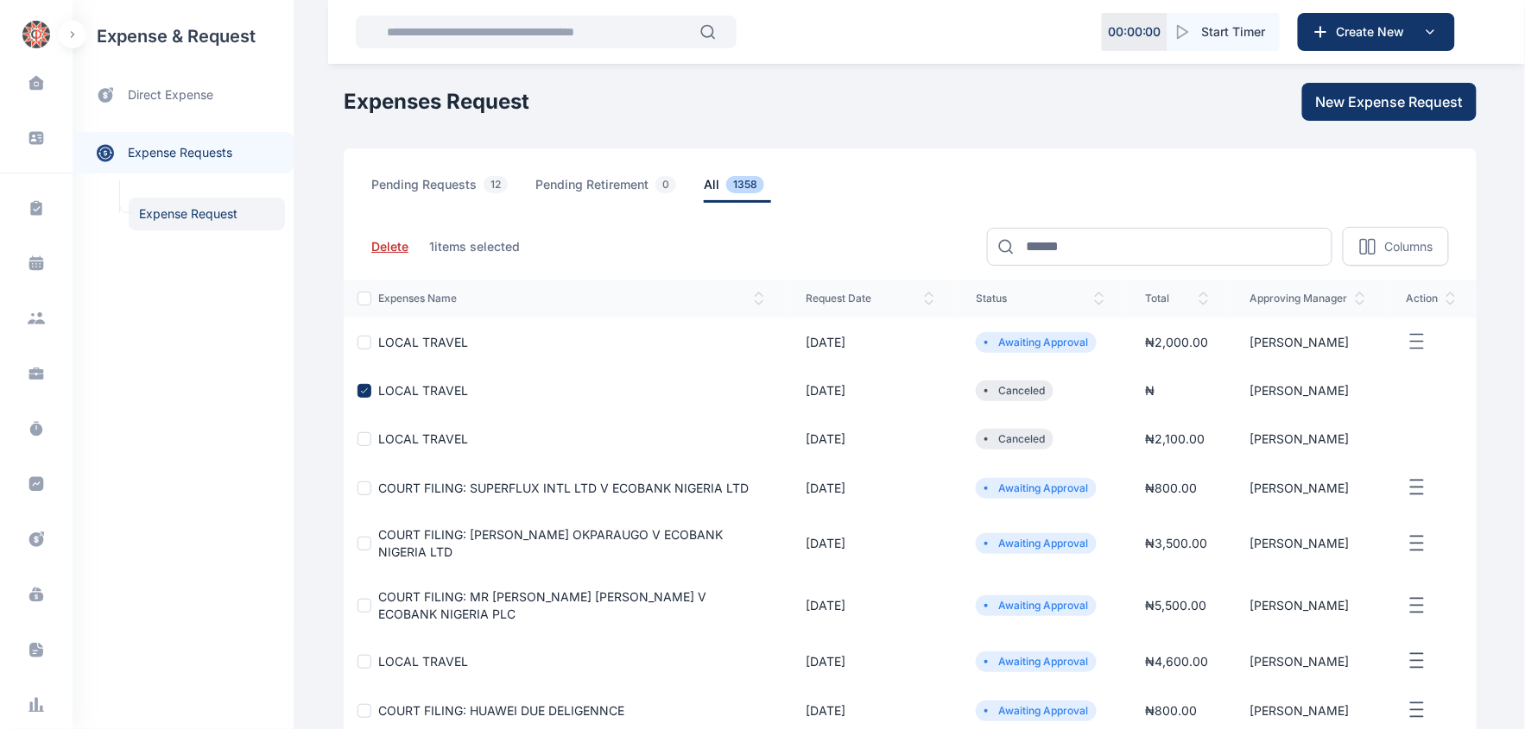
click at [577, 404] on td "LOCAL TRAVEL" at bounding box center [577, 391] width 413 height 48
click at [359, 389] on icon at bounding box center [364, 391] width 10 height 10
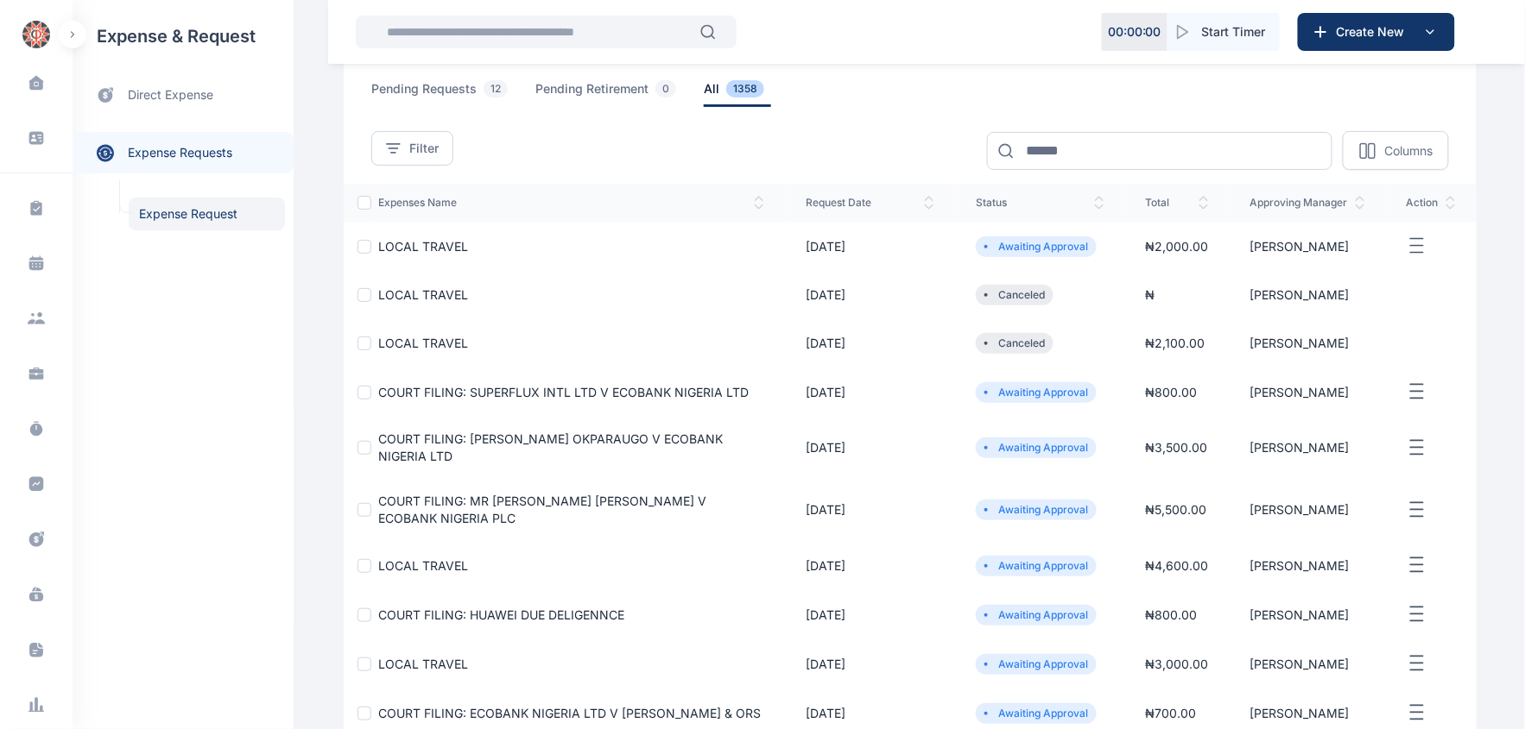
scroll to position [192, 0]
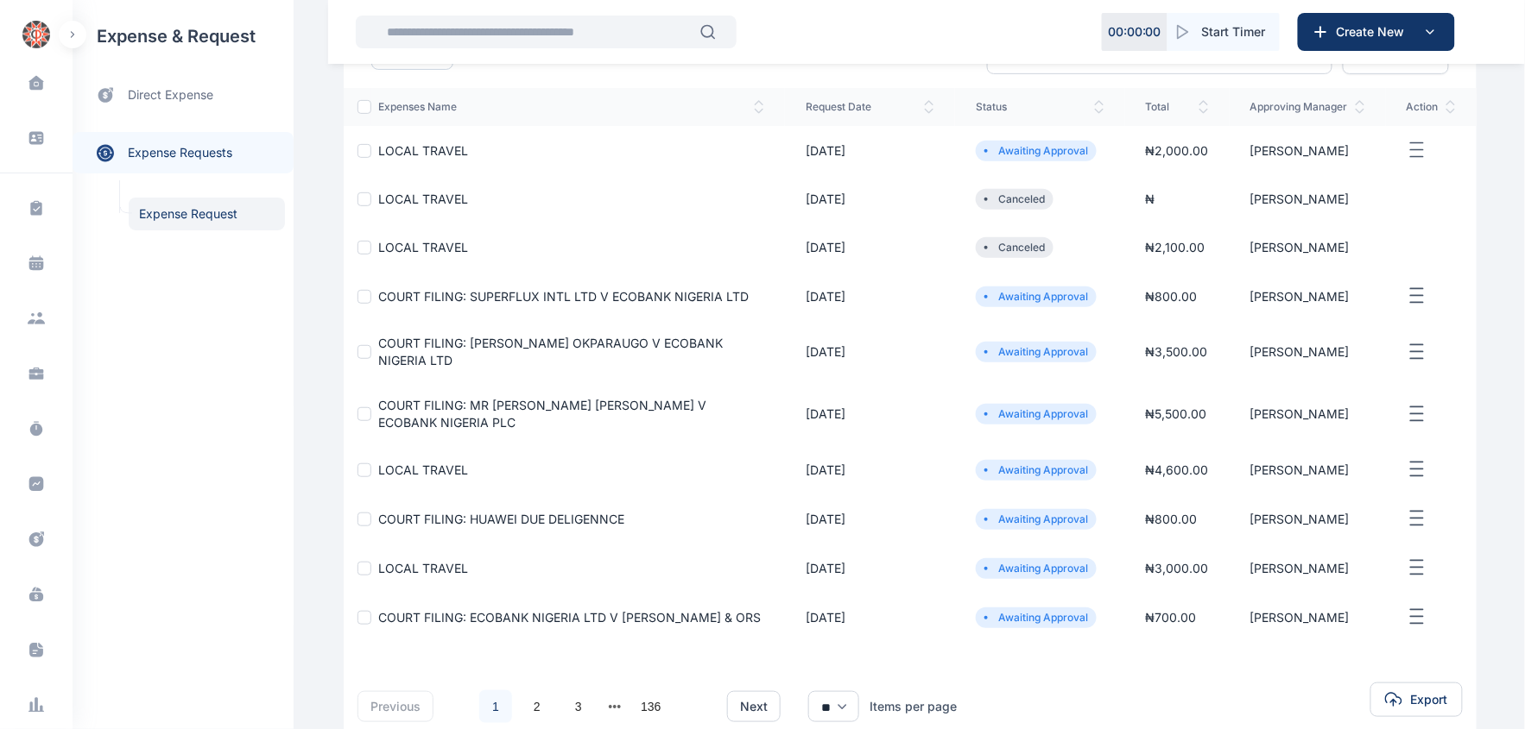
click at [388, 147] on span "LOCAL TRAVEL" at bounding box center [423, 150] width 90 height 15
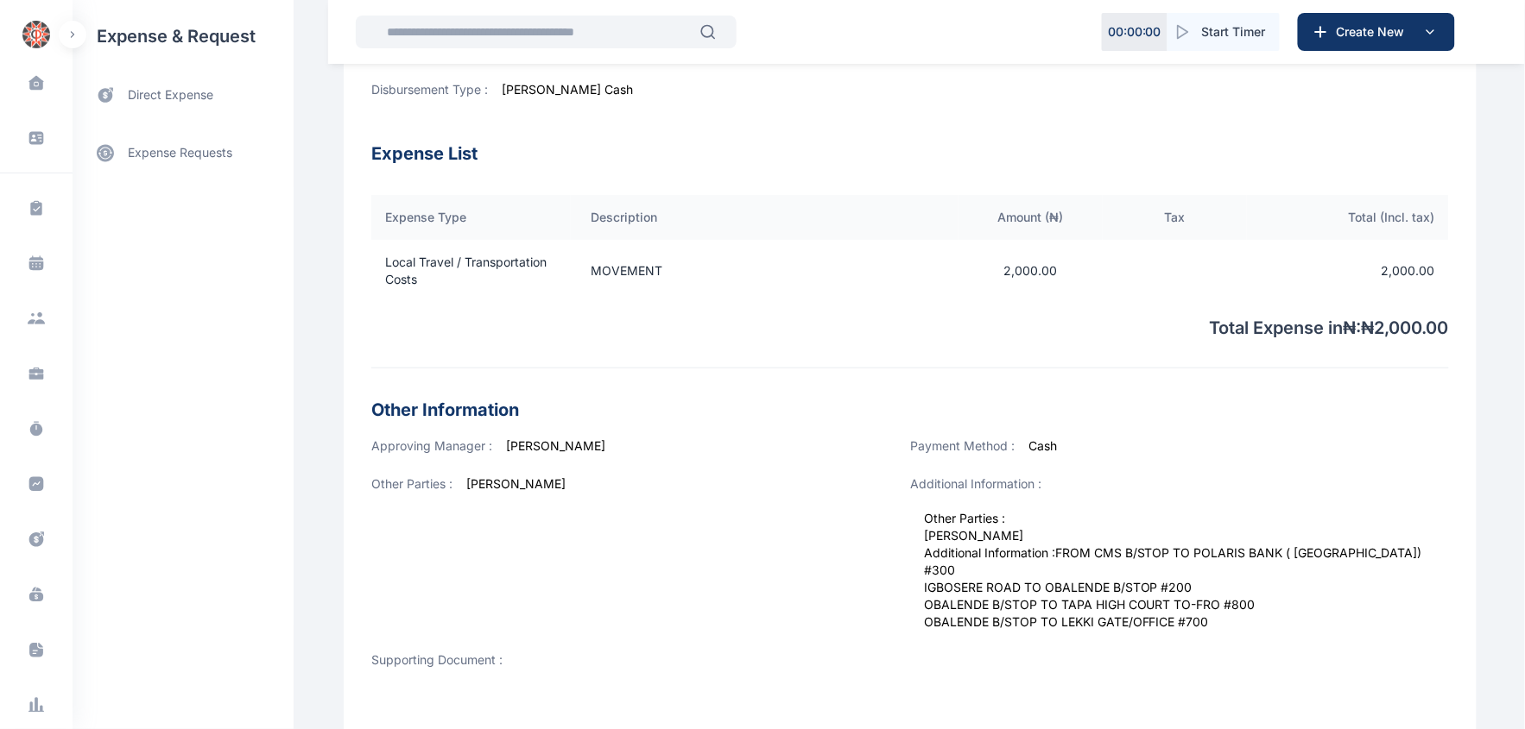
scroll to position [407, 0]
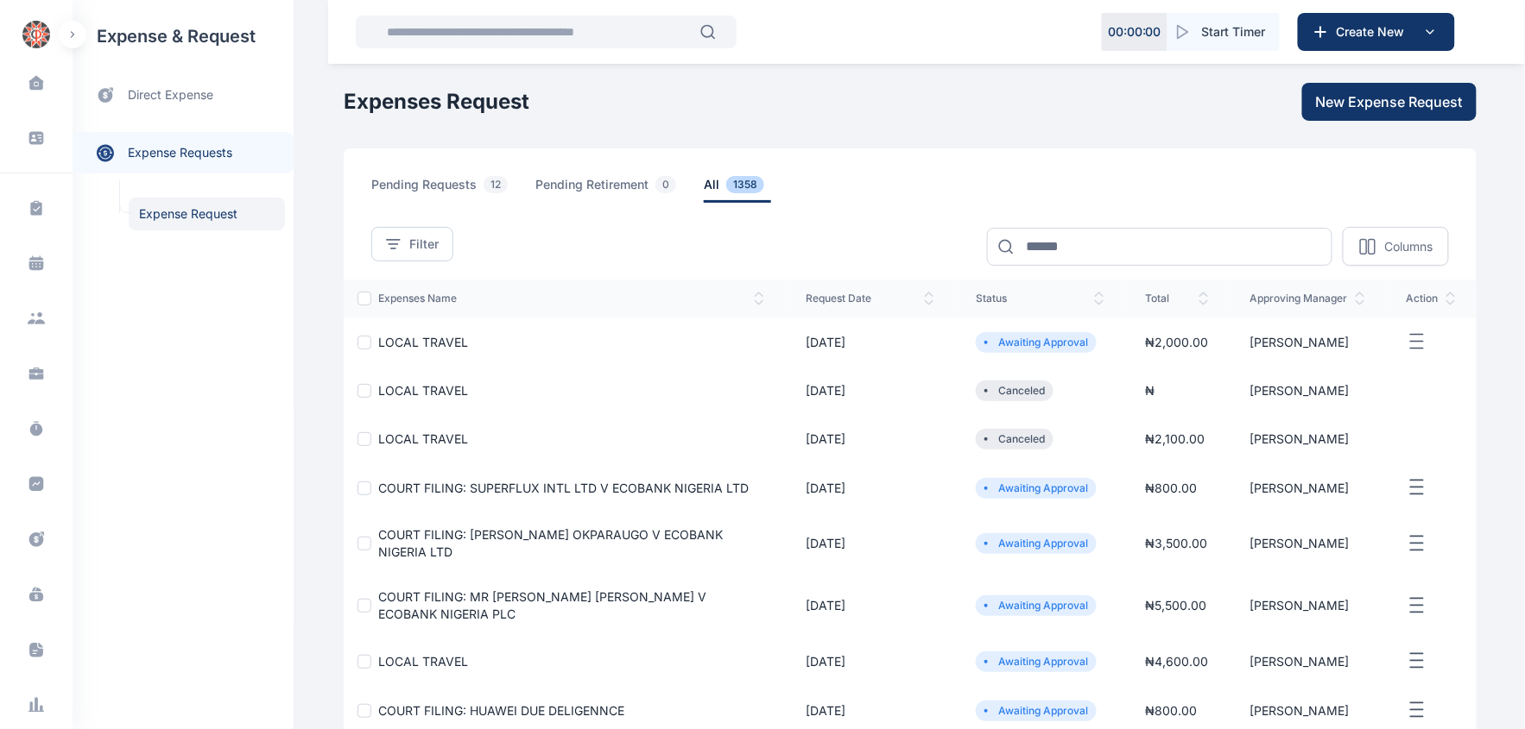
click at [432, 444] on span "LOCAL TRAVEL" at bounding box center [423, 439] width 90 height 15
